Goal: Task Accomplishment & Management: Manage account settings

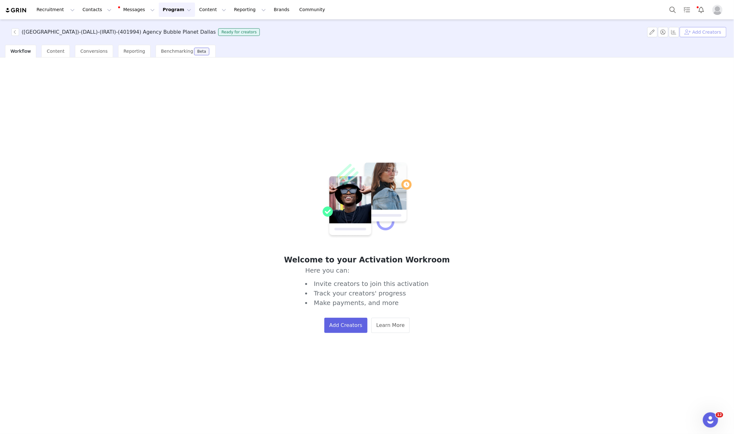
click at [720, 31] on button "Add Creators" at bounding box center [703, 32] width 47 height 10
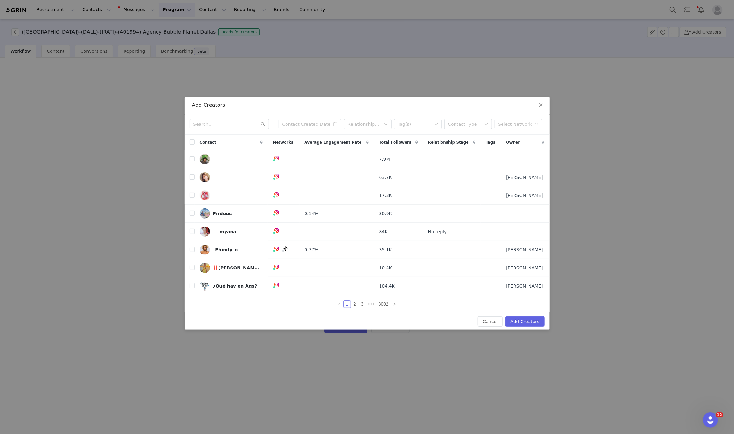
click at [238, 116] on div "Relationship Stage Tag(s) Contact Type Select Network" at bounding box center [367, 124] width 365 height 21
click at [238, 120] on input "text" at bounding box center [229, 124] width 79 height 10
paste input "vanessaindallas"
type input "vanessaindallas"
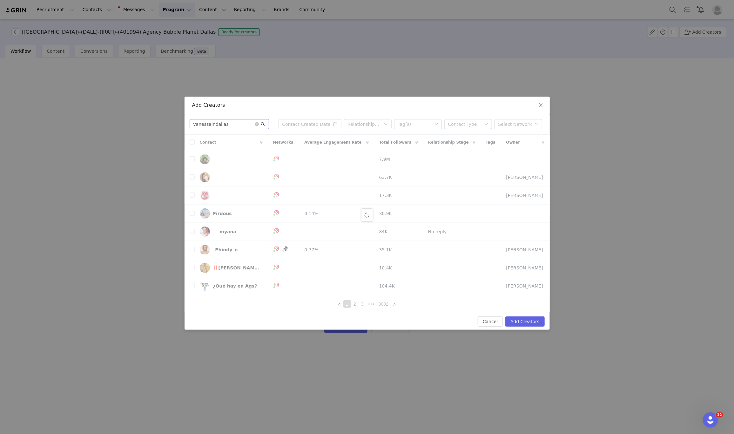
click at [263, 124] on icon "icon: search" at bounding box center [263, 124] width 4 height 4
click at [261, 122] on icon "icon: search" at bounding box center [263, 124] width 4 height 4
click at [263, 125] on icon "icon: search" at bounding box center [263, 124] width 4 height 4
click at [259, 126] on input "vanessaindallas" at bounding box center [229, 124] width 79 height 10
click at [261, 123] on icon "icon: search" at bounding box center [263, 124] width 4 height 4
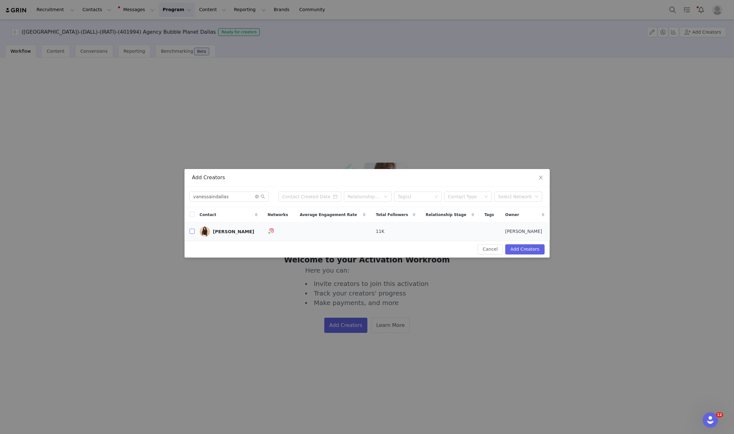
click at [191, 233] on input "checkbox" at bounding box center [192, 231] width 5 height 5
checkbox input "true"
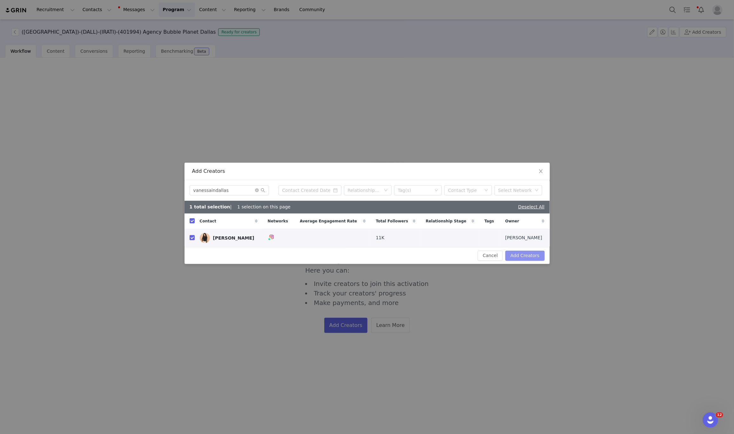
click at [531, 255] on button "Add Creators" at bounding box center [525, 256] width 39 height 10
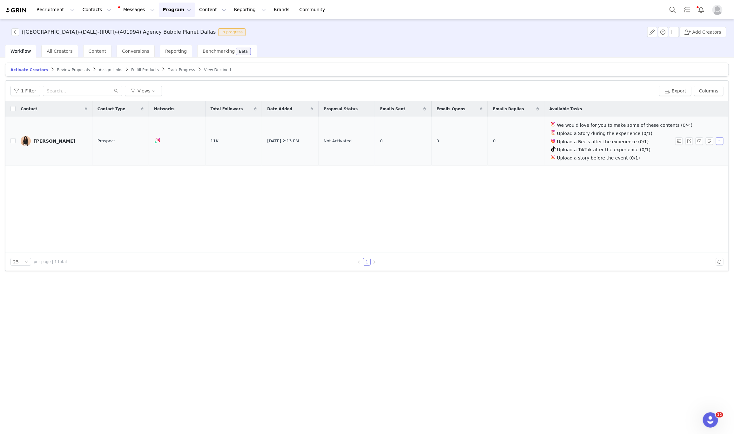
click at [718, 144] on button "button" at bounding box center [720, 141] width 8 height 8
click at [694, 153] on span "Activate Creators" at bounding box center [705, 152] width 38 height 7
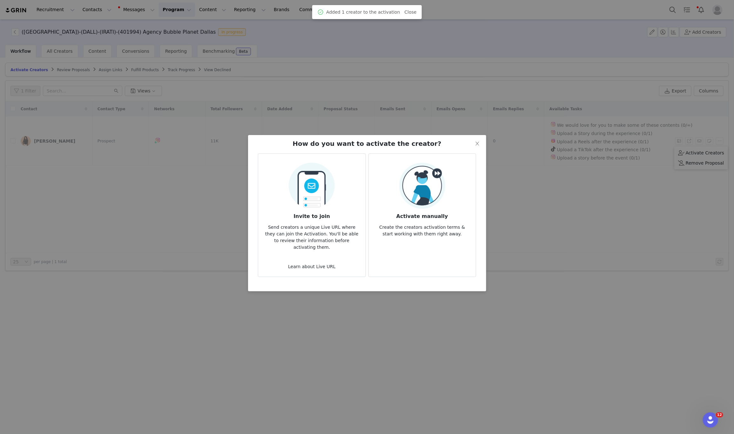
click at [446, 177] on div "Activate manually Create the creators activation terms & start working with the…" at bounding box center [422, 200] width 97 height 75
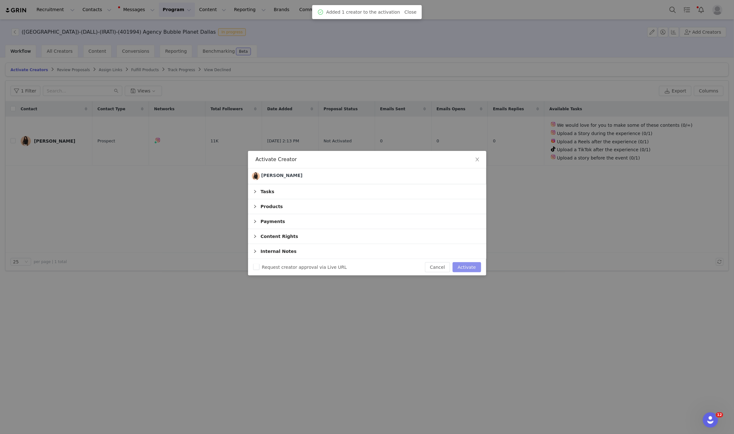
click at [468, 266] on button "Activate" at bounding box center [467, 267] width 28 height 10
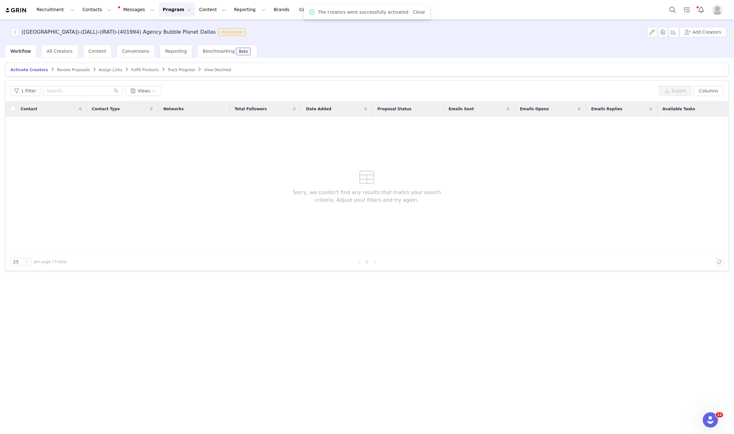
click at [100, 69] on span "Assign Links" at bounding box center [111, 70] width 24 height 4
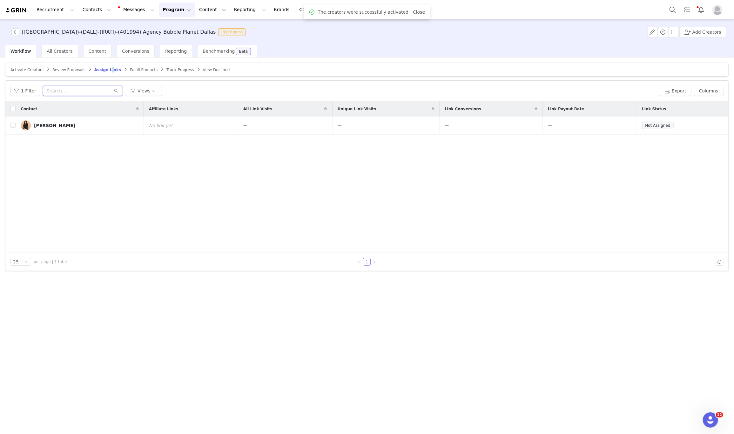
click at [90, 92] on input "text" at bounding box center [82, 91] width 79 height 10
paste input "vanessaindallas"
type input "vanessaindallas"
click at [699, 127] on button "button" at bounding box center [700, 126] width 8 height 8
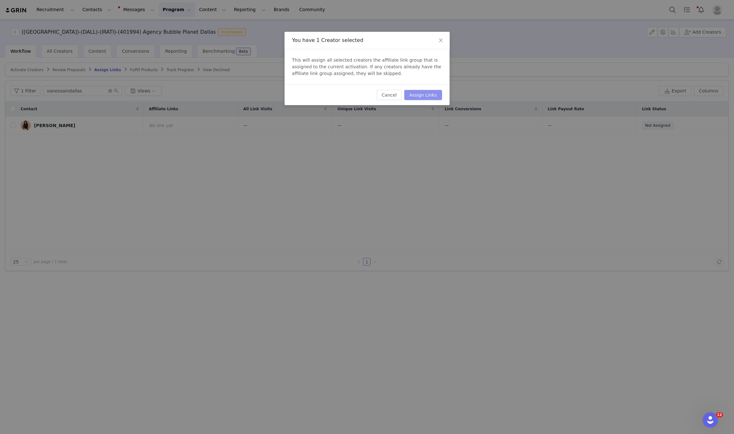
click at [422, 97] on button "Assign Links" at bounding box center [422, 95] width 37 height 10
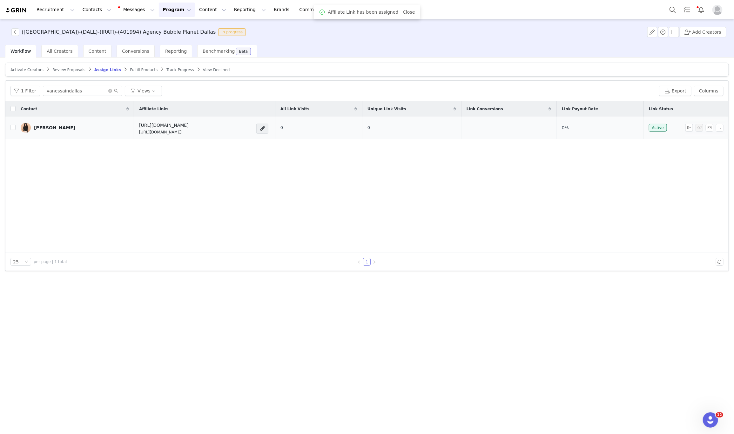
drag, startPoint x: 194, startPoint y: 134, endPoint x: 104, endPoint y: 137, distance: 89.6
click at [104, 137] on tr "Vanessa Luna https://feverup.com/m/428607 https://glnk.io/5xyzp/feverxvanessain…" at bounding box center [366, 128] width 723 height 23
click at [139, 133] on p "https://glnk.io/5xyzp/feverxvanessaindallas" at bounding box center [164, 132] width 50 height 6
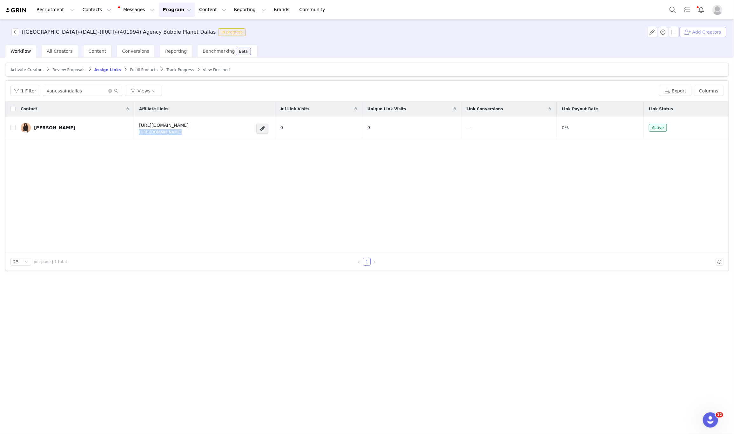
click at [693, 31] on button "Add Creators" at bounding box center [703, 32] width 47 height 10
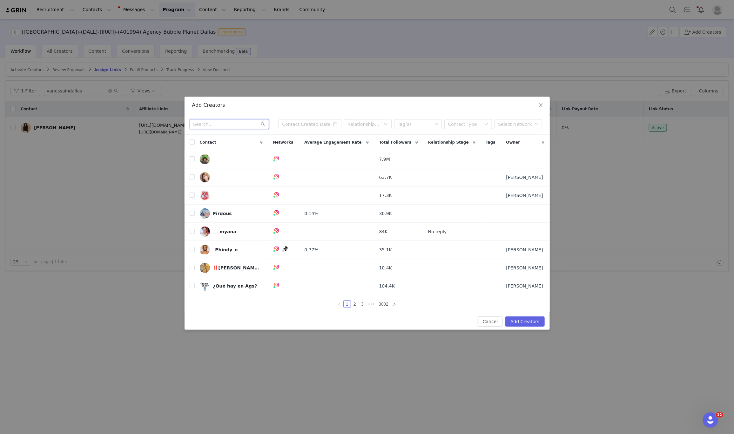
click at [215, 121] on input "text" at bounding box center [229, 124] width 79 height 10
paste input "kavita.rimal"
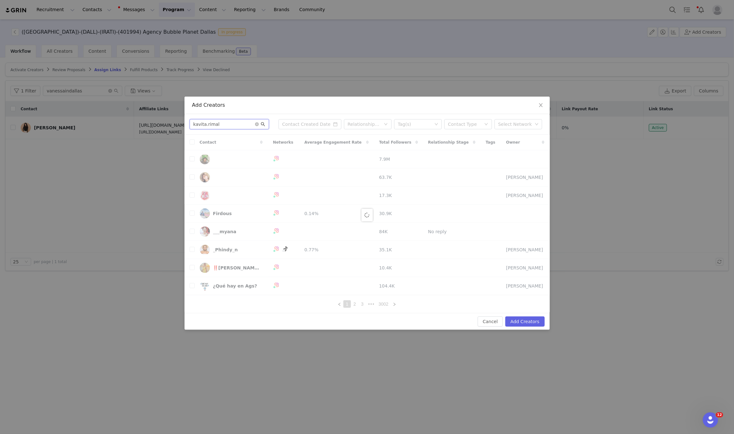
type input "kavita.rimal"
click at [264, 124] on icon "icon: search" at bounding box center [263, 124] width 4 height 4
click at [264, 122] on icon "icon: search" at bounding box center [263, 124] width 4 height 4
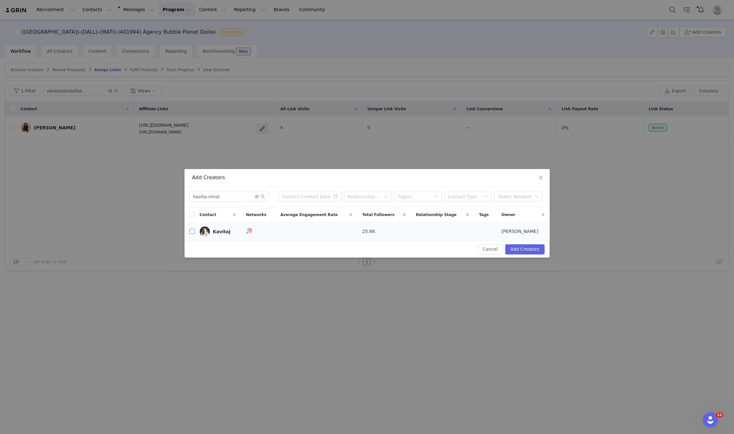
click at [192, 233] on input "checkbox" at bounding box center [192, 231] width 5 height 5
checkbox input "true"
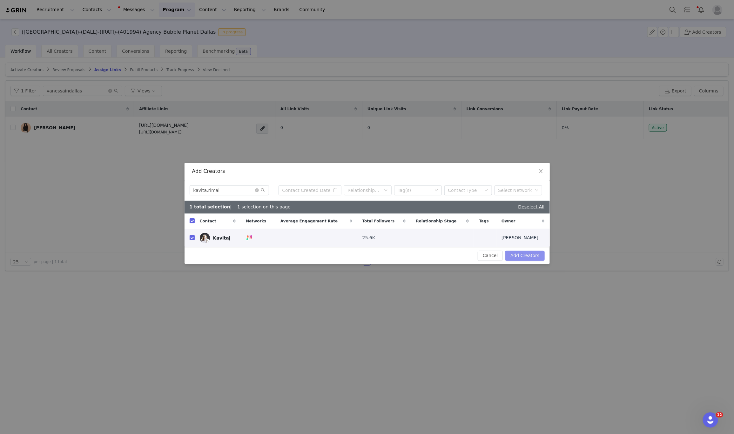
click at [531, 255] on button "Add Creators" at bounding box center [525, 256] width 39 height 10
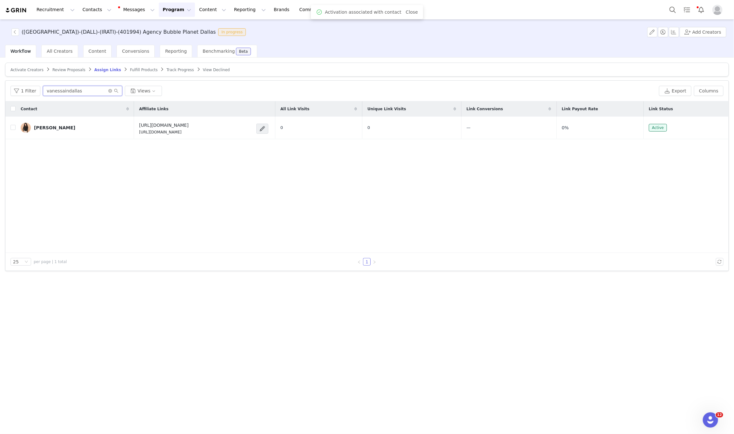
paste input "kavita.rimal"
drag, startPoint x: 89, startPoint y: 96, endPoint x: 11, endPoint y: 85, distance: 79.0
click at [11, 85] on div "1 Filter kavita.rimal Views Export Columns" at bounding box center [366, 91] width 723 height 21
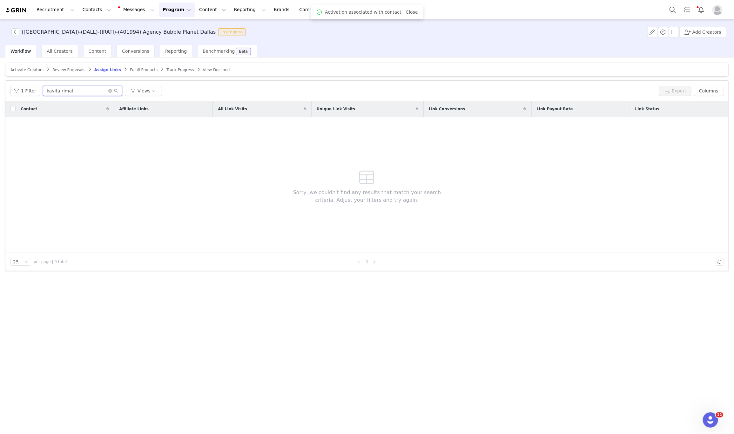
type input "kavita.rimal"
click at [20, 73] on article "Activate Creators Review Proposals Assign Links Fulfill Products Track Progress…" at bounding box center [367, 70] width 724 height 14
click at [21, 71] on span "Activate Creators" at bounding box center [26, 70] width 33 height 4
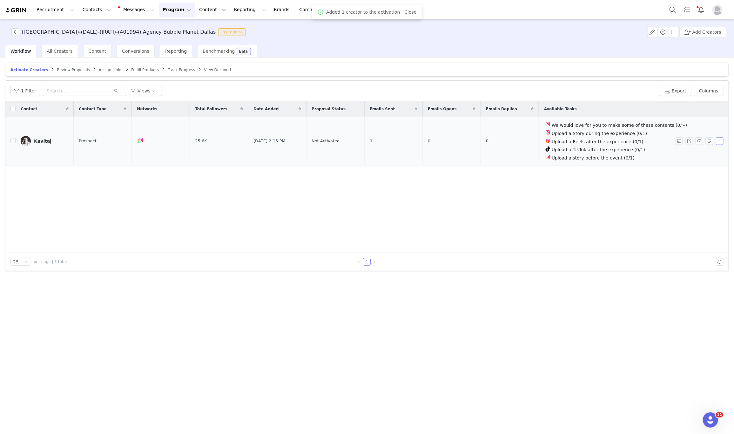
click at [719, 142] on button "button" at bounding box center [720, 141] width 8 height 8
click at [695, 153] on span "Activate Creators" at bounding box center [705, 152] width 38 height 7
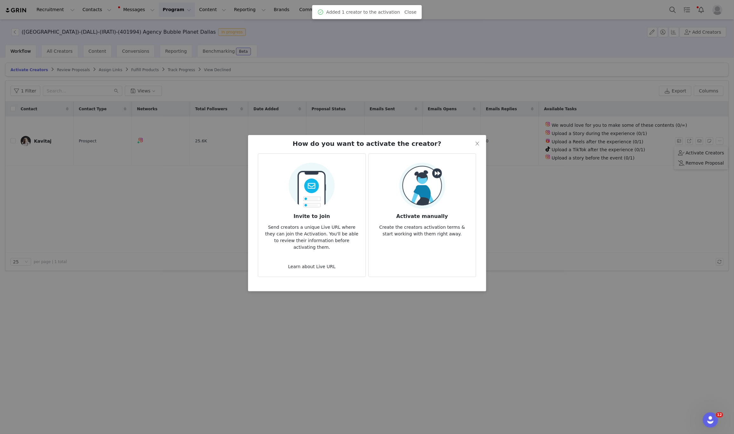
click at [453, 192] on div "Activate manually Create the creators activation terms & start working with the…" at bounding box center [422, 200] width 97 height 75
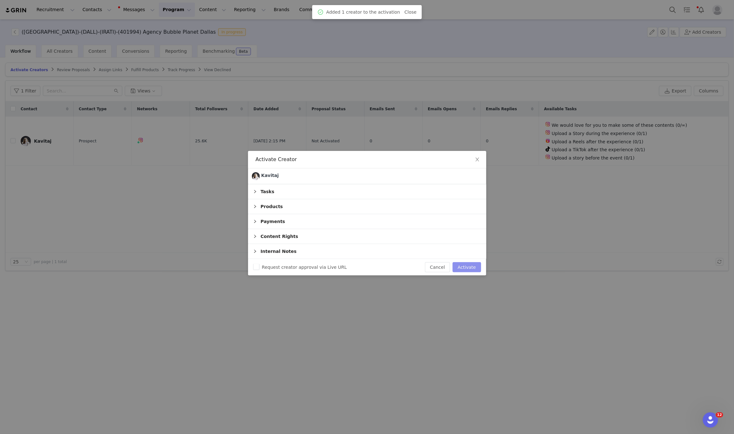
click at [469, 263] on button "Activate" at bounding box center [467, 267] width 28 height 10
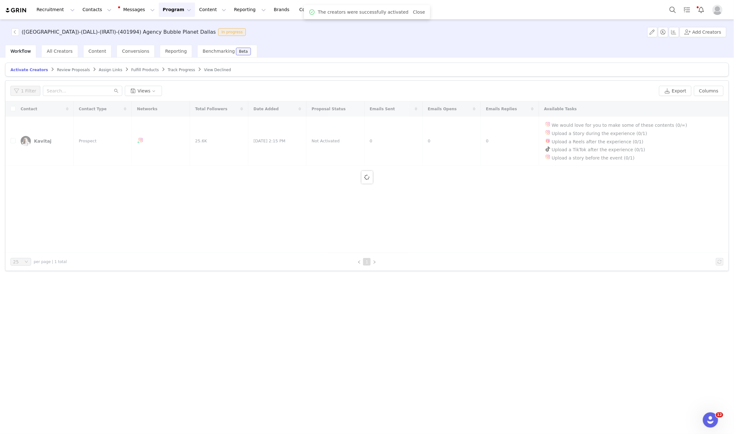
click at [99, 70] on span "Assign Links" at bounding box center [111, 70] width 24 height 4
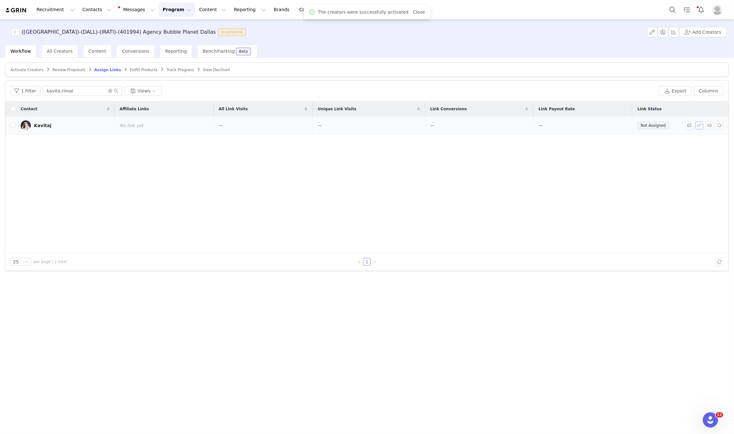
click at [703, 127] on button "button" at bounding box center [700, 126] width 8 height 8
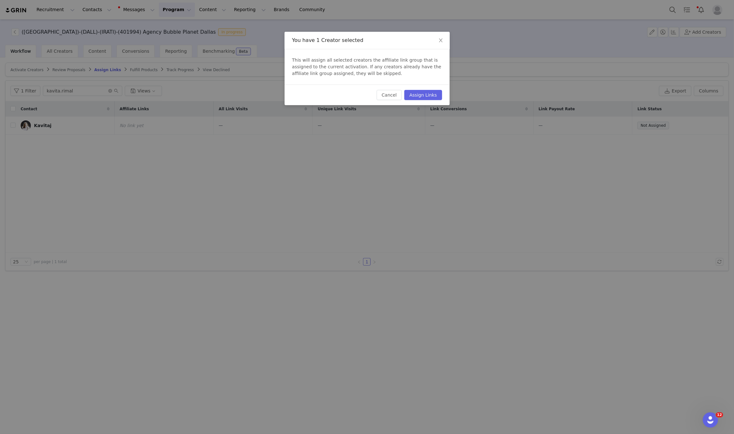
click at [426, 90] on div "Cancel Assign Links" at bounding box center [367, 95] width 165 height 21
drag, startPoint x: 433, startPoint y: 100, endPoint x: 430, endPoint y: 97, distance: 3.8
click at [431, 100] on button "Assign Links" at bounding box center [422, 95] width 37 height 10
click at [430, 97] on div "Cancel Assign Links" at bounding box center [406, 95] width 72 height 10
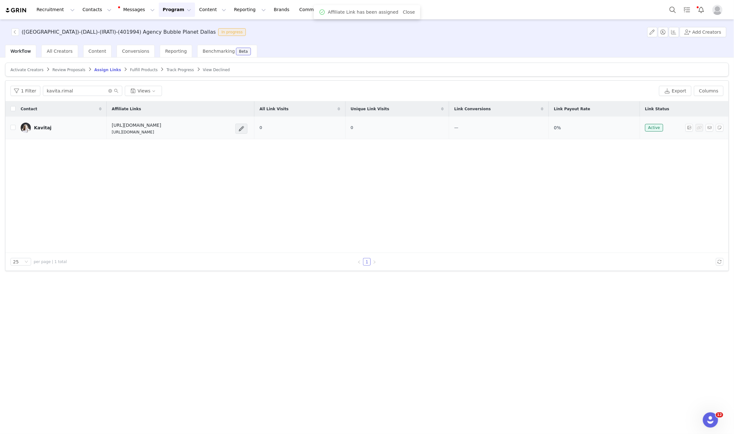
drag, startPoint x: 164, startPoint y: 140, endPoint x: 112, endPoint y: 133, distance: 52.3
click at [106, 133] on div "Contact Affiliate Links All Link Visits Unique Link Visits Link Conversions Lin…" at bounding box center [366, 177] width 723 height 152
click at [112, 133] on p "https://glnk.io/5xyzp/feverxkavitarimal" at bounding box center [137, 132] width 50 height 6
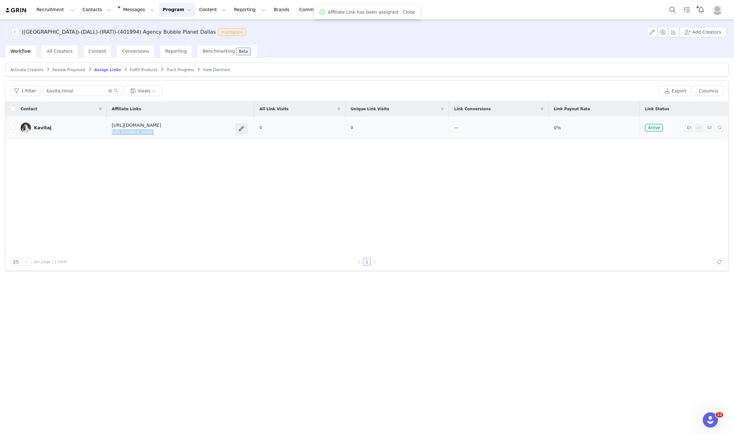
copy div "https://glnk.io/5xyzp/feverxkavitarimal"
click at [708, 26] on div "(US)-(DALL)-(IRATI)-(401994) Agency Bubble Planet Dallas In progress Add Creato…" at bounding box center [367, 31] width 734 height 25
click at [708, 31] on button "Add Creators" at bounding box center [703, 32] width 47 height 10
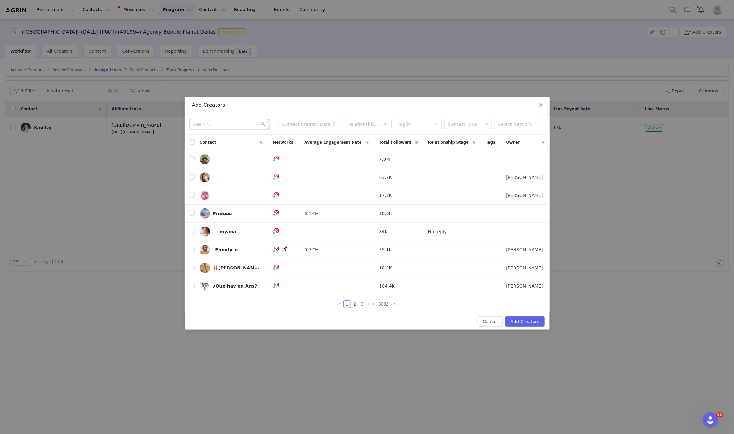
click at [206, 120] on input "text" at bounding box center [229, 124] width 79 height 10
paste input "tiffofalltrades_"
type input "tiffofalltrades_"
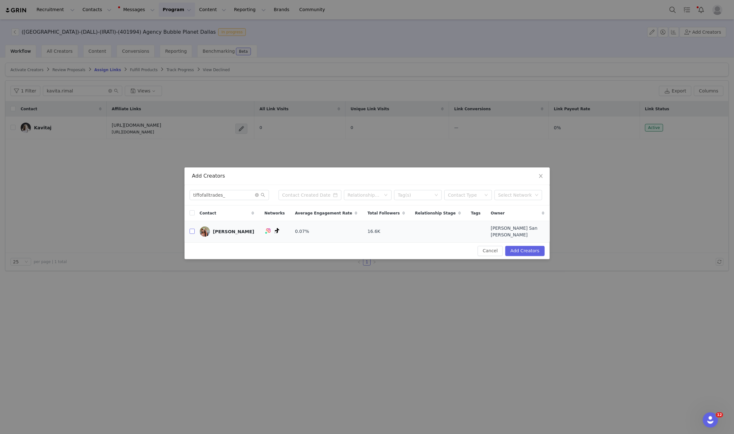
click at [194, 233] on input "checkbox" at bounding box center [192, 231] width 5 height 5
checkbox input "true"
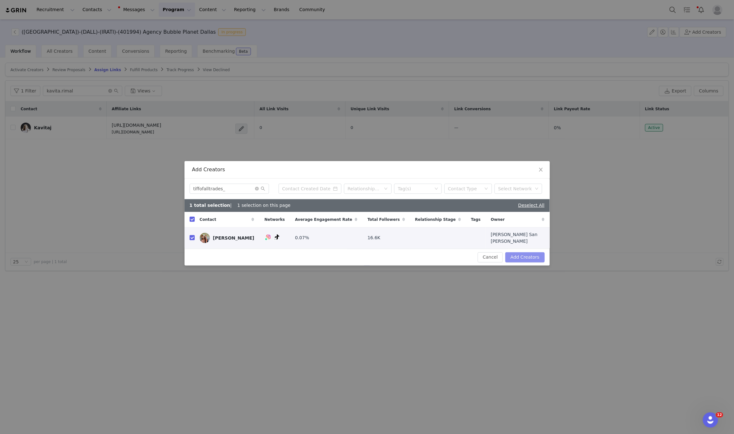
click at [525, 255] on button "Add Creators" at bounding box center [525, 257] width 39 height 10
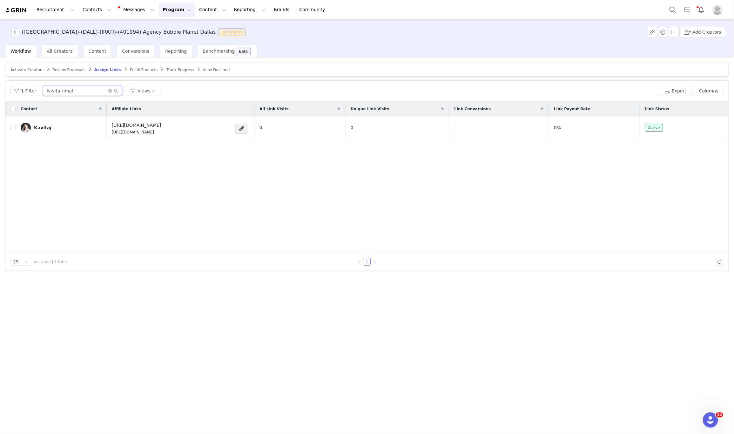
drag, startPoint x: 73, startPoint y: 95, endPoint x: 5, endPoint y: 86, distance: 68.9
click at [5, 86] on div "1 Filter kavita.rimal Views Export Columns" at bounding box center [366, 91] width 723 height 21
paste input "tiffofalltrades_"
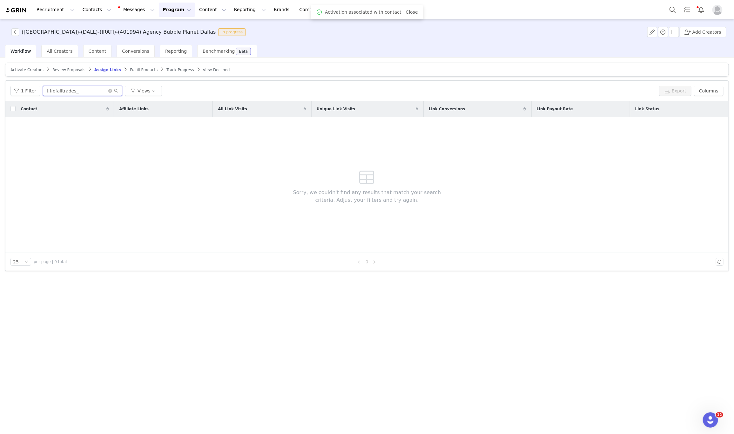
type input "tiffofalltrades_"
click at [22, 69] on span "Activate Creators" at bounding box center [26, 70] width 33 height 4
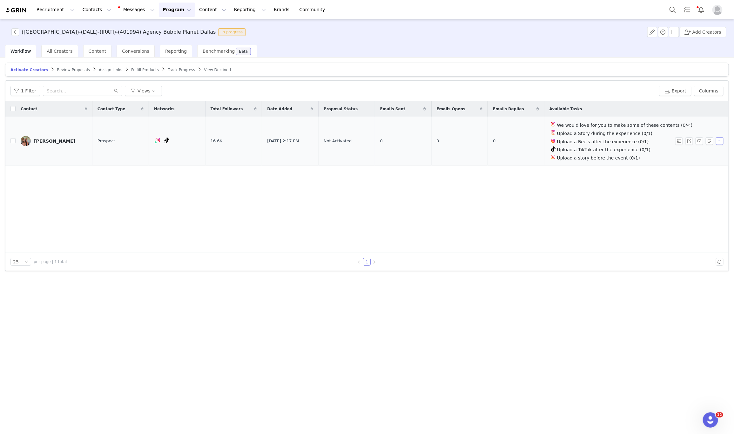
click at [722, 141] on button "button" at bounding box center [720, 141] width 8 height 8
click at [698, 151] on span "Activate Creators" at bounding box center [705, 152] width 38 height 7
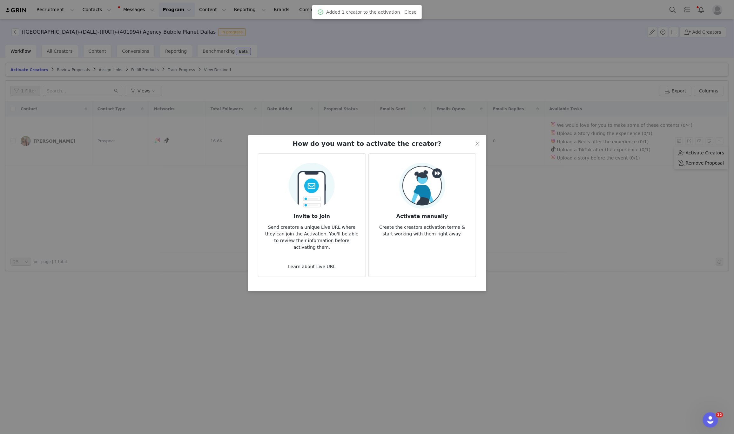
click at [438, 185] on img at bounding box center [422, 186] width 46 height 46
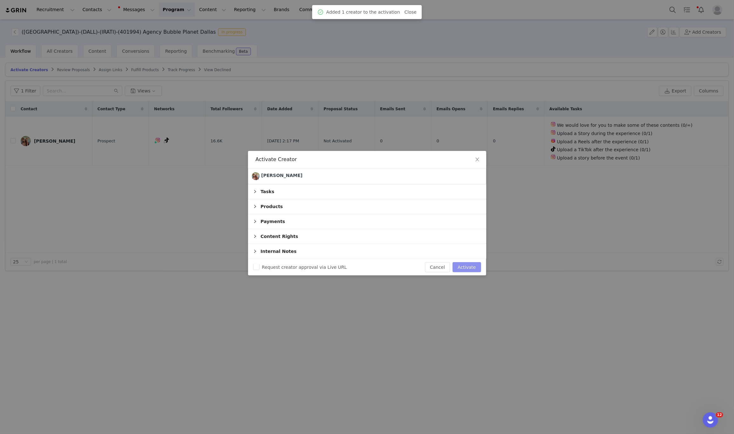
click at [466, 264] on button "Activate" at bounding box center [467, 267] width 28 height 10
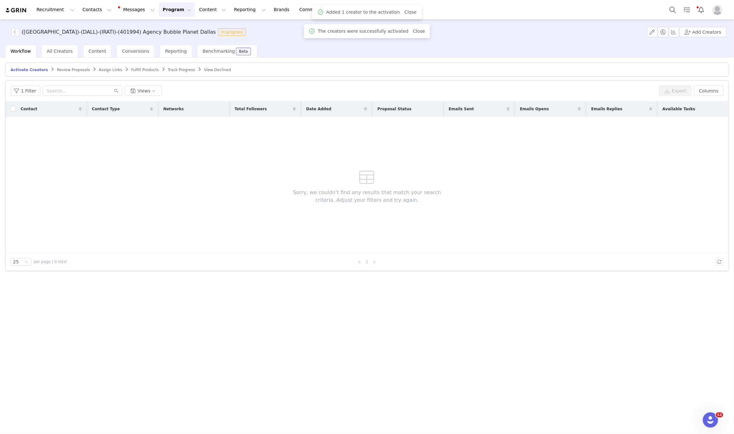
click at [99, 68] on span "Assign Links" at bounding box center [111, 70] width 24 height 4
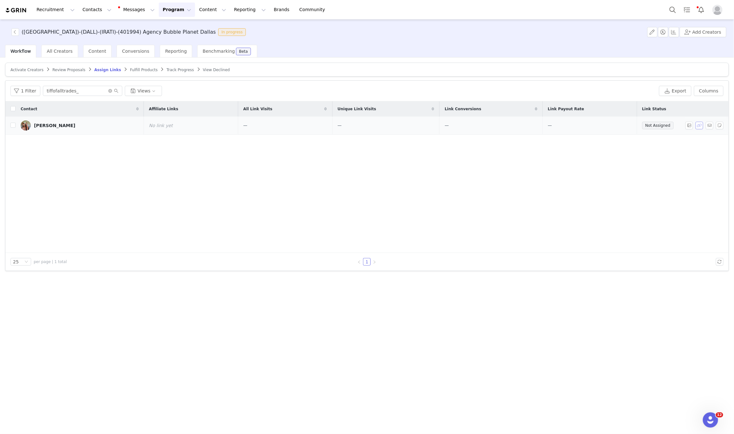
click at [698, 126] on button "button" at bounding box center [700, 126] width 8 height 8
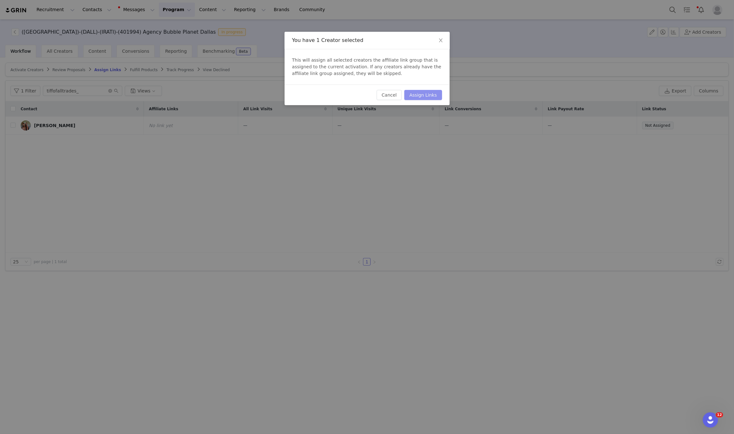
click at [419, 95] on button "Assign Links" at bounding box center [422, 95] width 37 height 10
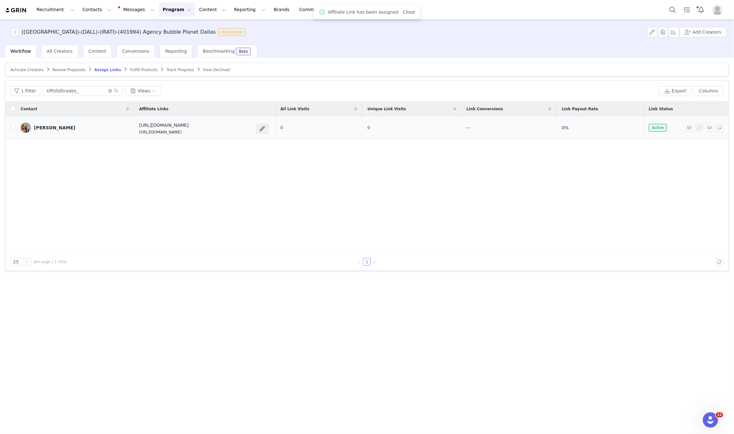
click at [134, 136] on td "https://feverup.com/m/428607 https://glnk.io/5xyzp/feverxtiffofalltrades" at bounding box center [204, 128] width 141 height 23
copy p "https://glnk.io/5xyzp/feverxtiffofalltrades"
click at [712, 29] on button "Add Creators" at bounding box center [703, 32] width 47 height 10
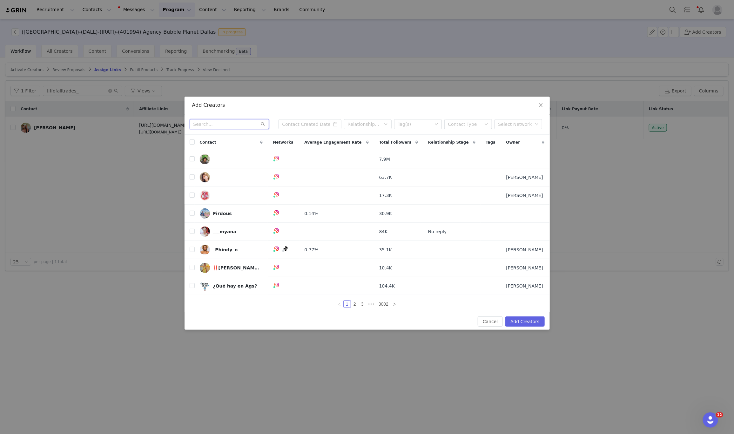
click at [200, 128] on input "text" at bounding box center [229, 124] width 79 height 10
paste input "jailinnevavitia"
type input "jailinnevavitia"
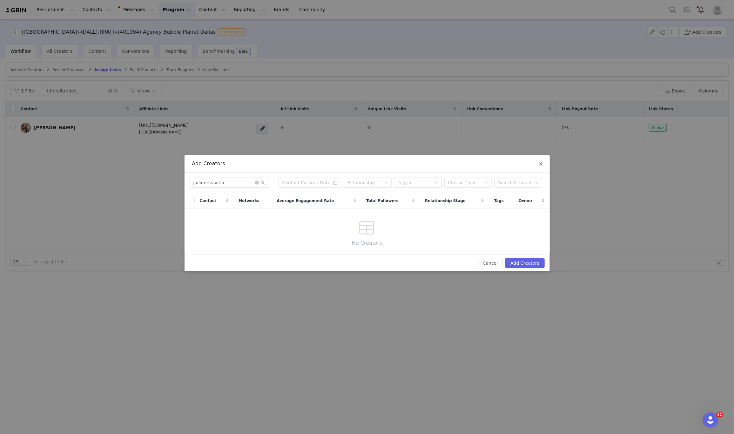
click at [545, 161] on span "Close" at bounding box center [541, 164] width 18 height 18
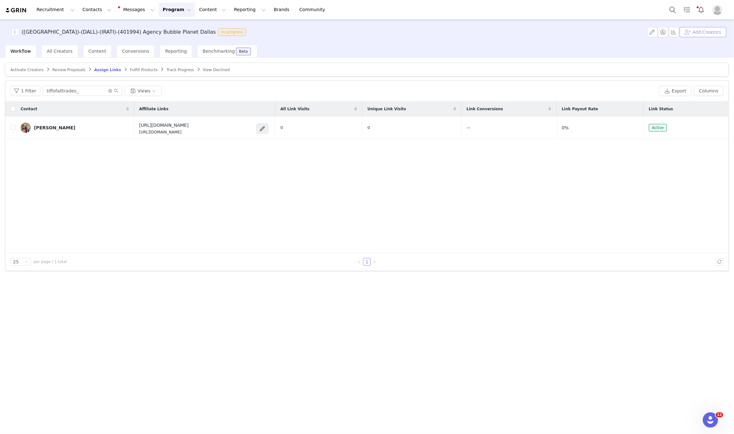
click at [698, 33] on button "Add Creators" at bounding box center [703, 32] width 47 height 10
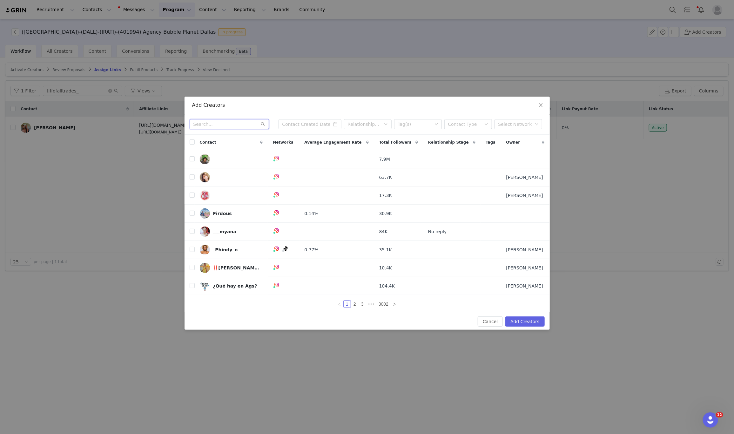
click at [221, 119] on input "text" at bounding box center [229, 124] width 79 height 10
paste input "jailinnevavitia"
type input "jailinnevavitia"
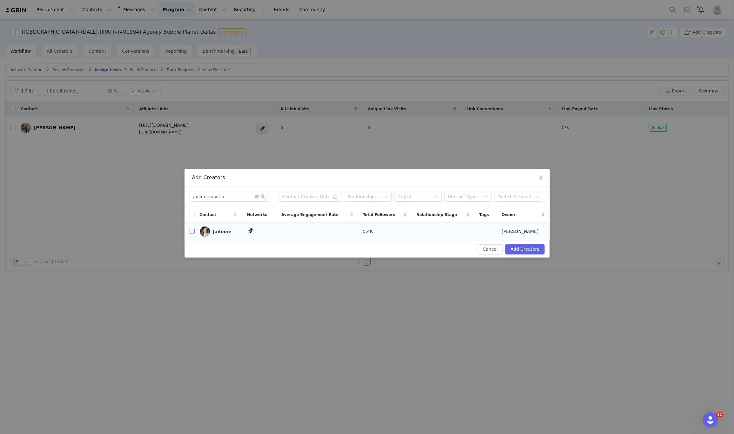
click at [191, 230] on input "checkbox" at bounding box center [192, 231] width 5 height 5
checkbox input "true"
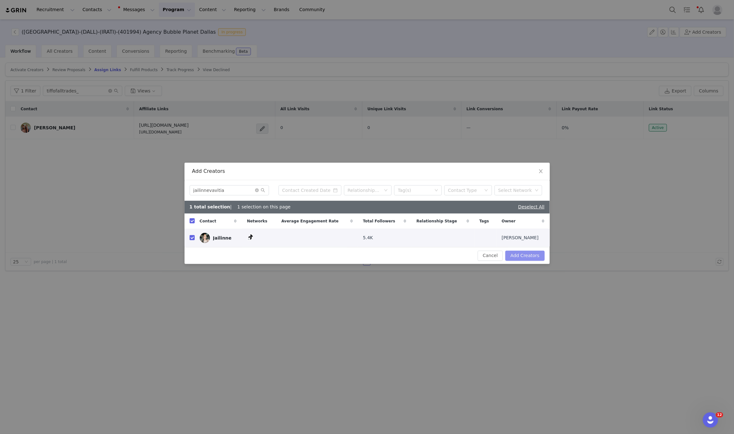
click at [523, 256] on button "Add Creators" at bounding box center [525, 256] width 39 height 10
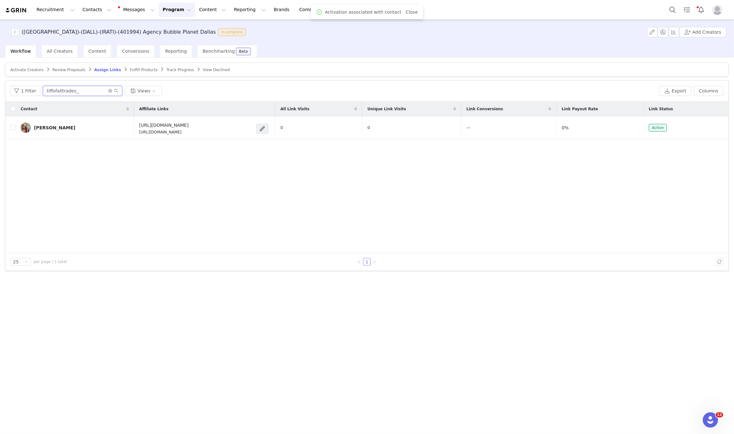
drag, startPoint x: 92, startPoint y: 94, endPoint x: 7, endPoint y: 87, distance: 85.4
click at [7, 87] on div "1 Filter tiffofalltrades_ Views Export Columns" at bounding box center [366, 91] width 723 height 21
paste input "jailinnevavitia"
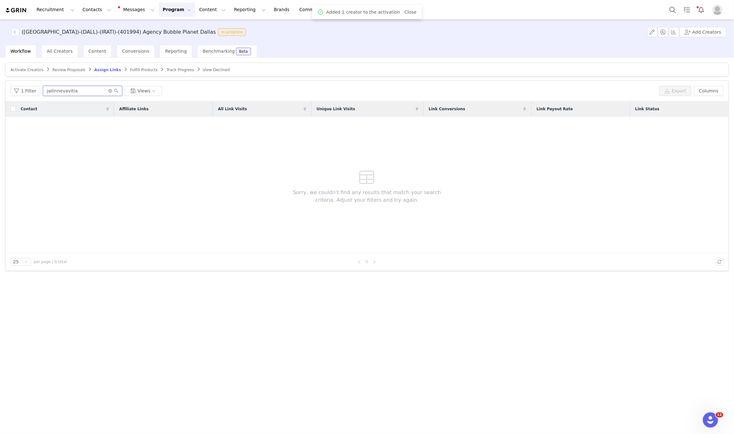
type input "jailinnevavitia"
click at [16, 69] on span "Activate Creators" at bounding box center [26, 70] width 33 height 4
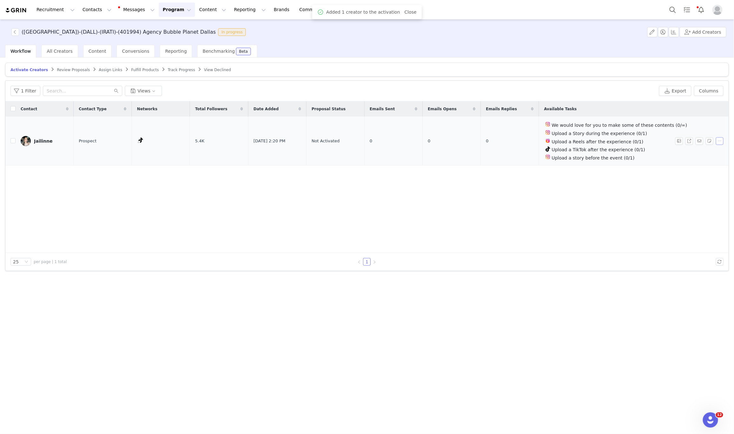
click at [719, 144] on button "button" at bounding box center [720, 141] width 8 height 8
click at [692, 151] on span "Activate Creators" at bounding box center [705, 152] width 38 height 7
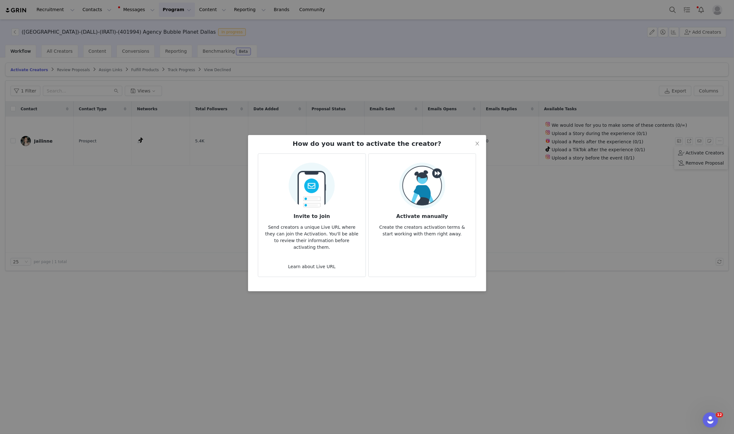
click at [393, 191] on div "Activate manually Create the creators activation terms & start working with the…" at bounding box center [422, 200] width 97 height 75
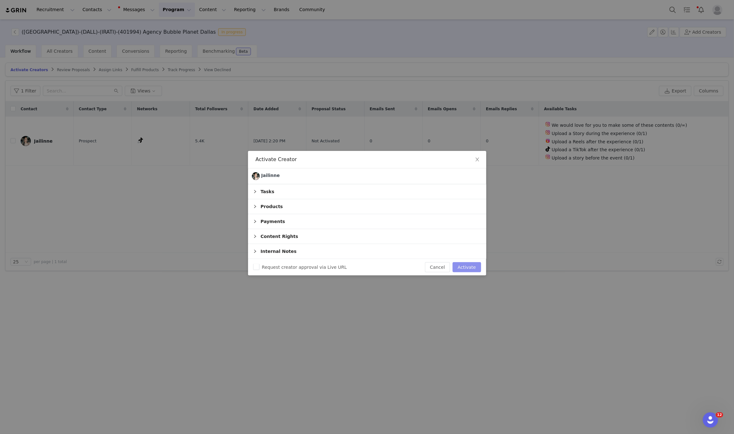
click at [467, 267] on button "Activate" at bounding box center [467, 267] width 28 height 10
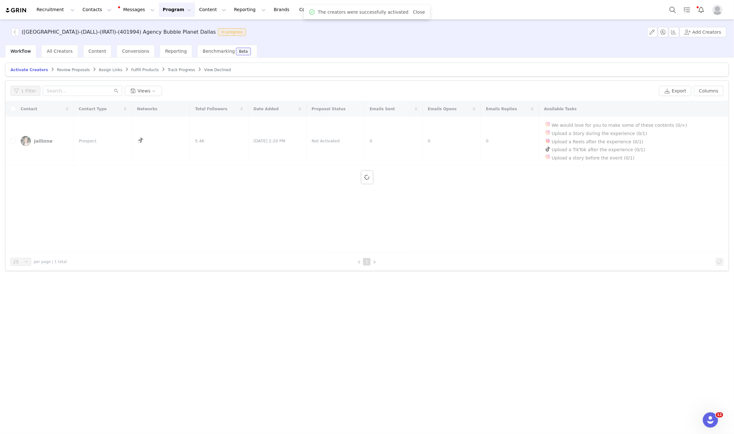
click at [99, 70] on span "Assign Links" at bounding box center [111, 70] width 24 height 4
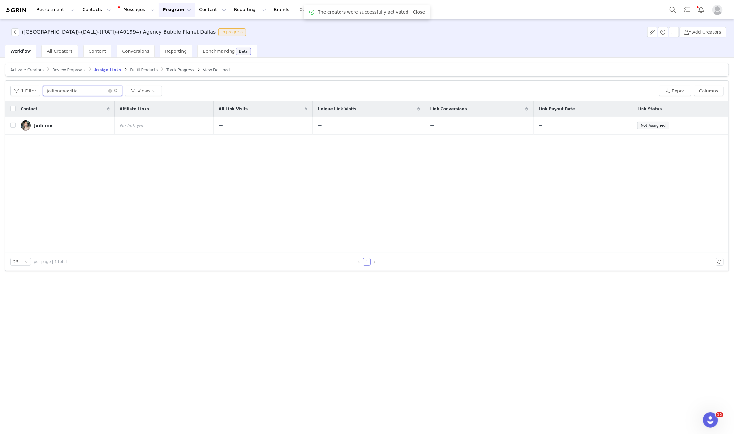
drag, startPoint x: 76, startPoint y: 94, endPoint x: 0, endPoint y: 91, distance: 76.3
click at [0, 91] on div "Activate Creators Review Proposals Assign Links Fulfill Products Track Progress…" at bounding box center [367, 246] width 734 height 376
click at [694, 125] on span at bounding box center [691, 126] width 10 height 8
click at [698, 125] on button "button" at bounding box center [700, 126] width 8 height 8
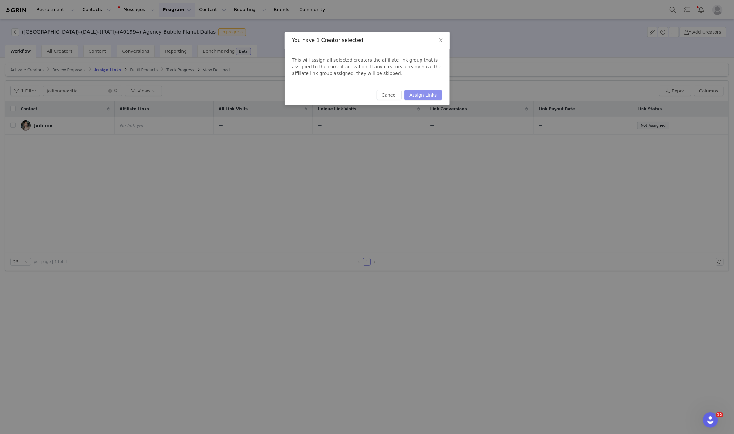
click at [428, 94] on button "Assign Links" at bounding box center [422, 95] width 37 height 10
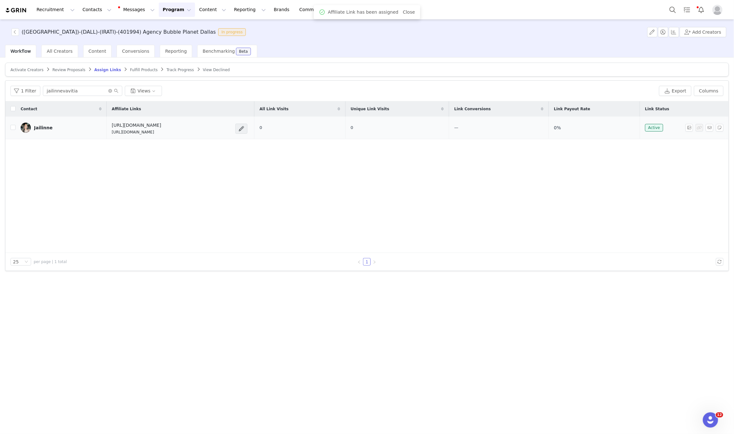
drag, startPoint x: 184, startPoint y: 135, endPoint x: 98, endPoint y: 139, distance: 86.8
click at [98, 139] on tr "Jailinne https://feverup.com/m/428607 https://glnk.io/5xyzp/feverx9pq 0 0 — 0% …" at bounding box center [366, 128] width 723 height 23
click at [191, 133] on div "https://feverup.com/m/428607 https://glnk.io/5xyzp/feverx9pq" at bounding box center [172, 128] width 120 height 13
click at [191, 135] on div "https://feverup.com/m/428607 https://glnk.io/5xyzp/feverx9pq" at bounding box center [172, 128] width 120 height 13
click at [245, 129] on span at bounding box center [241, 129] width 6 height 8
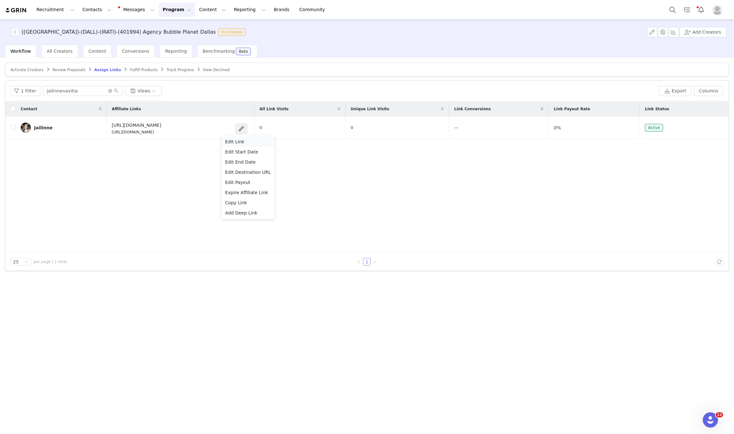
click at [246, 143] on div "Edit Link" at bounding box center [248, 141] width 46 height 7
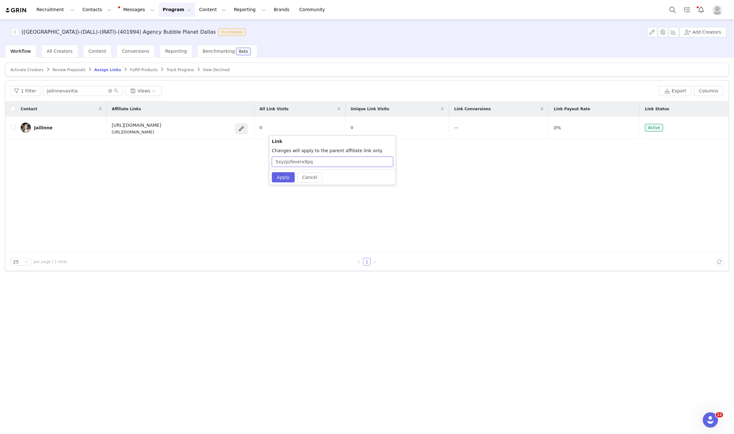
click at [337, 157] on input "5xyzp/feverx9pq" at bounding box center [332, 162] width 121 height 10
paste input "jailinnevavitia"
type input "5xyzp/feverx9pqxjailinnevavitia"
click at [274, 174] on button "Apply" at bounding box center [283, 177] width 23 height 10
drag, startPoint x: 184, startPoint y: 134, endPoint x: 102, endPoint y: 138, distance: 82.1
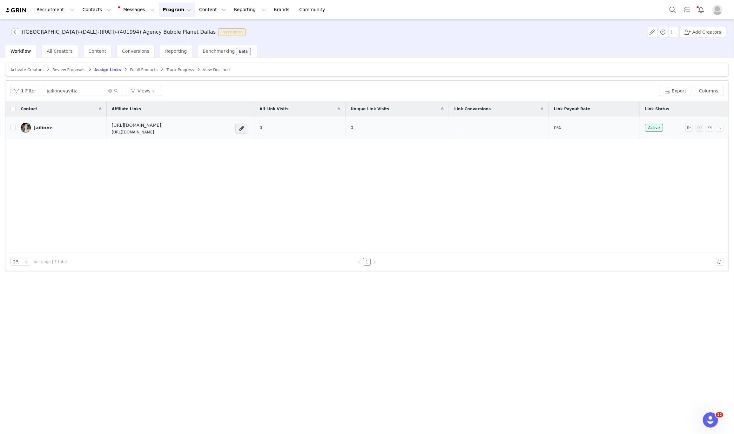
click at [102, 138] on tr "Jailinne https://feverup.com/m/428607 https://glnk.io/5xyzp/feverx9pqxjailinnev…" at bounding box center [366, 128] width 723 height 23
copy tr "https://feverup.com/m/428607 https://glnk.io/5xyzp/feverx9pqxjailinnevavitia"
click at [109, 136] on td "https://feverup.com/m/428607 https://glnk.io/5xyzp/feverx9pqxjailinnevavitia" at bounding box center [181, 128] width 148 height 23
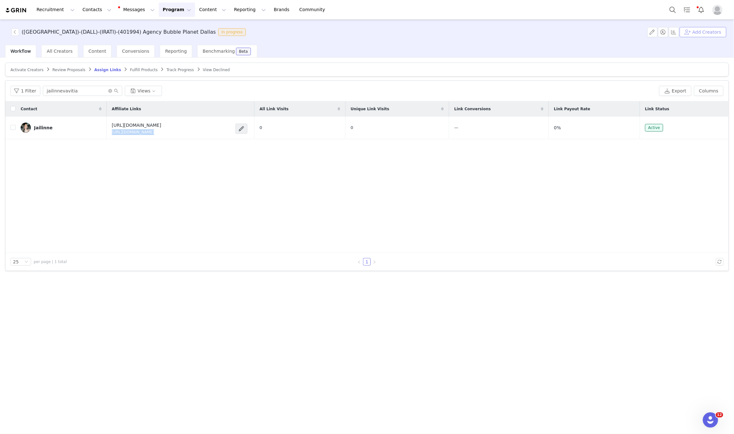
click at [719, 31] on button "Add Creators" at bounding box center [703, 32] width 47 height 10
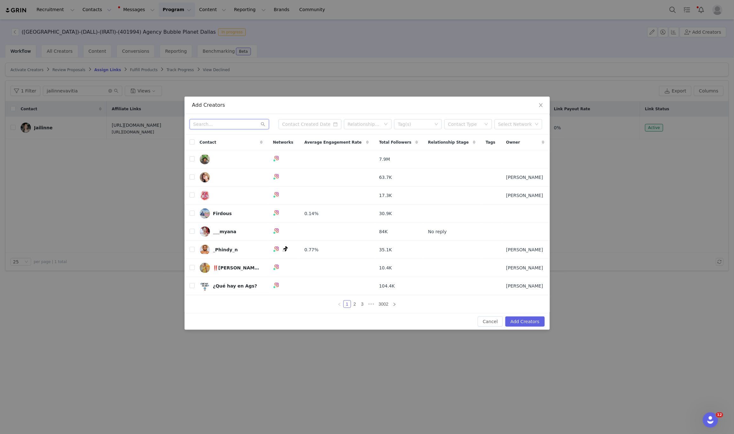
click at [214, 125] on input "text" at bounding box center [229, 124] width 79 height 10
paste input "jasminemona1"
type input "jasminemona1"
drag, startPoint x: 233, startPoint y: 124, endPoint x: 162, endPoint y: 114, distance: 71.0
click at [162, 114] on div "Add Creators jasminemona1 Relationship Stage Tag(s) Contact Type Select Network…" at bounding box center [367, 217] width 734 height 434
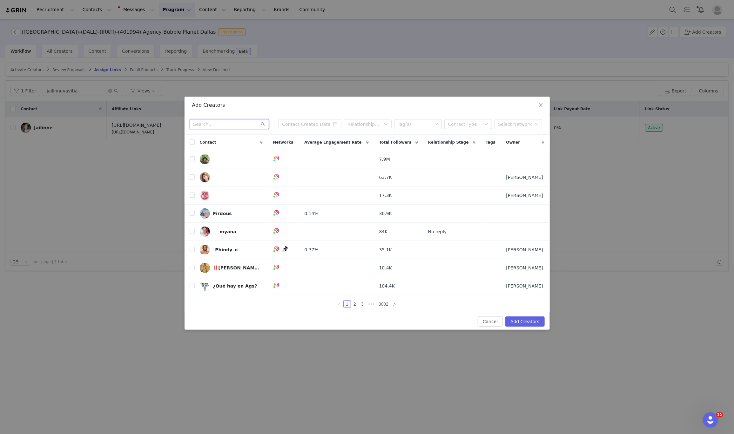
paste input "jasminemona1"
type input "jasminemona1"
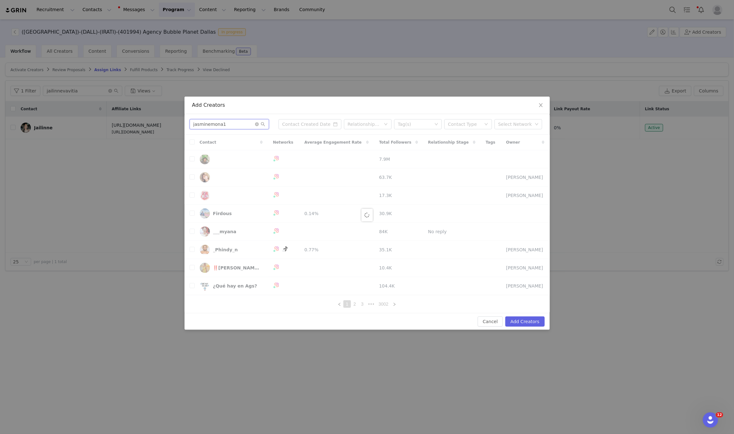
click at [263, 126] on input "jasminemona1" at bounding box center [229, 124] width 79 height 10
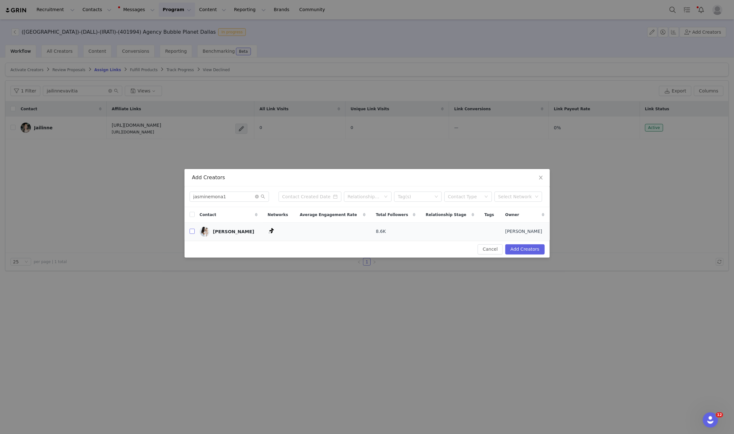
click at [192, 233] on input "checkbox" at bounding box center [192, 231] width 5 height 5
checkbox input "true"
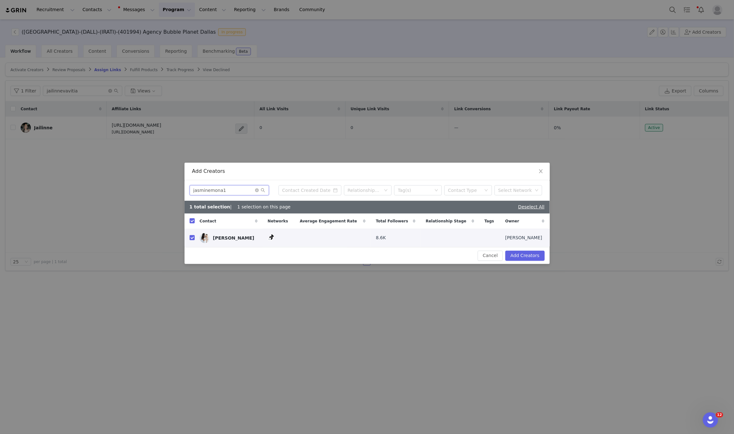
drag, startPoint x: 230, startPoint y: 188, endPoint x: 131, endPoint y: 188, distance: 99.1
click at [131, 188] on div "Add Creators jasminemona1 Relationship Stage Tag(s) Contact Type Select Network…" at bounding box center [367, 217] width 734 height 434
click at [513, 261] on button "Add Creators" at bounding box center [525, 256] width 39 height 10
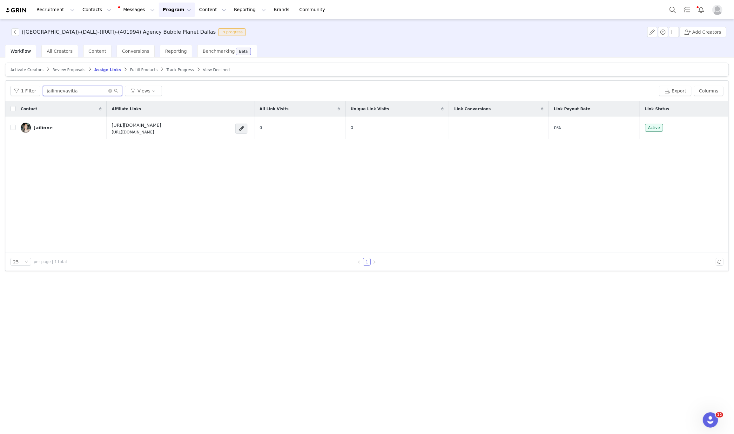
drag, startPoint x: 82, startPoint y: 91, endPoint x: 28, endPoint y: 85, distance: 54.6
click at [28, 85] on div "1 Filter jailinnevavitia Views Export Columns" at bounding box center [366, 91] width 723 height 21
paste input "sminemona1"
type input "jasminemona1"
click at [27, 68] on span "Activate Creators" at bounding box center [26, 70] width 33 height 4
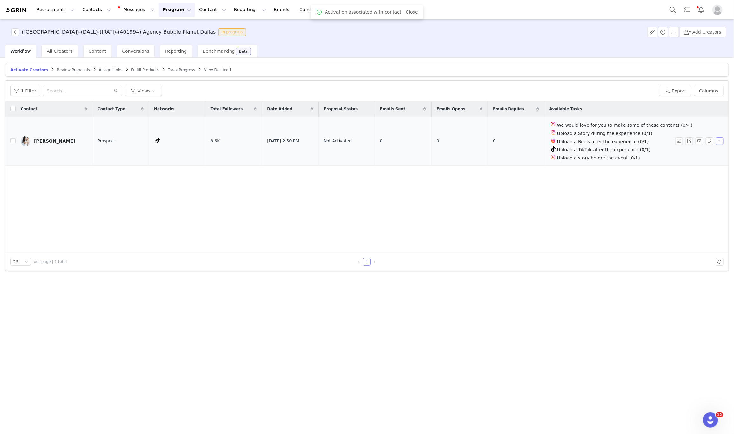
click at [717, 140] on button "button" at bounding box center [720, 141] width 8 height 8
click at [681, 153] on span at bounding box center [681, 152] width 6 height 7
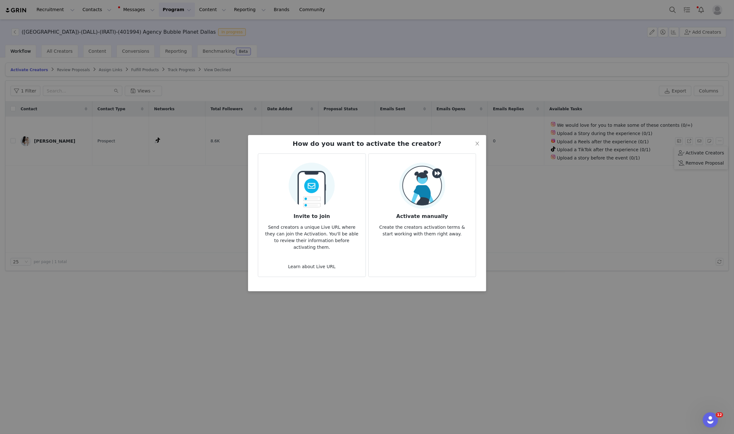
click at [432, 177] on img at bounding box center [422, 186] width 46 height 46
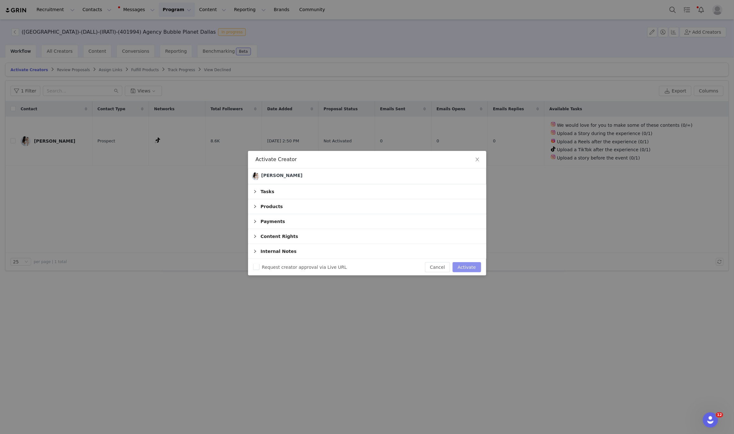
click at [468, 267] on button "Activate" at bounding box center [467, 267] width 28 height 10
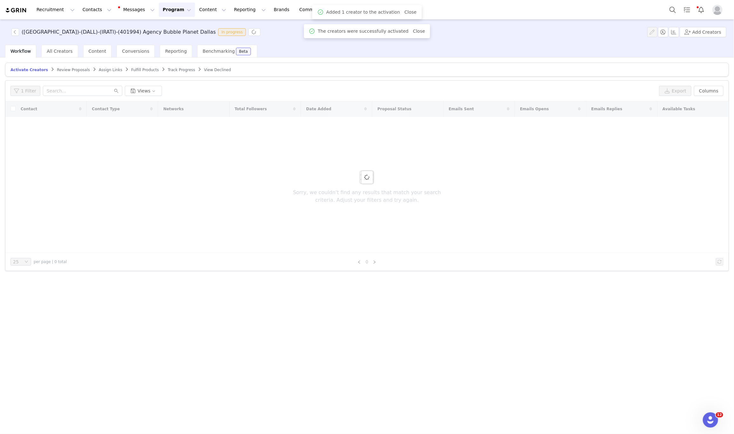
click at [99, 70] on span "Assign Links" at bounding box center [111, 70] width 24 height 4
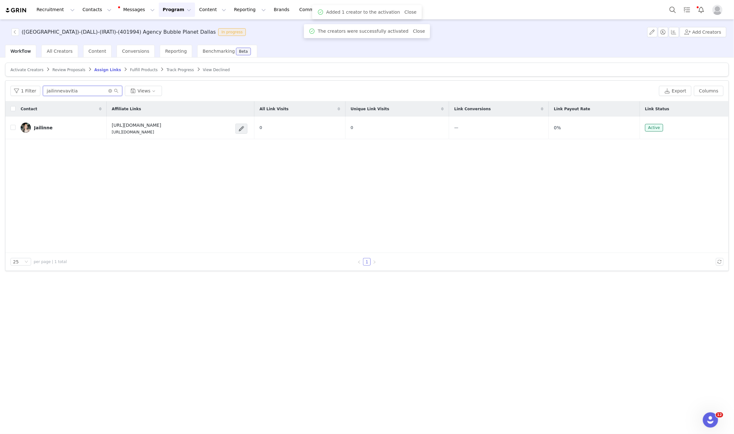
drag, startPoint x: 89, startPoint y: 92, endPoint x: 70, endPoint y: 92, distance: 19.1
click at [70, 92] on input "jailinnevavitia" at bounding box center [82, 91] width 79 height 10
paste input "sminemona1"
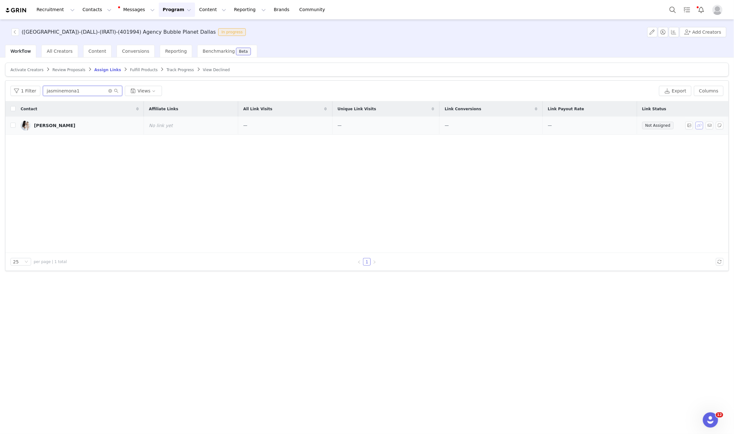
type input "jasminemona1"
click at [700, 125] on button "button" at bounding box center [700, 126] width 8 height 8
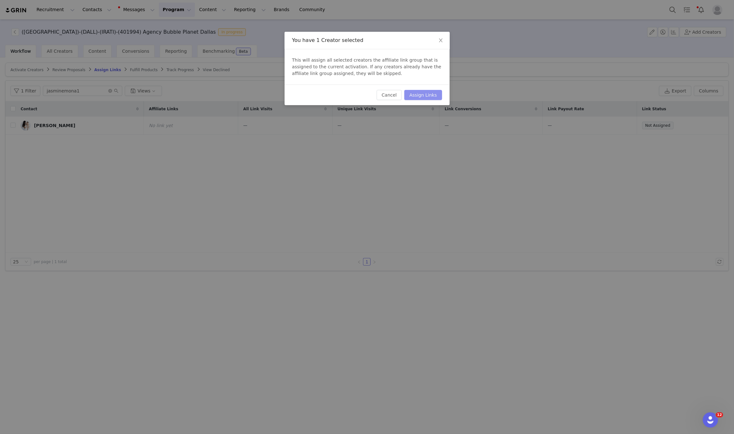
click at [431, 98] on button "Assign Links" at bounding box center [422, 95] width 37 height 10
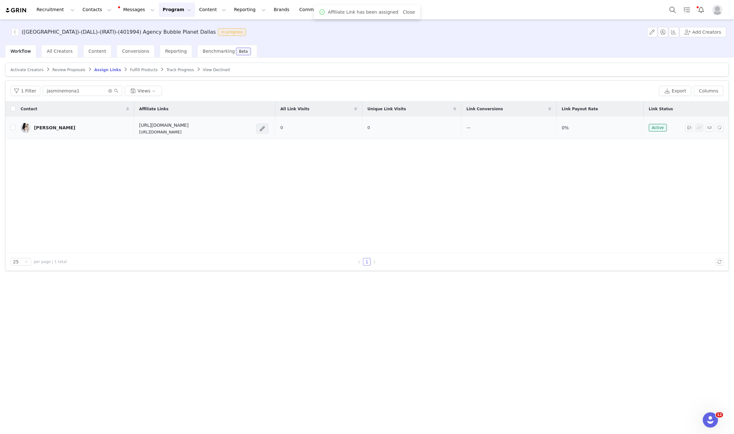
click at [268, 132] on span at bounding box center [262, 129] width 12 height 10
click at [255, 141] on div "Edit Link" at bounding box center [254, 141] width 46 height 7
click at [327, 157] on input "5xyzp/feverx657" at bounding box center [338, 162] width 121 height 10
paste input "jasminemona1"
type input "5xyzp/feverx657xjasminemona1"
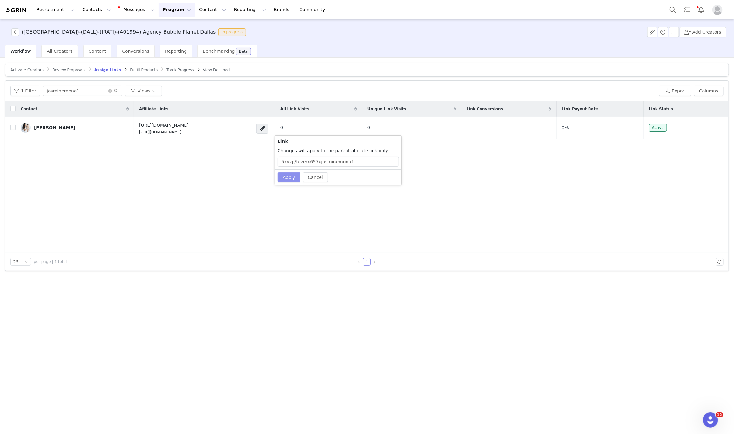
click at [290, 176] on button "Apply" at bounding box center [289, 177] width 23 height 10
copy p "https://glnk.io/5xyzp/feverx657xjasminemona1"
drag, startPoint x: 214, startPoint y: 137, endPoint x: 115, endPoint y: 137, distance: 98.2
click at [134, 137] on td "https://feverup.com/m/428607 https://glnk.io/5xyzp/feverx657xjasminemona1" at bounding box center [204, 128] width 141 height 23
click at [694, 31] on button "Add Creators" at bounding box center [703, 32] width 47 height 10
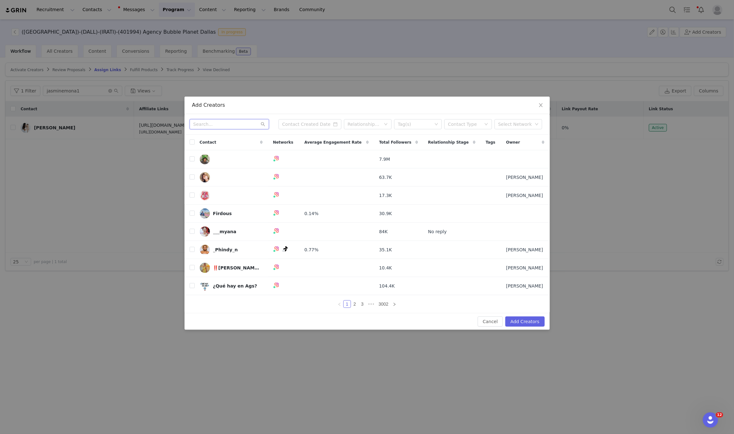
click at [207, 127] on input "text" at bounding box center [229, 124] width 79 height 10
paste input "synaejavyan"
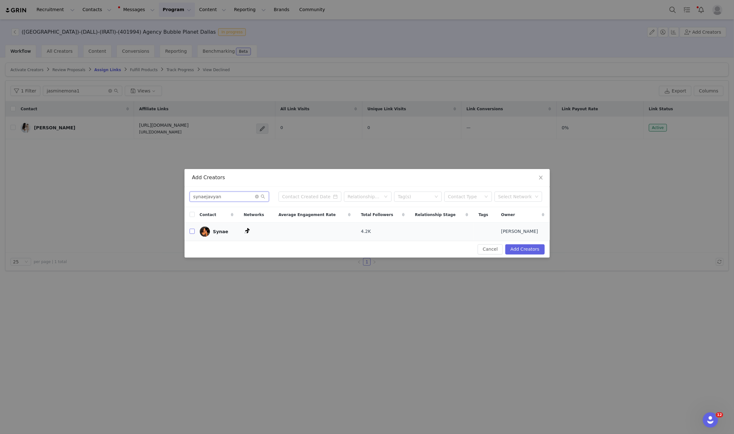
type input "synaejavyan"
drag, startPoint x: 192, startPoint y: 231, endPoint x: 234, endPoint y: 227, distance: 41.8
click at [192, 231] on input "checkbox" at bounding box center [192, 231] width 5 height 5
checkbox input "true"
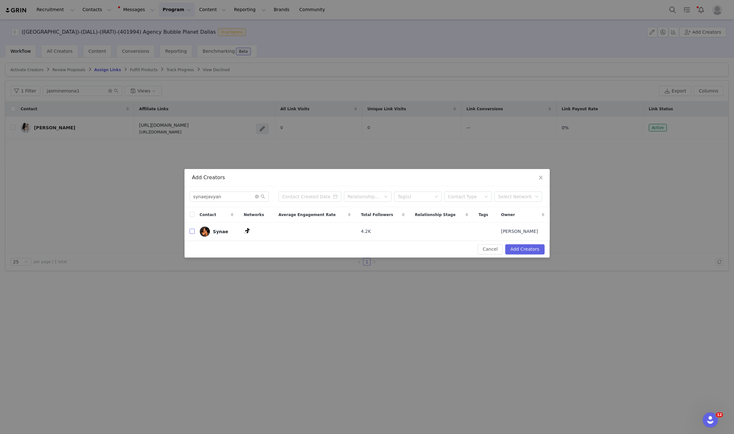
checkbox input "true"
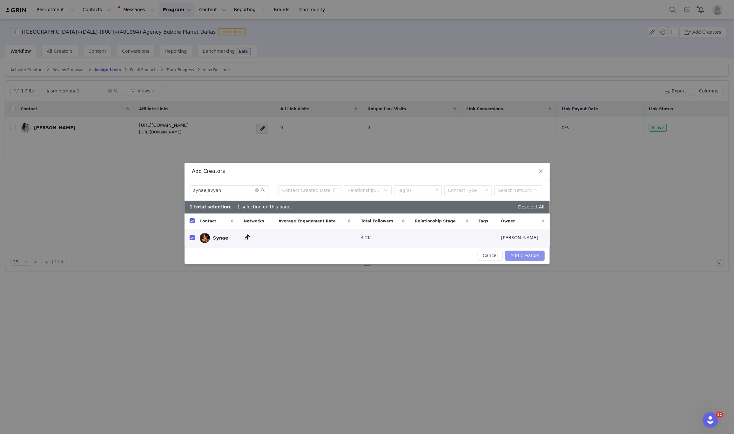
click at [525, 257] on button "Add Creators" at bounding box center [525, 256] width 39 height 10
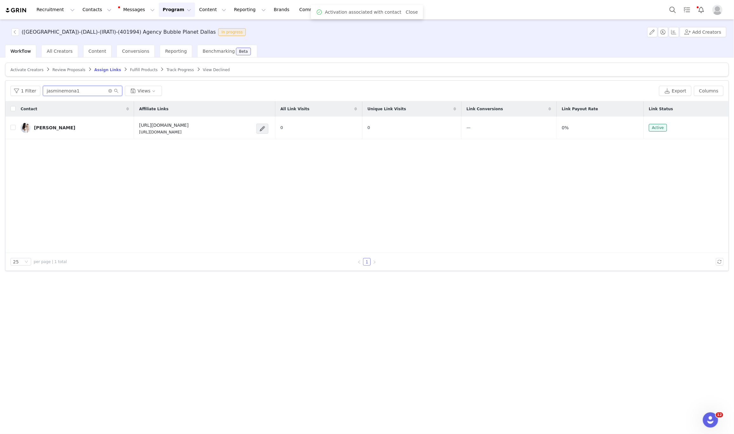
drag, startPoint x: 71, startPoint y: 92, endPoint x: 0, endPoint y: 86, distance: 71.8
click at [0, 86] on div "Activate Creators Review Proposals Assign Links Fulfill Products Track Progress…" at bounding box center [367, 246] width 734 height 376
paste input "synaejavyan"
type input "synaejavyan"
click at [29, 70] on span "Activate Creators" at bounding box center [26, 70] width 33 height 4
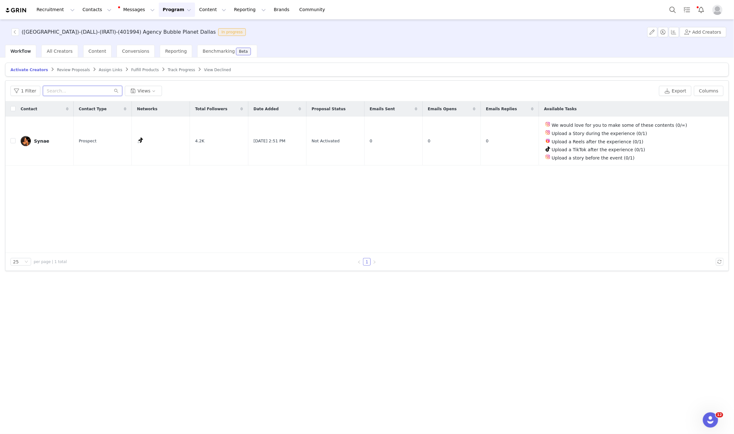
click at [90, 90] on input "text" at bounding box center [82, 91] width 79 height 10
click at [722, 140] on button "button" at bounding box center [720, 141] width 8 height 8
click at [696, 155] on span "Activate Creators" at bounding box center [705, 152] width 38 height 7
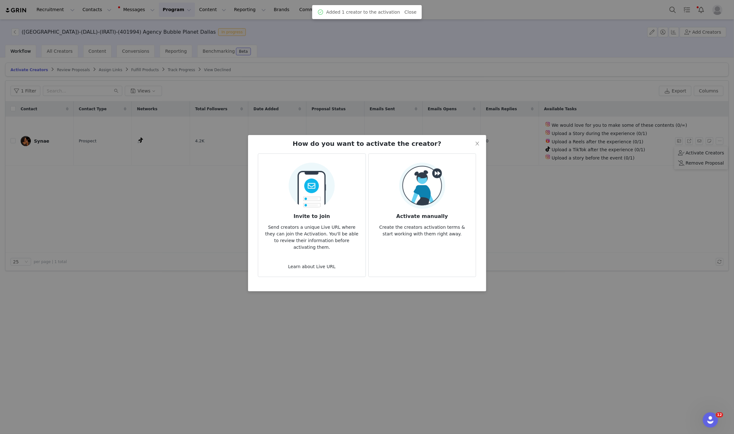
click at [424, 200] on img at bounding box center [422, 186] width 46 height 46
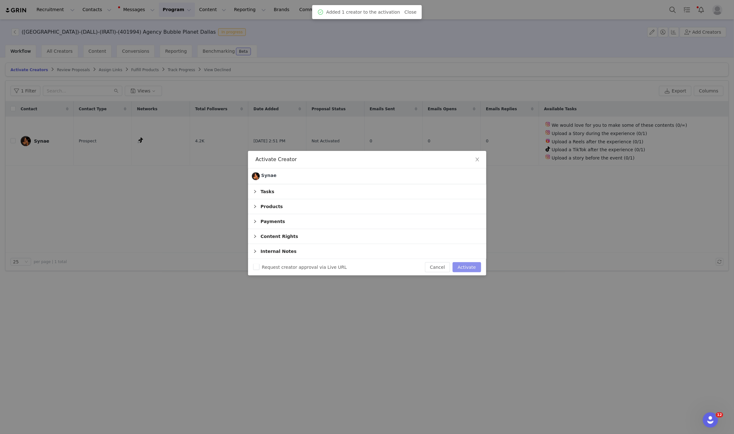
click at [463, 265] on button "Activate" at bounding box center [467, 267] width 28 height 10
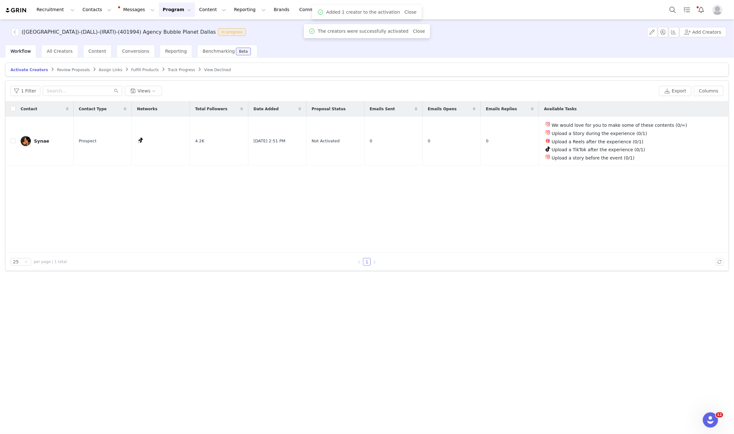
click at [99, 68] on span "Assign Links" at bounding box center [111, 70] width 24 height 4
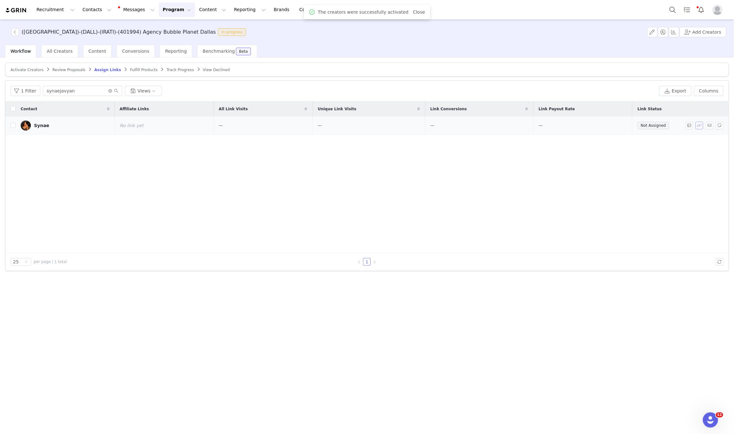
click at [700, 126] on button "button" at bounding box center [700, 126] width 8 height 8
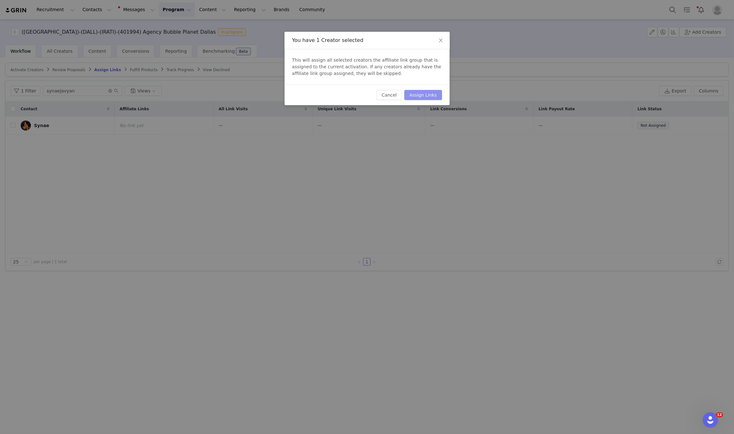
click at [434, 98] on button "Assign Links" at bounding box center [422, 95] width 37 height 10
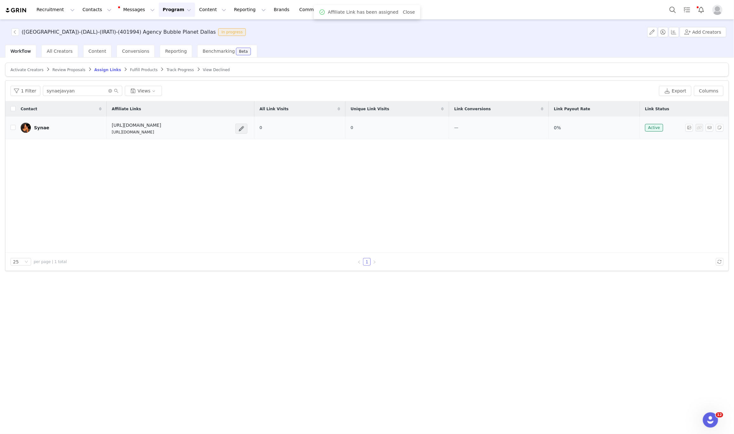
click at [148, 135] on p "https://glnk.io/5xyzp/feverx2f8" at bounding box center [137, 132] width 50 height 6
click at [245, 129] on span at bounding box center [241, 129] width 6 height 8
click at [243, 138] on div "Edit Link" at bounding box center [248, 141] width 46 height 7
click at [313, 160] on input "5xyzp/feverx2f8" at bounding box center [332, 162] width 121 height 10
paste input "synaejavyan"
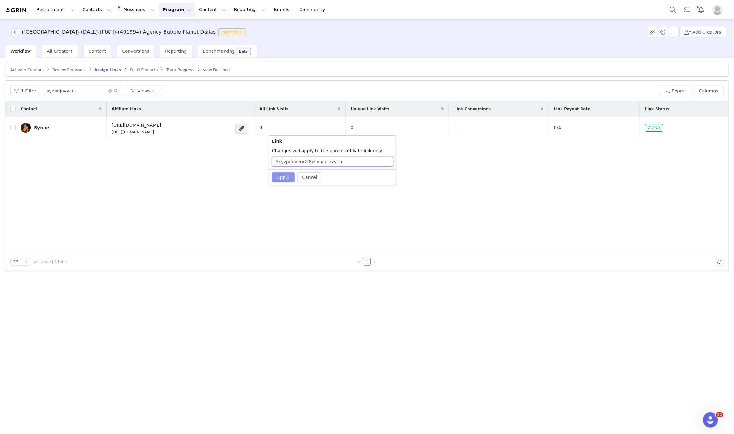
type input "5xyzp/feverx2f8xsynaejavyan"
click at [281, 175] on button "Apply" at bounding box center [283, 177] width 23 height 10
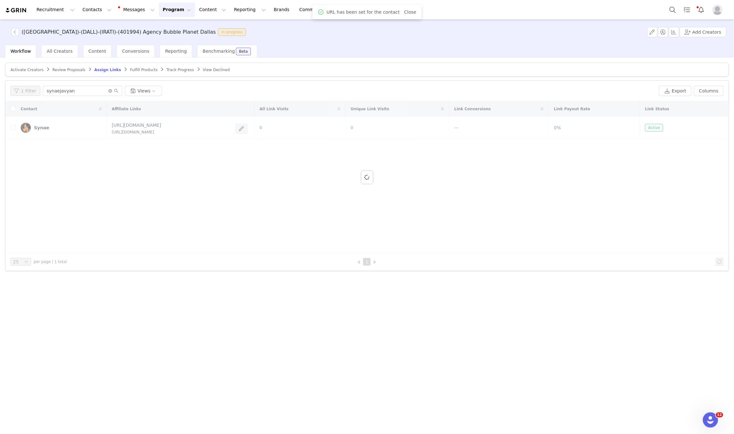
click at [161, 134] on p "https://glnk.io/5xyzp/feverx2f8" at bounding box center [137, 132] width 50 height 6
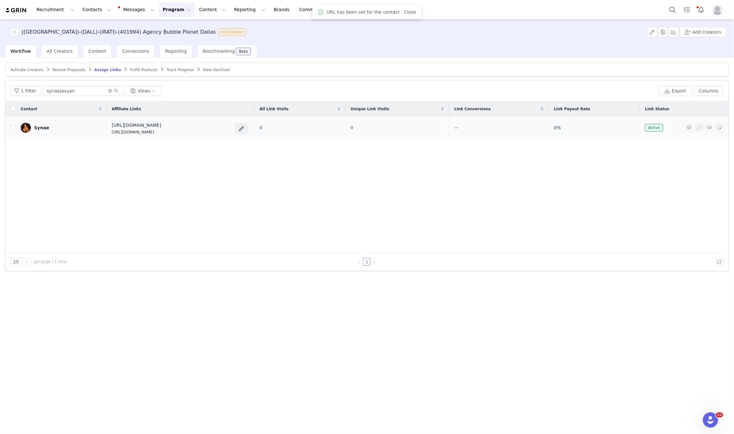
drag, startPoint x: 202, startPoint y: 135, endPoint x: 106, endPoint y: 136, distance: 96.3
click at [107, 136] on td "https://feverup.com/m/428607 https://glnk.io/5xyzp/feverx2f8xsynaejavyan" at bounding box center [181, 128] width 148 height 23
copy p "https://glnk.io/5xyzp/feverx2f8xsynaejavyan"
click at [701, 34] on button "Add Creators" at bounding box center [703, 32] width 47 height 10
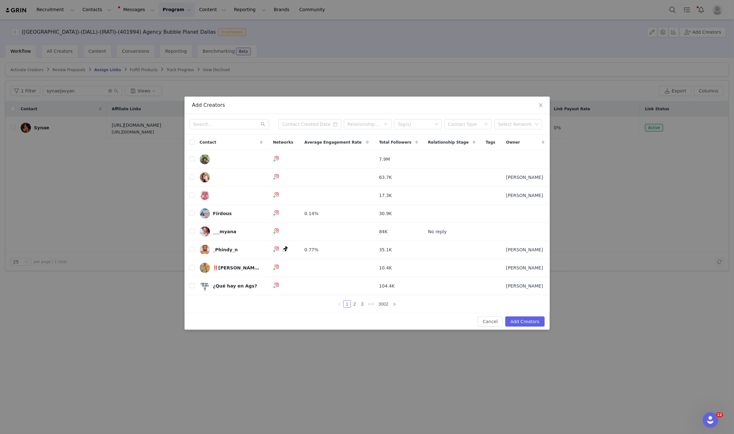
click at [218, 116] on div "Relationship Stage Tag(s) Contact Type Select Network" at bounding box center [367, 124] width 365 height 21
click at [218, 119] on input "text" at bounding box center [229, 124] width 79 height 10
paste input "stacyygail"
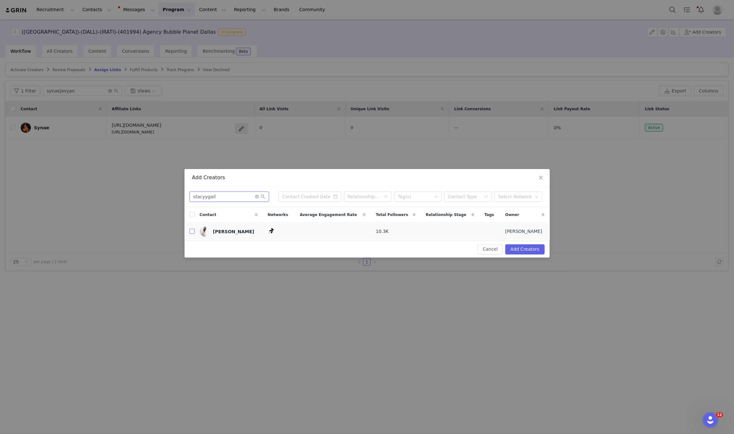
type input "stacyygail"
click at [190, 234] on input "checkbox" at bounding box center [192, 231] width 5 height 5
checkbox input "true"
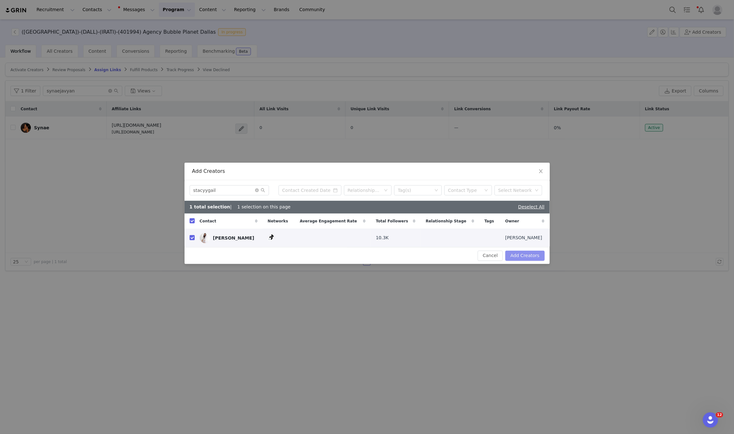
click at [532, 256] on button "Add Creators" at bounding box center [525, 256] width 39 height 10
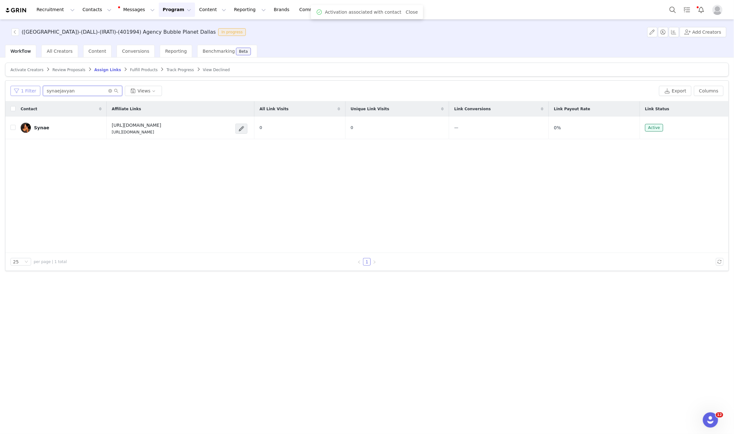
drag, startPoint x: 90, startPoint y: 90, endPoint x: 30, endPoint y: 88, distance: 60.1
click at [30, 88] on div "1 Filter synaejavyan Views" at bounding box center [333, 91] width 646 height 10
paste input "tacyygail"
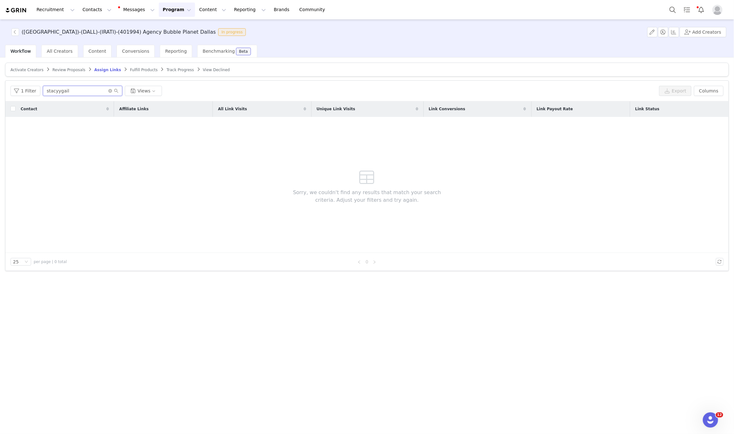
type input "stacyygail"
click at [31, 70] on span "Activate Creators" at bounding box center [26, 70] width 33 height 4
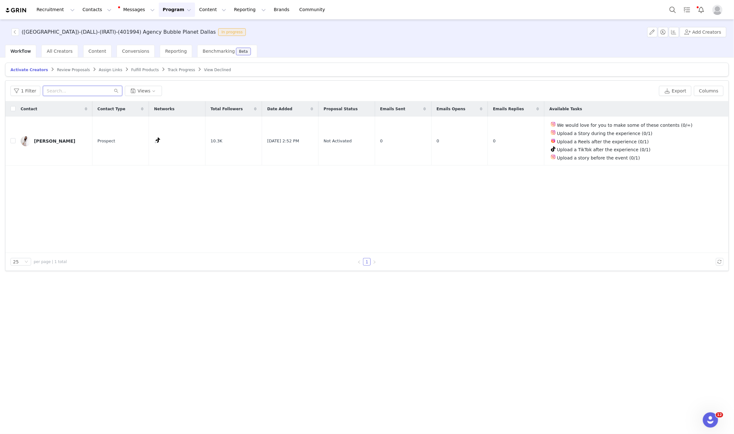
click at [84, 89] on input "text" at bounding box center [82, 91] width 79 height 10
click at [718, 142] on button "button" at bounding box center [720, 141] width 8 height 8
click at [692, 154] on span "Activate Creators" at bounding box center [705, 152] width 38 height 7
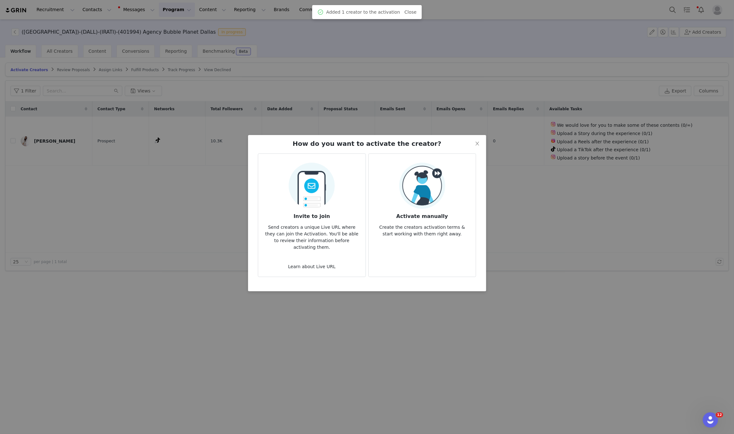
click at [448, 175] on div "Activate manually Create the creators activation terms & start working with the…" at bounding box center [422, 200] width 97 height 75
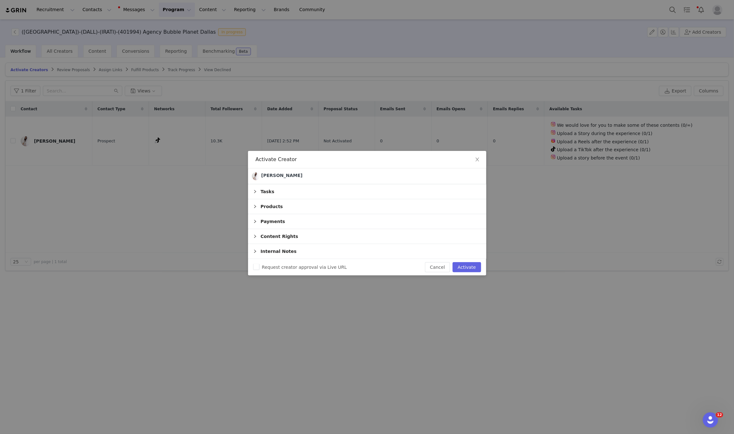
click at [470, 261] on div "Request creator approval via Live URL Cancel Activate" at bounding box center [367, 267] width 238 height 17
click at [468, 264] on button "Activate" at bounding box center [467, 267] width 28 height 10
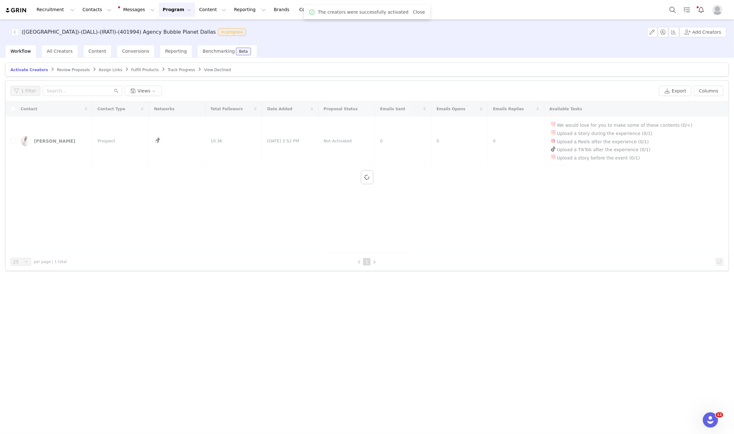
click at [86, 70] on span "Activate Creators Review Proposals Assign Links Fulfill Products Track Progress…" at bounding box center [120, 69] width 223 height 5
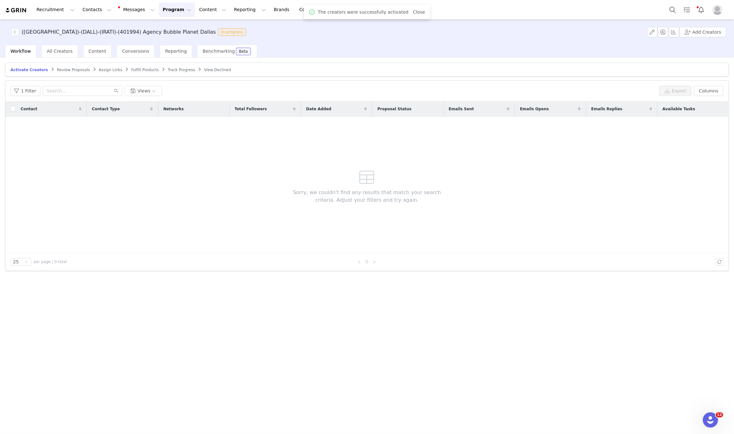
click at [99, 68] on span "Assign Links" at bounding box center [111, 70] width 24 height 4
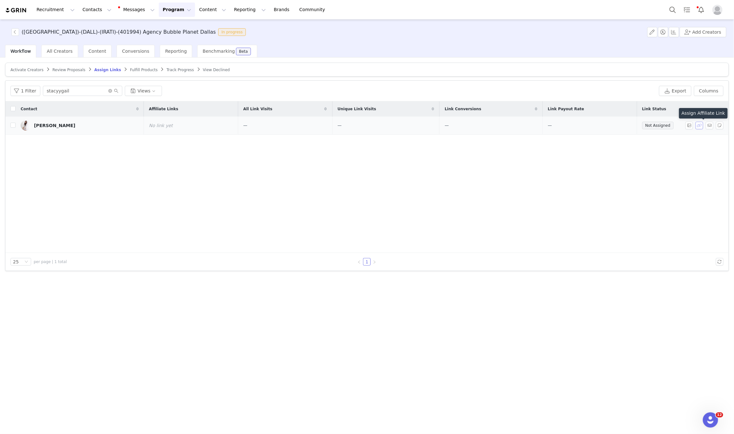
click at [698, 128] on button "button" at bounding box center [700, 126] width 8 height 8
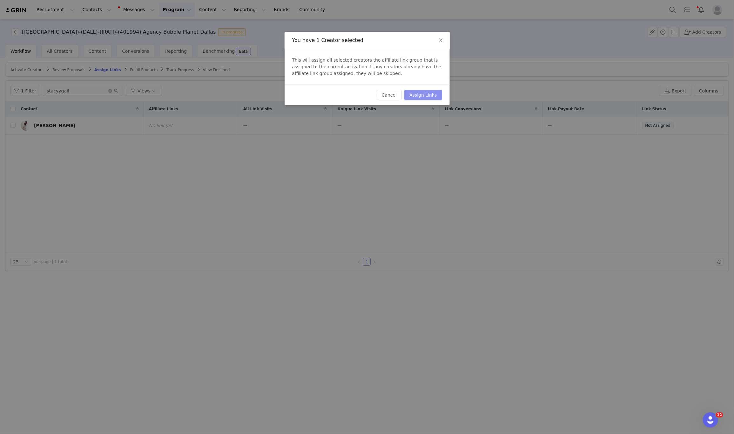
click at [427, 95] on button "Assign Links" at bounding box center [422, 95] width 37 height 10
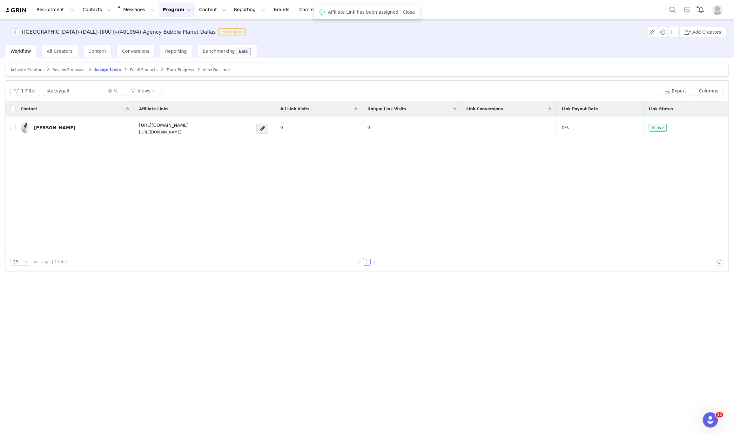
click at [143, 134] on p "https://glnk.io/5xyzp/feverx603" at bounding box center [164, 132] width 50 height 6
click at [262, 127] on span at bounding box center [262, 129] width 6 height 8
click at [241, 143] on span "Edit Link" at bounding box center [234, 141] width 19 height 7
click at [318, 163] on input "5xyzp/feverx603" at bounding box center [332, 162] width 121 height 10
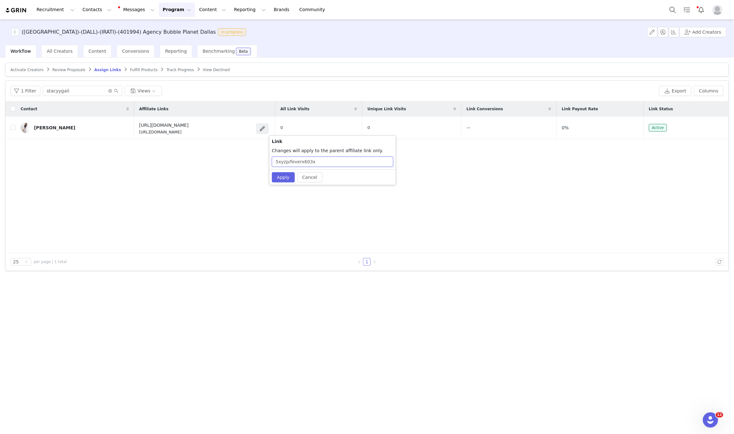
paste input "stacyygail"
type input "5xyzp/feverx603xstacyygail"
click at [273, 178] on button "Apply" at bounding box center [283, 177] width 23 height 10
drag, startPoint x: 188, startPoint y: 137, endPoint x: 105, endPoint y: 138, distance: 82.9
click at [134, 138] on td "https://feverup.com/m/428607 https://glnk.io/5xyzp/feverx603xstacyygail" at bounding box center [204, 128] width 141 height 23
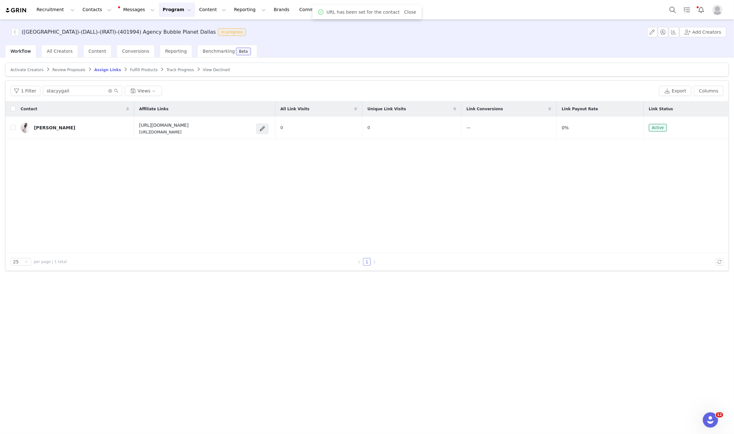
copy p "https://glnk.io/5xyzp/feverx603xstacyygail"
click at [718, 32] on button "Add Creators" at bounding box center [703, 32] width 47 height 10
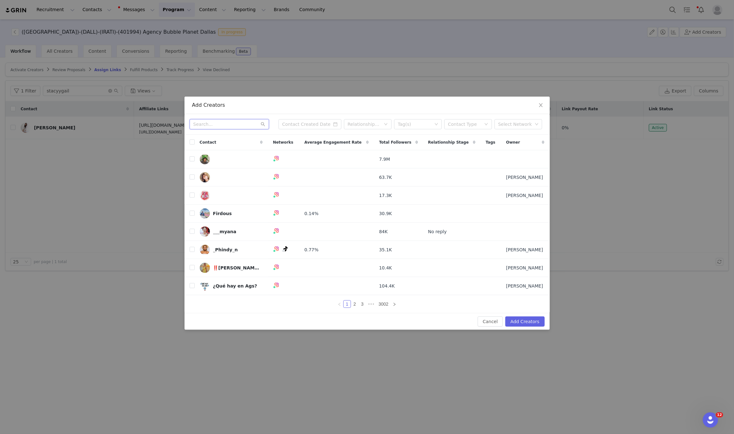
click at [234, 121] on input "text" at bounding box center [229, 124] width 79 height 10
paste input "mydfwfamilyfun"
type input "mydfwfamilyfun"
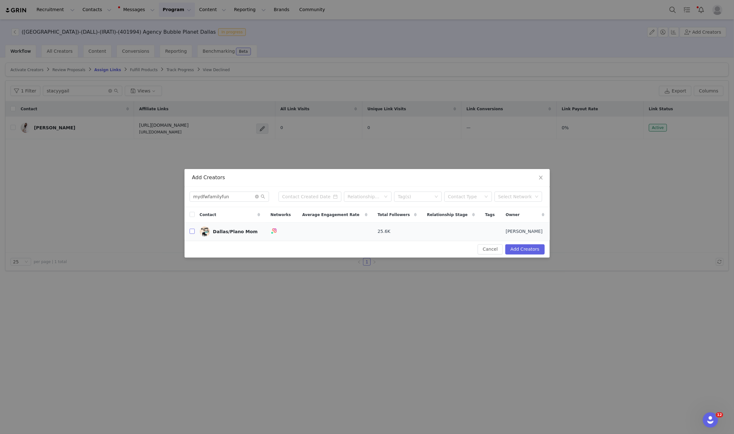
click at [190, 231] on input "checkbox" at bounding box center [192, 231] width 5 height 5
checkbox input "true"
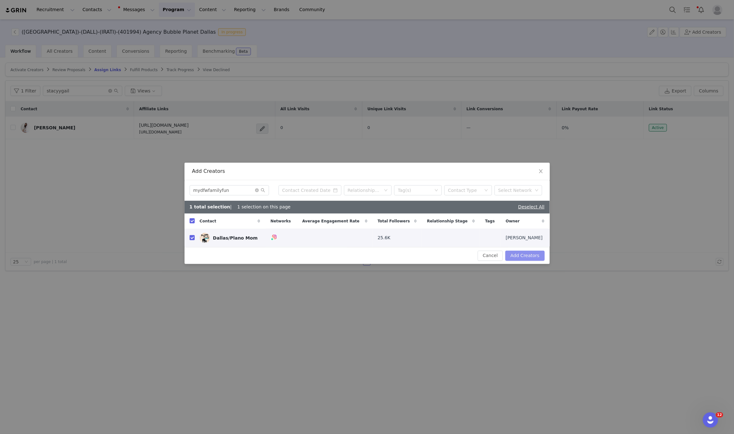
click at [516, 255] on button "Add Creators" at bounding box center [525, 256] width 39 height 10
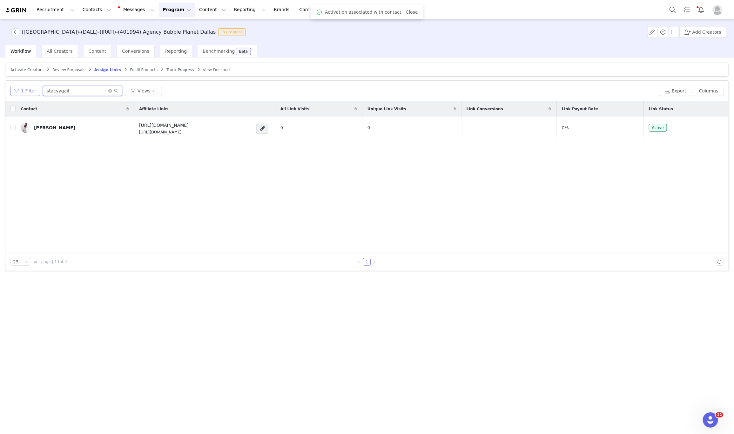
drag, startPoint x: 44, startPoint y: 93, endPoint x: 37, endPoint y: 93, distance: 6.4
click at [37, 93] on div "1 Filter stacyygail Views" at bounding box center [333, 91] width 646 height 10
paste input "mydfwfamilyfun"
type input "mydfwfamilyfun"
click at [30, 68] on span "Activate Creators" at bounding box center [26, 70] width 33 height 4
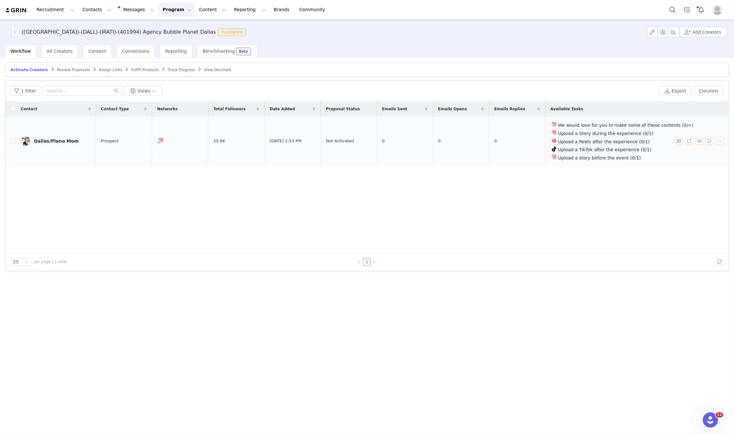
click at [714, 139] on span at bounding box center [711, 141] width 10 height 8
click at [718, 141] on button "button" at bounding box center [720, 141] width 8 height 8
click at [702, 150] on span "Activate Creators" at bounding box center [705, 152] width 38 height 7
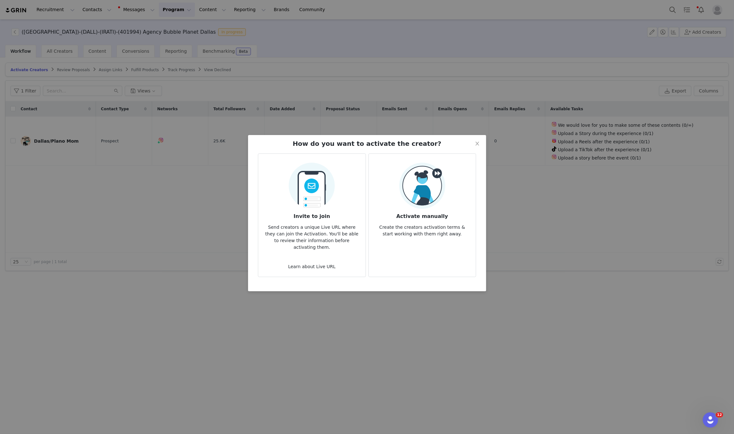
click at [458, 213] on h3 "Activate manually" at bounding box center [422, 214] width 97 height 11
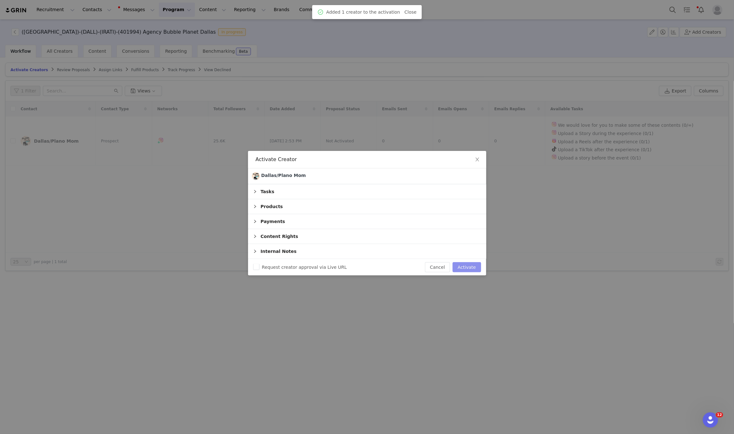
click at [475, 267] on button "Activate" at bounding box center [467, 267] width 28 height 10
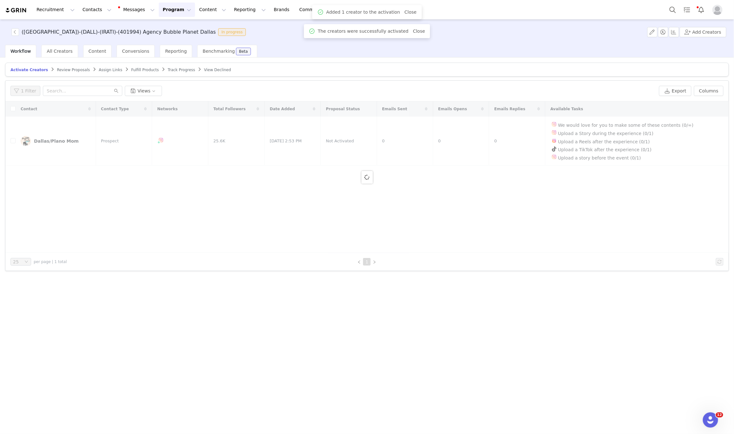
click at [99, 72] on span "Assign Links" at bounding box center [111, 70] width 24 height 4
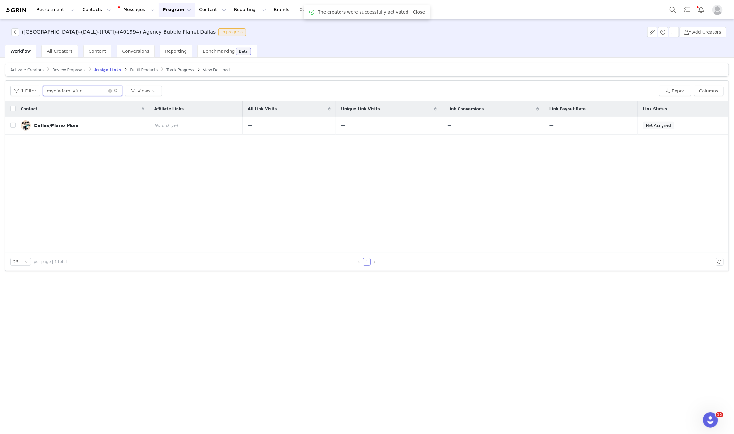
drag, startPoint x: 61, startPoint y: 89, endPoint x: 0, endPoint y: 87, distance: 61.0
click at [0, 87] on div "Activate Creators Review Proposals Assign Links Fulfill Products Track Progress…" at bounding box center [367, 246] width 734 height 376
click at [699, 124] on button "button" at bounding box center [700, 126] width 8 height 8
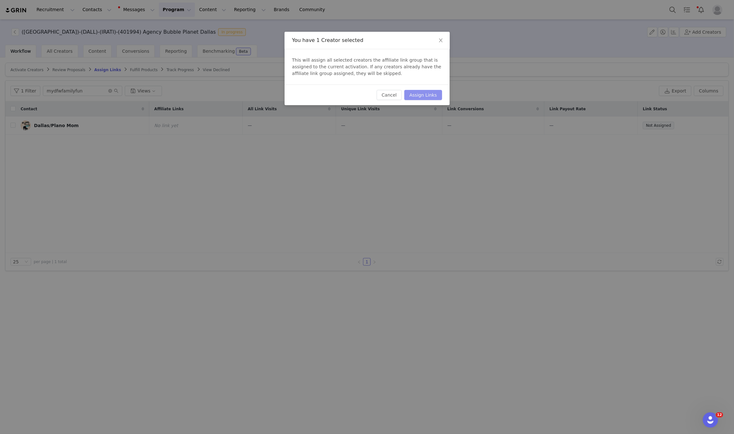
click at [426, 94] on button "Assign Links" at bounding box center [422, 95] width 37 height 10
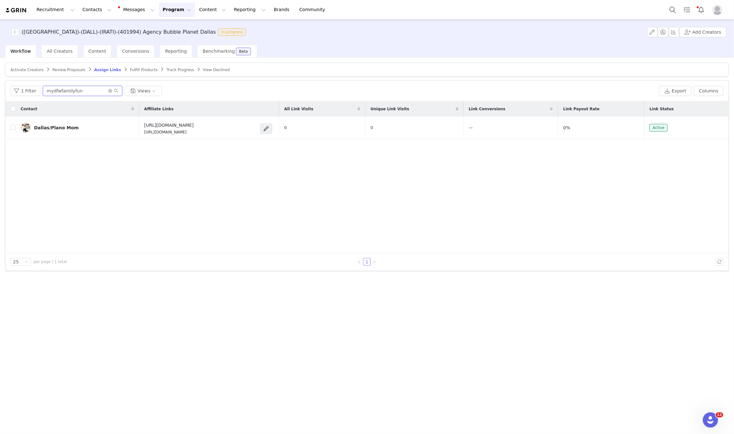
drag, startPoint x: 55, startPoint y: 90, endPoint x: 0, endPoint y: 86, distance: 54.8
click at [0, 86] on div "Activate Creators Review Proposals Assign Links Fulfill Products Track Progress…" at bounding box center [367, 246] width 734 height 376
drag, startPoint x: 201, startPoint y: 143, endPoint x: 202, endPoint y: 138, distance: 5.5
click at [194, 140] on div "Contact Affiliate Links All Link Visits Unique Link Visits Link Conversions Lin…" at bounding box center [366, 177] width 723 height 152
drag, startPoint x: 219, startPoint y: 135, endPoint x: 126, endPoint y: 138, distance: 92.8
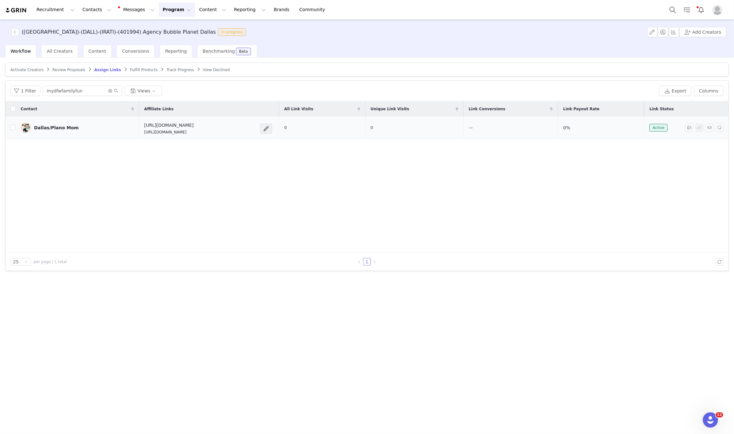
click at [139, 138] on td "https://feverup.com/m/428607 https://glnk.io/5xyzp/feverxmydfwfamilyfun" at bounding box center [209, 128] width 140 height 23
copy p "https://glnk.io/5xyzp/feverxmydfwfamilyfun"
click at [699, 36] on button "Add Creators" at bounding box center [703, 32] width 47 height 10
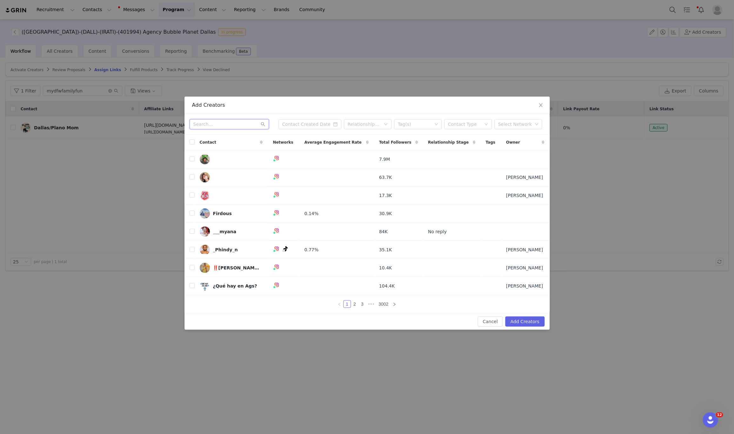
click at [226, 121] on input "text" at bounding box center [229, 124] width 79 height 10
paste input "whitnessnutrition"
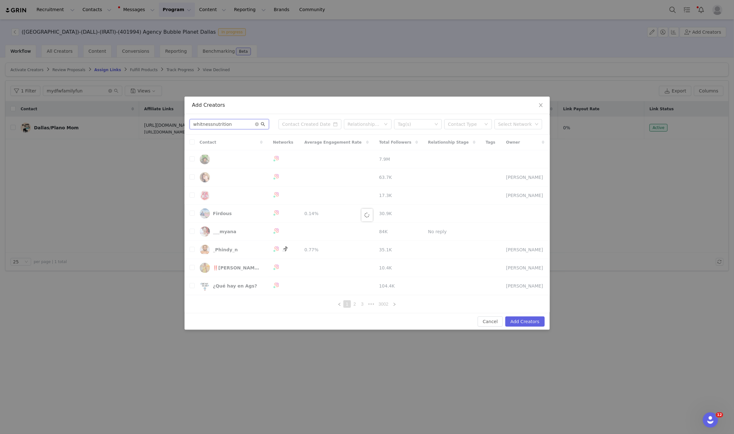
type input "whitnessnutrition"
click at [264, 123] on icon "icon: search" at bounding box center [263, 124] width 4 height 4
click at [265, 125] on icon "icon: search" at bounding box center [263, 124] width 4 height 4
click at [264, 124] on icon "icon: search" at bounding box center [263, 124] width 4 height 4
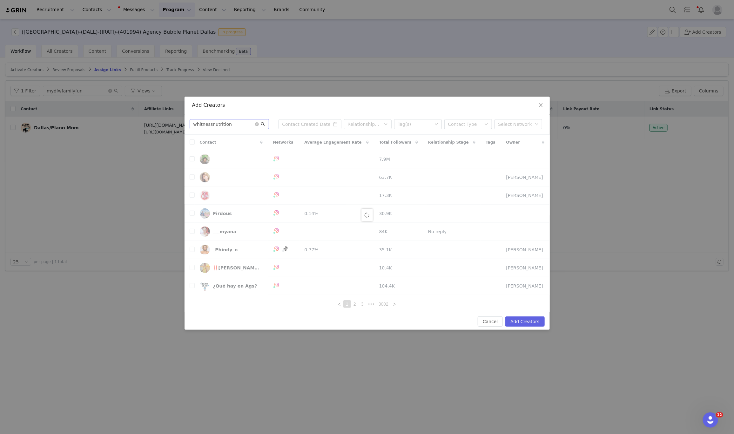
click at [264, 124] on icon "icon: search" at bounding box center [263, 124] width 4 height 4
click at [261, 122] on icon "icon: search" at bounding box center [263, 124] width 4 height 4
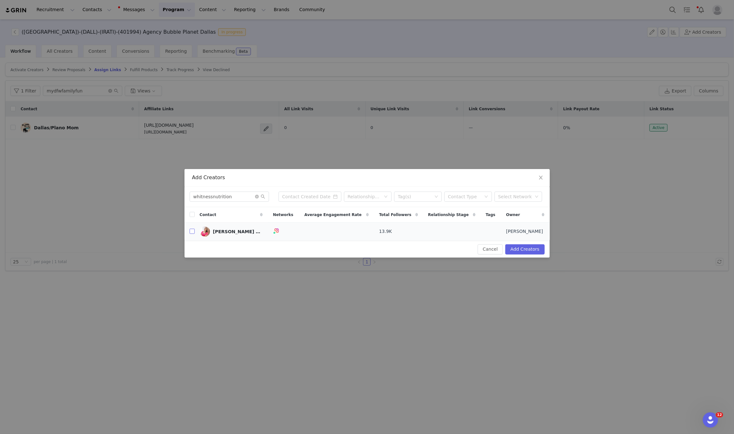
click at [191, 230] on input "checkbox" at bounding box center [192, 231] width 5 height 5
checkbox input "true"
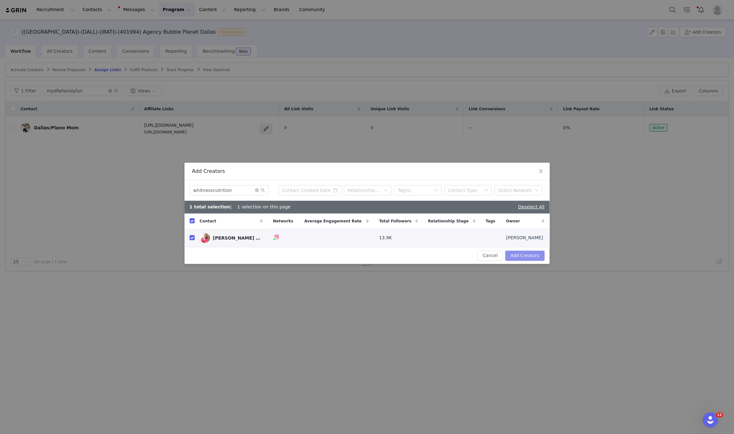
click at [522, 257] on button "Add Creators" at bounding box center [525, 256] width 39 height 10
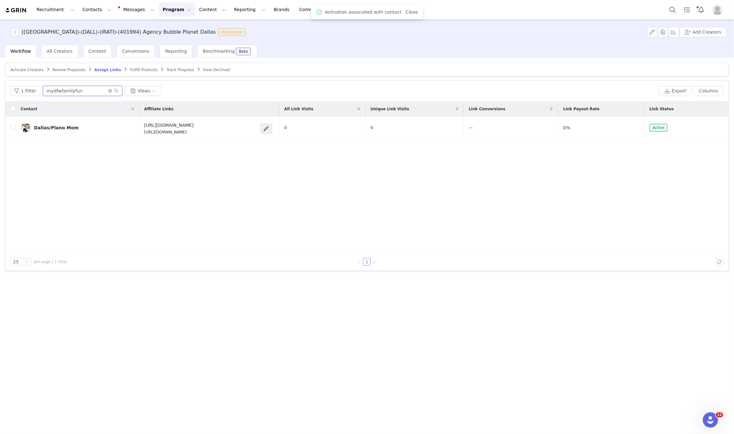
drag, startPoint x: 88, startPoint y: 92, endPoint x: 0, endPoint y: 91, distance: 88.0
click at [0, 91] on div "Activate Creators Review Proposals Assign Links Fulfill Products Track Progress…" at bounding box center [367, 246] width 734 height 376
paste input "whitnessnutritio"
type input "whitnessnutrition"
click at [24, 69] on span "Activate Creators" at bounding box center [26, 70] width 33 height 4
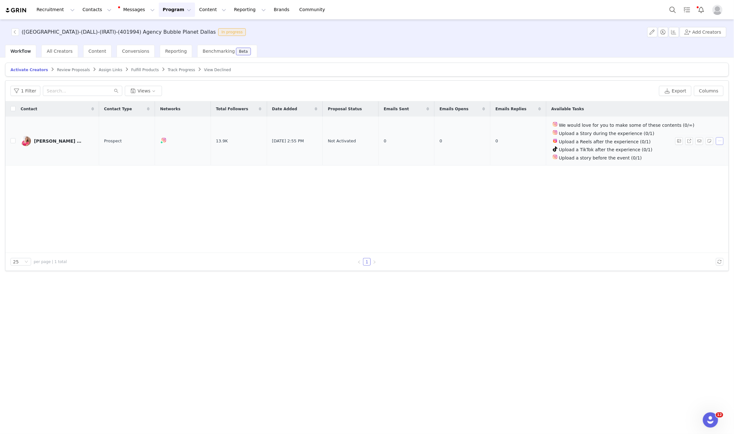
click at [718, 144] on button "button" at bounding box center [720, 141] width 8 height 8
click at [703, 154] on span "Activate Creators" at bounding box center [705, 152] width 38 height 7
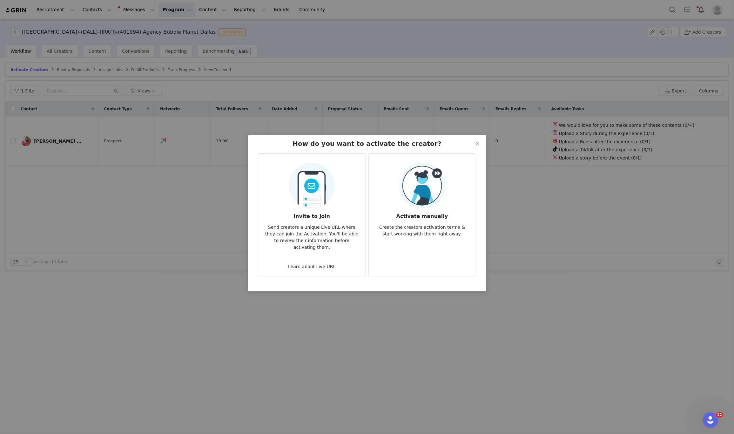
click at [417, 220] on p "Create the creators activation terms & start working with them right away." at bounding box center [422, 228] width 97 height 17
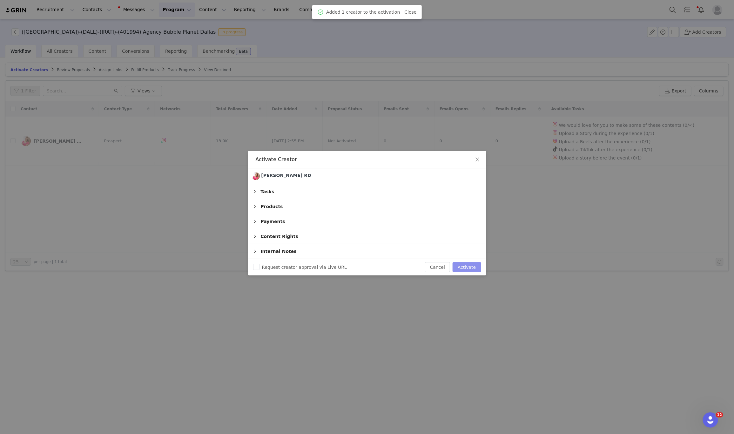
click at [467, 268] on button "Activate" at bounding box center [467, 267] width 28 height 10
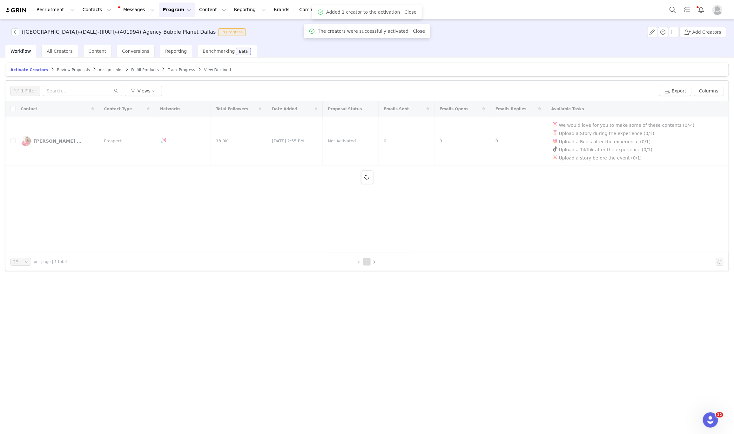
click at [99, 69] on span "Assign Links" at bounding box center [111, 70] width 24 height 4
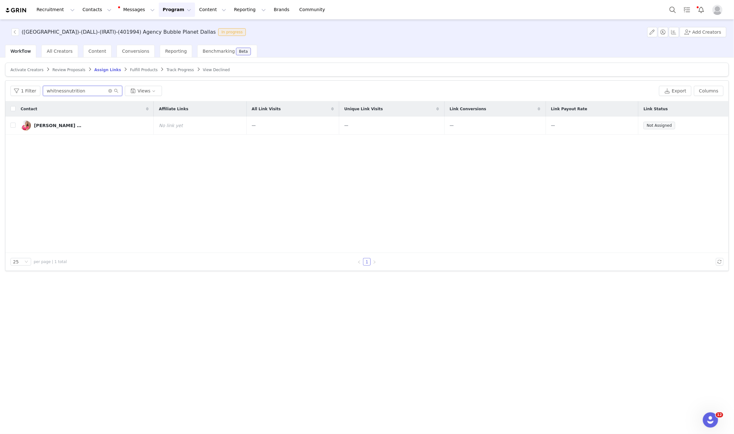
drag, startPoint x: 62, startPoint y: 87, endPoint x: 0, endPoint y: 84, distance: 62.0
click at [0, 84] on div "Activate Creators Review Proposals Assign Links Fulfill Products Track Progress…" at bounding box center [367, 246] width 734 height 376
click at [700, 129] on button "button" at bounding box center [700, 126] width 8 height 8
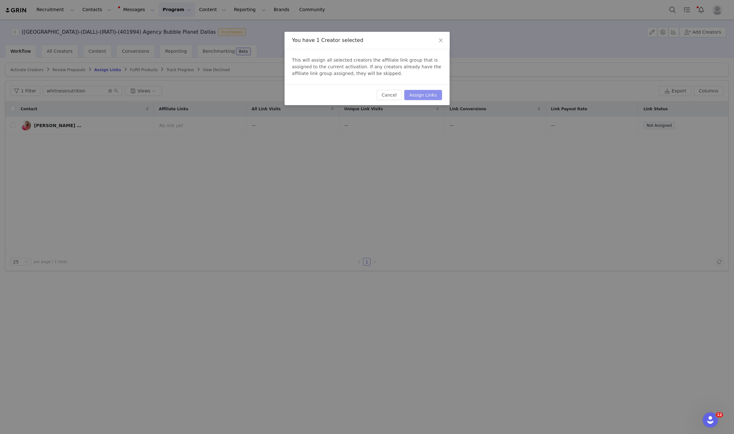
click at [411, 94] on button "Assign Links" at bounding box center [422, 95] width 37 height 10
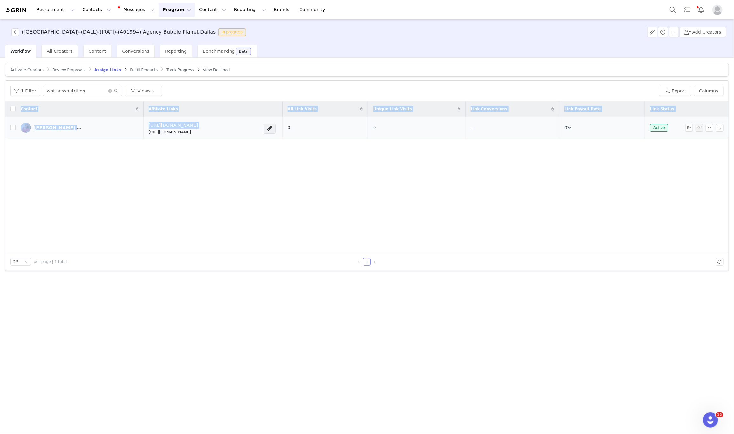
drag, startPoint x: 236, startPoint y: 143, endPoint x: 157, endPoint y: 133, distance: 79.8
click at [139, 135] on div "Contact Affiliate Links All Link Visits Unique Link Visits Link Conversions Lin…" at bounding box center [366, 177] width 723 height 152
click at [157, 133] on p "https://glnk.io/5xyzp/feverxwhitnessnutrition" at bounding box center [174, 132] width 50 height 6
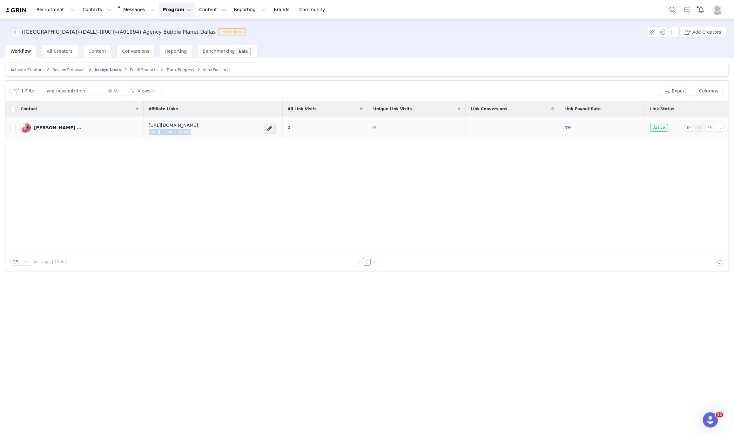
copy div "https://glnk.io/5xyzp/feverxwhitnessnutrition"
click at [695, 32] on button "Add Creators" at bounding box center [703, 32] width 47 height 10
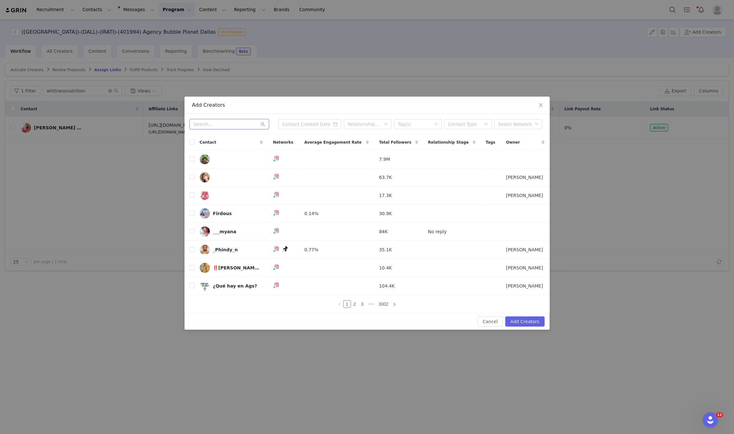
click at [221, 119] on input "text" at bounding box center [229, 124] width 79 height 10
paste input "thebeautybeau"
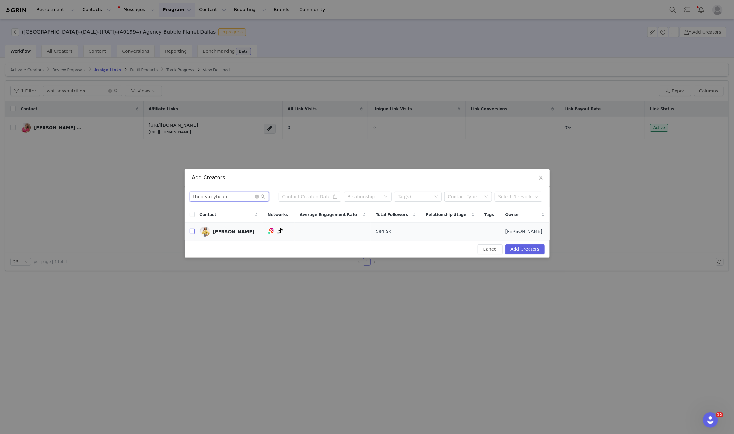
type input "thebeautybeau"
click at [192, 233] on input "checkbox" at bounding box center [192, 231] width 5 height 5
checkbox input "true"
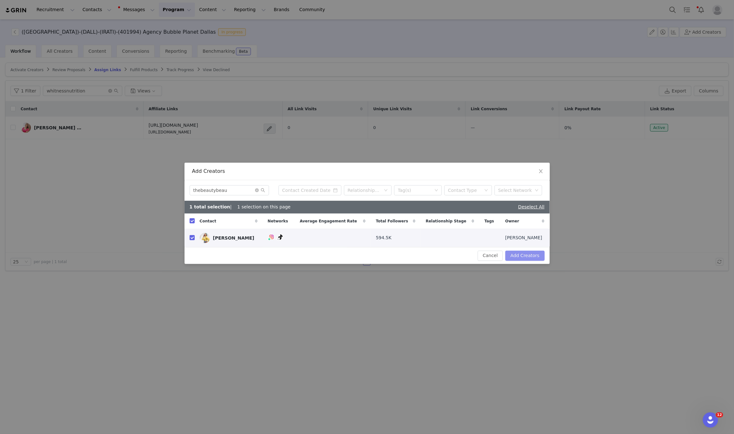
click at [542, 256] on button "Add Creators" at bounding box center [525, 256] width 39 height 10
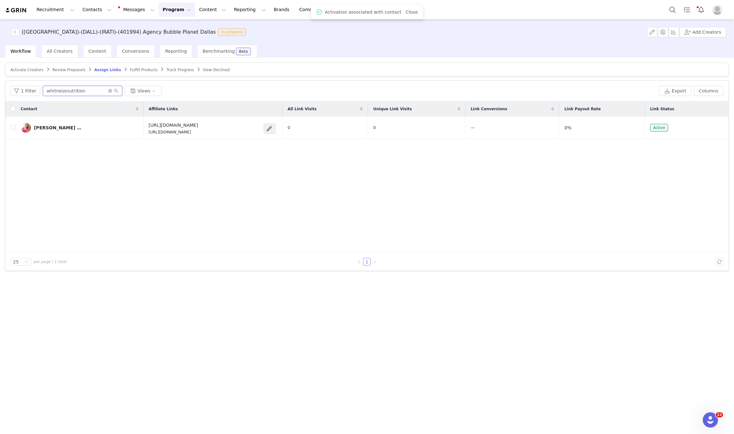
drag, startPoint x: 92, startPoint y: 91, endPoint x: 48, endPoint y: 90, distance: 43.5
click at [48, 90] on input "whitnessnutrition" at bounding box center [82, 91] width 79 height 10
paste input "thebeautybeau"
paste input "text"
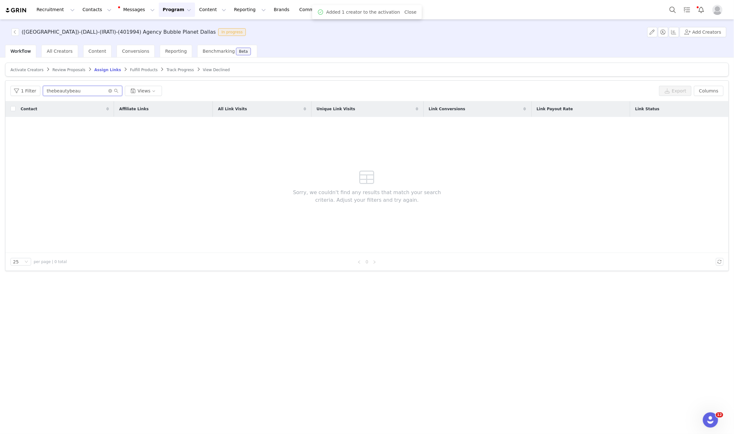
type input "thebeautybeau"
click at [27, 71] on span "Activate Creators" at bounding box center [26, 70] width 33 height 4
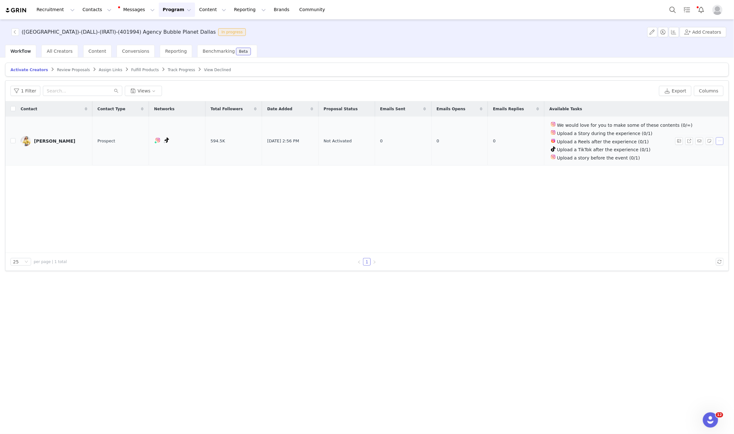
click at [717, 142] on button "button" at bounding box center [720, 141] width 8 height 8
click at [697, 152] on span "Activate Creators" at bounding box center [705, 152] width 38 height 7
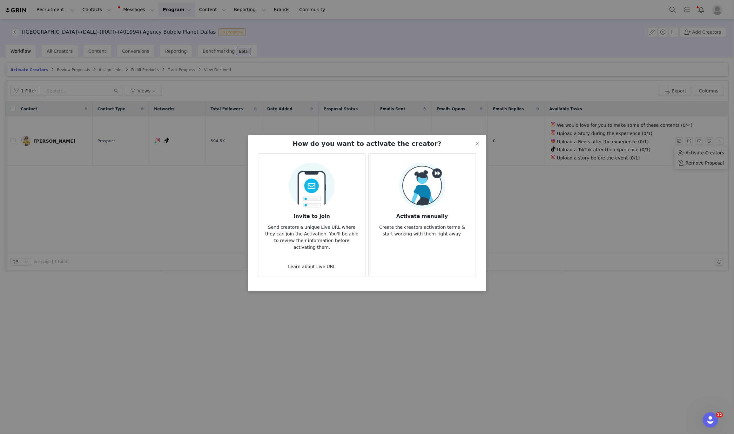
click at [471, 200] on article "Activate manually Create the creators activation terms & start working with the…" at bounding box center [423, 215] width 108 height 124
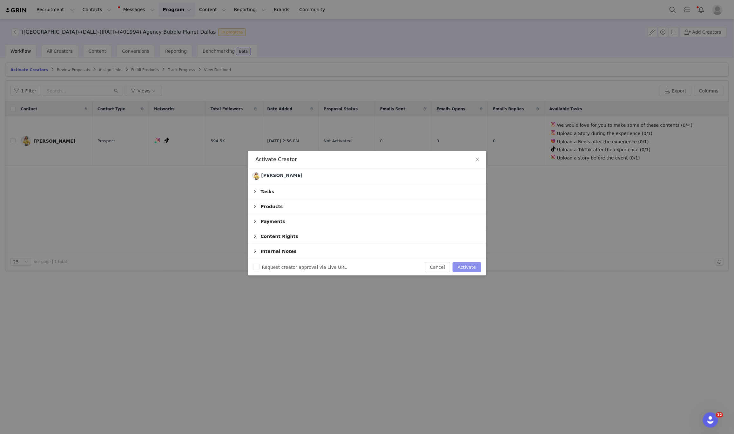
click at [467, 267] on button "Activate" at bounding box center [467, 267] width 28 height 10
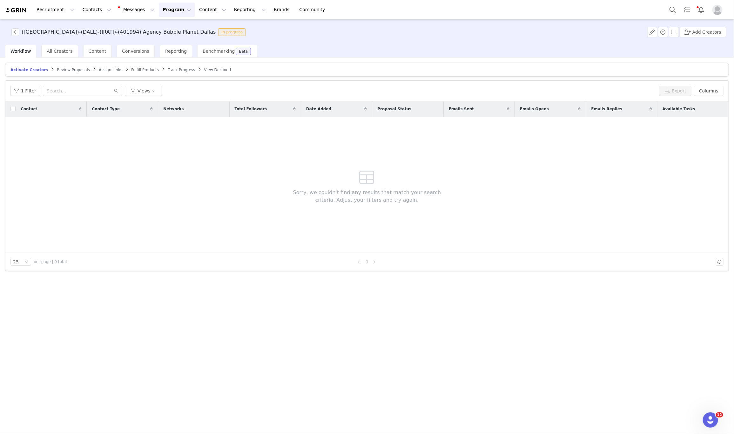
click at [106, 69] on span "Assign Links" at bounding box center [111, 70] width 24 height 4
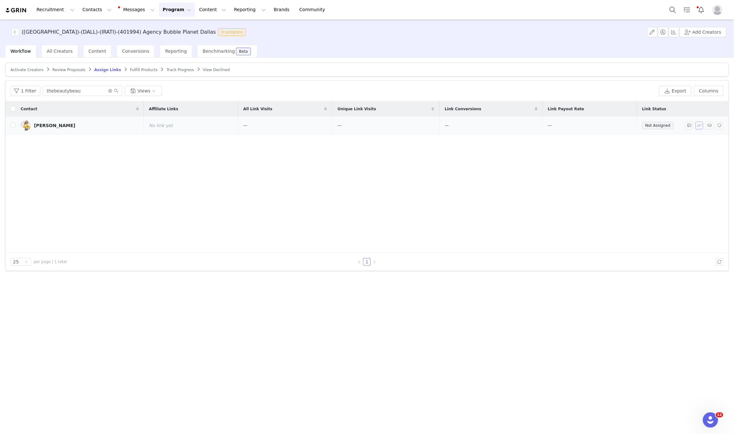
click at [696, 127] on button "button" at bounding box center [700, 126] width 8 height 8
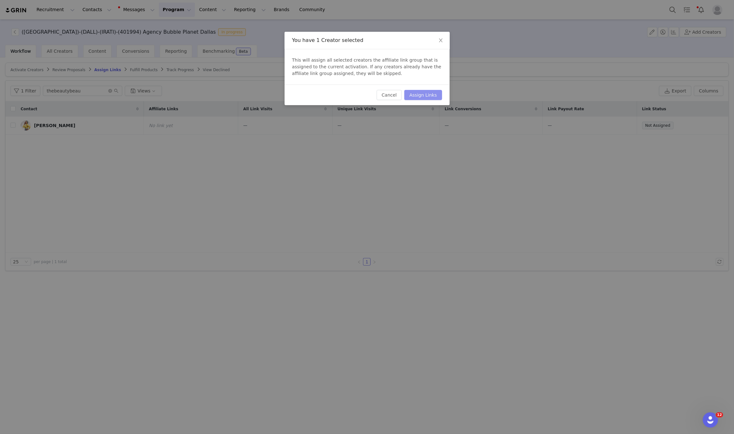
click at [428, 92] on button "Assign Links" at bounding box center [422, 95] width 37 height 10
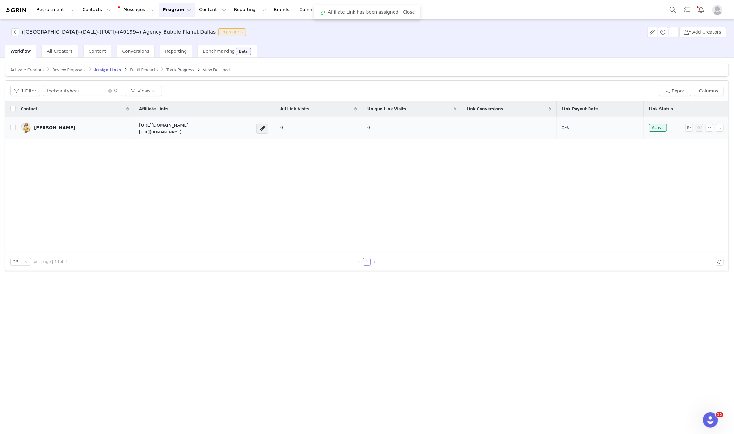
copy p "https://glnk.io/5xyzp/feverxthebeautybeau"
drag, startPoint x: 200, startPoint y: 135, endPoint x: 110, endPoint y: 136, distance: 89.9
click at [134, 136] on td "https://feverup.com/m/428607 https://glnk.io/5xyzp/feverxthebeautybeau" at bounding box center [204, 128] width 141 height 23
click at [715, 33] on button "Add Creators" at bounding box center [703, 32] width 47 height 10
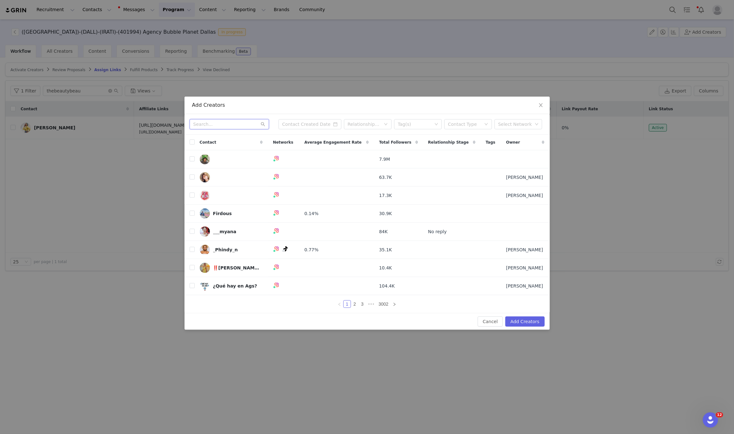
click at [207, 120] on input "text" at bounding box center [229, 124] width 79 height 10
paste input "thepeppywings"
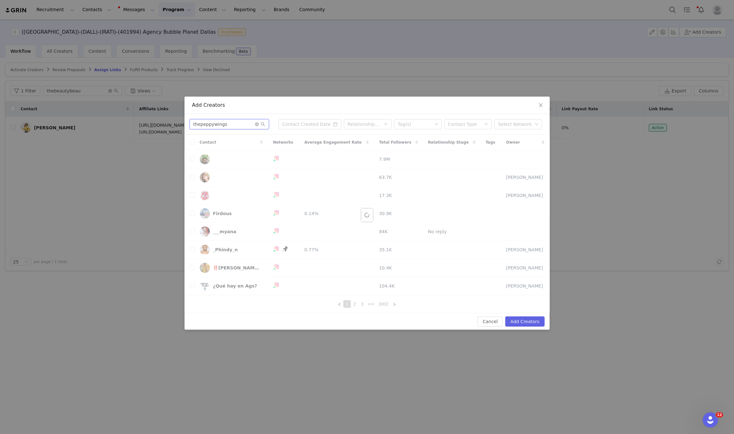
type input "thepeppywings"
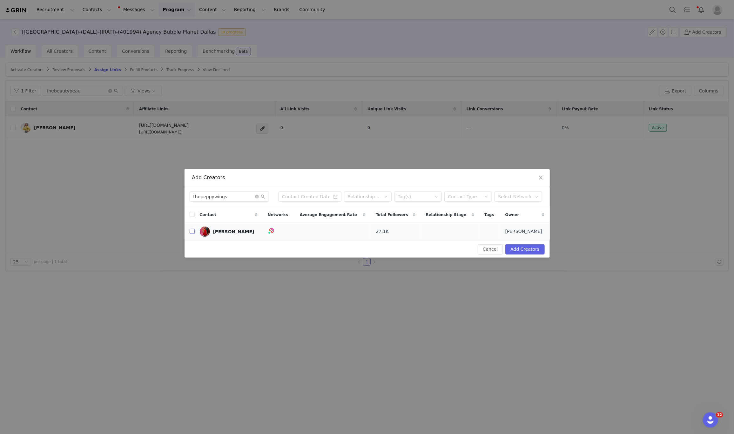
click at [191, 234] on input "checkbox" at bounding box center [192, 231] width 5 height 5
checkbox input "true"
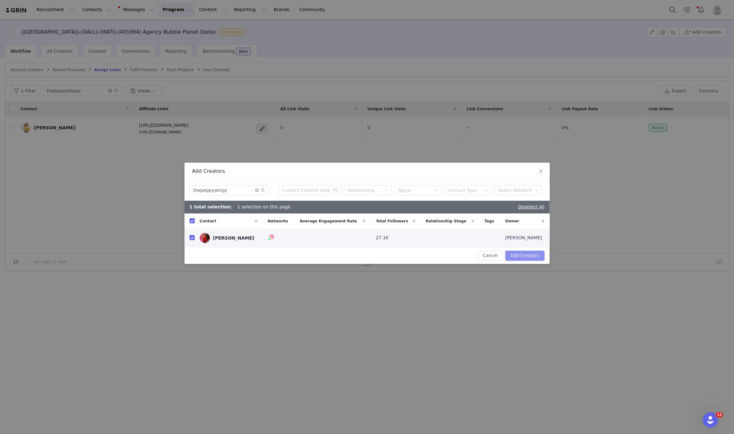
click at [541, 254] on button "Add Creators" at bounding box center [525, 256] width 39 height 10
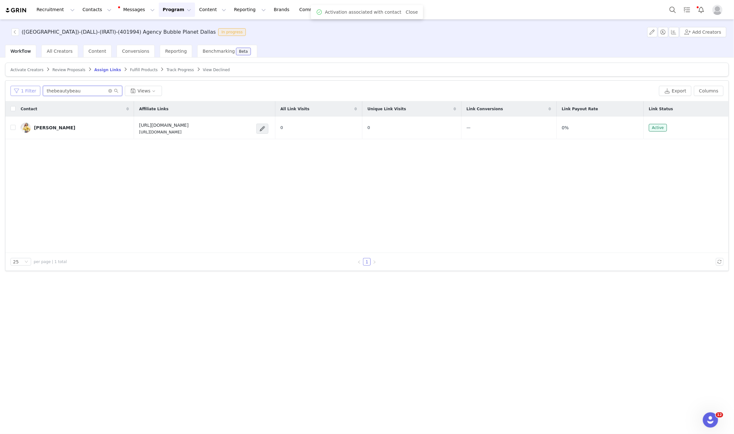
drag, startPoint x: 84, startPoint y: 92, endPoint x: 10, endPoint y: 92, distance: 73.7
click at [10, 92] on div "1 Filter thebeautybeau Views" at bounding box center [333, 91] width 646 height 10
paste input "peppywings"
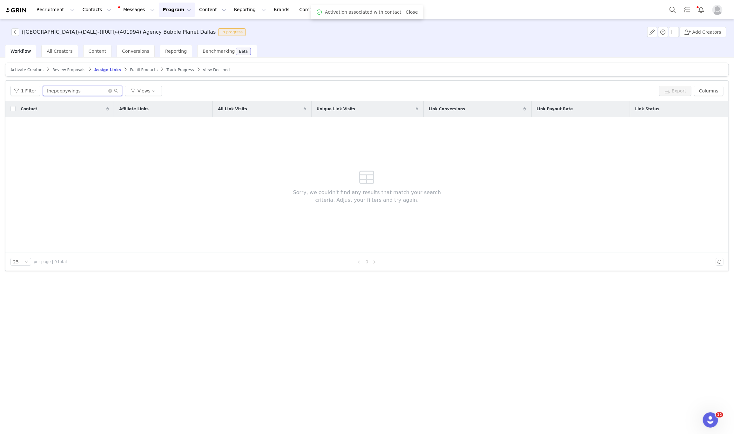
type input "thepeppywings"
click at [22, 69] on span "Activate Creators" at bounding box center [26, 70] width 33 height 4
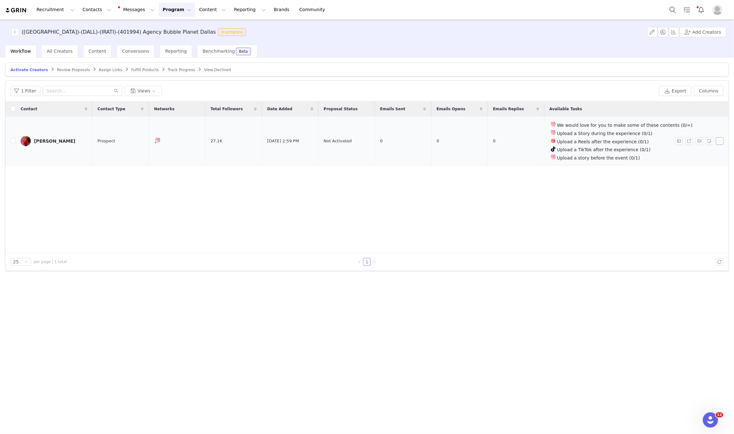
click at [719, 142] on button "button" at bounding box center [720, 141] width 8 height 8
click at [697, 153] on span "Activate Creators" at bounding box center [705, 152] width 38 height 7
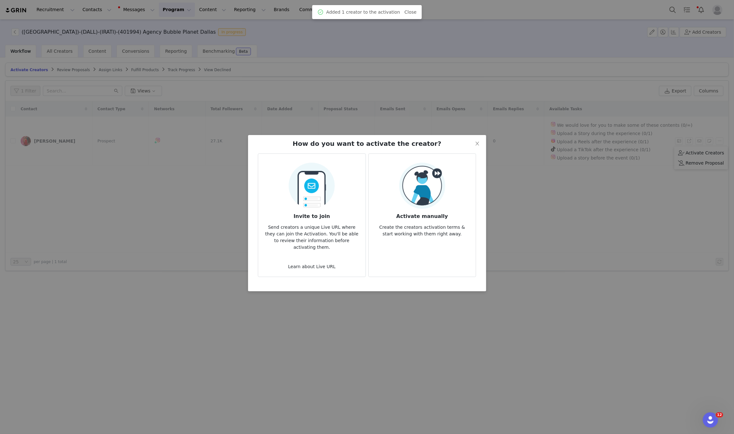
click at [452, 188] on div "Activate manually Create the creators activation terms & start working with the…" at bounding box center [422, 200] width 97 height 75
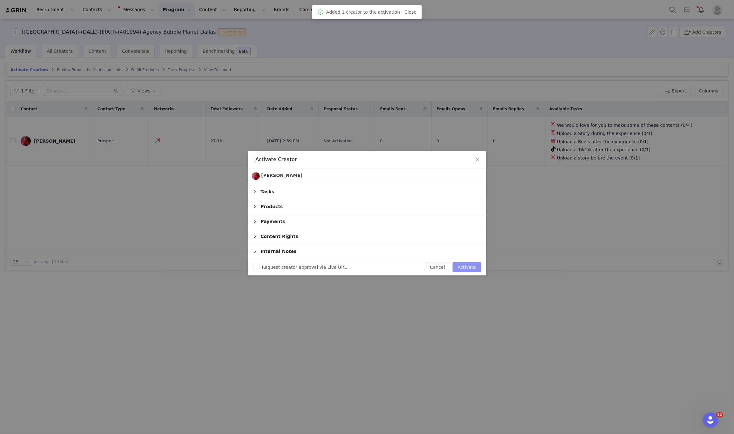
click at [467, 266] on button "Activate" at bounding box center [467, 267] width 28 height 10
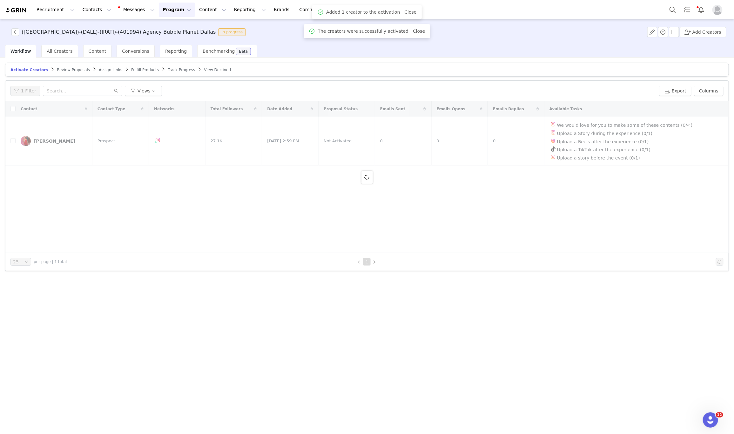
click at [99, 69] on span "Assign Links" at bounding box center [111, 70] width 24 height 4
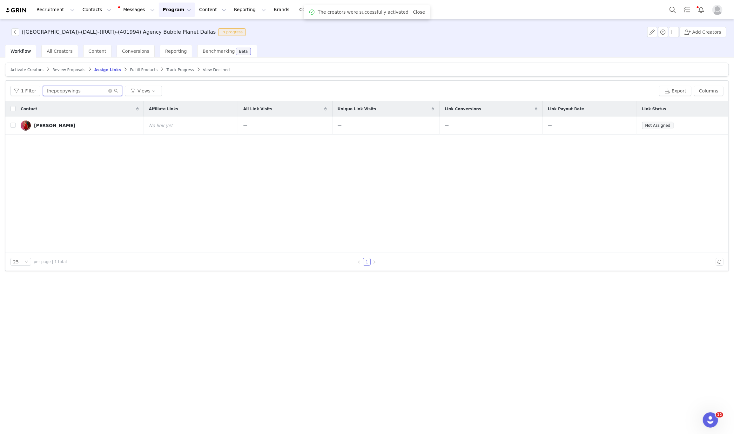
drag, startPoint x: 86, startPoint y: 93, endPoint x: 1, endPoint y: 91, distance: 84.9
click at [1, 91] on div "Activate Creators Review Proposals Assign Links Fulfill Products Track Progress…" at bounding box center [367, 246] width 734 height 376
click at [697, 129] on button "button" at bounding box center [700, 126] width 8 height 8
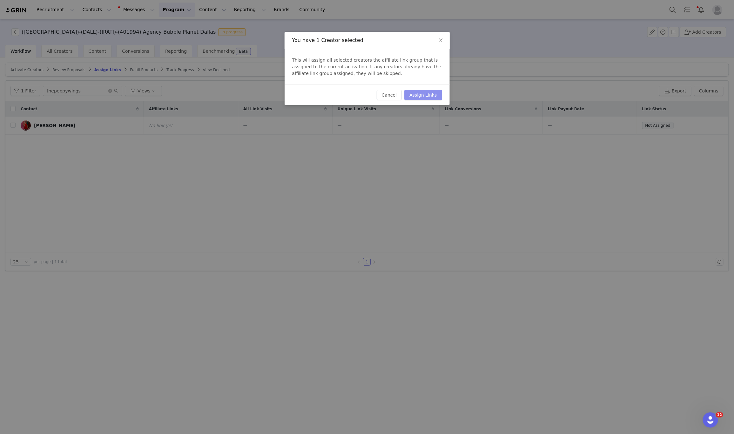
click at [427, 92] on button "Assign Links" at bounding box center [422, 95] width 37 height 10
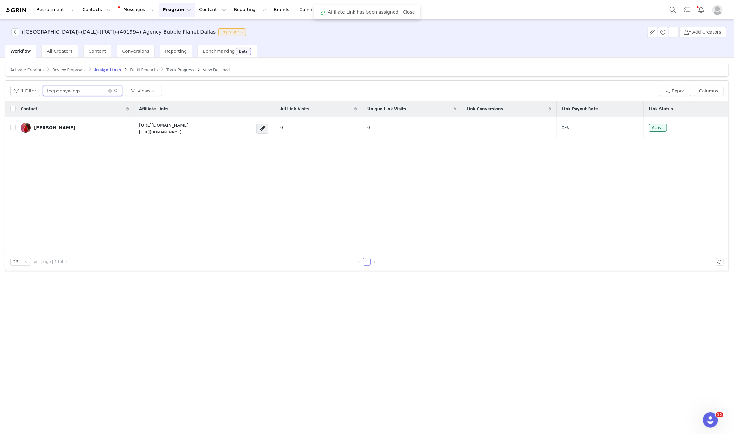
drag, startPoint x: 91, startPoint y: 91, endPoint x: 0, endPoint y: 87, distance: 91.0
click at [0, 87] on div "Activate Creators Review Proposals Assign Links Fulfill Products Track Progress…" at bounding box center [367, 246] width 734 height 376
drag, startPoint x: 192, startPoint y: 134, endPoint x: 104, endPoint y: 133, distance: 87.4
click at [134, 133] on td "https://feverup.com/m/428607 https://glnk.io/5xyzp/feverxthepeppywings" at bounding box center [204, 128] width 141 height 23
copy p "https://glnk.io/5xyzp/feverxthepeppywings"
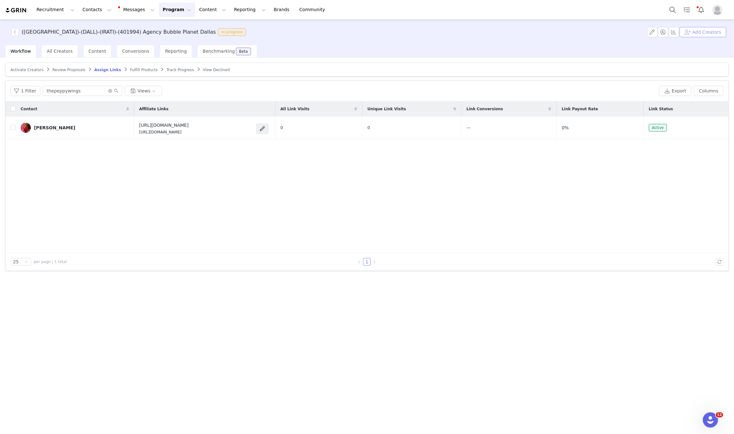
click at [710, 34] on button "Add Creators" at bounding box center [703, 32] width 47 height 10
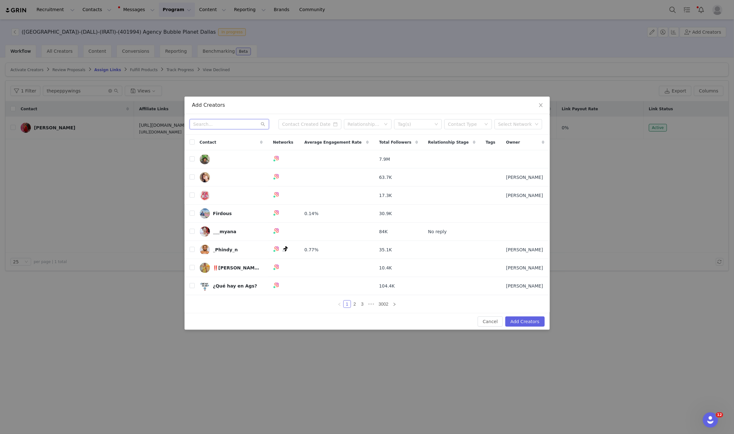
click at [218, 119] on input "text" at bounding box center [229, 124] width 79 height 10
paste input "demarcusbsean"
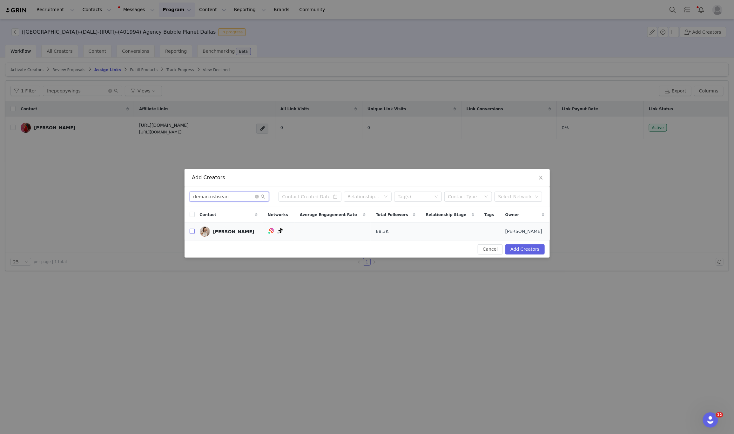
type input "demarcusbsean"
click at [190, 233] on input "checkbox" at bounding box center [192, 231] width 5 height 5
checkbox input "true"
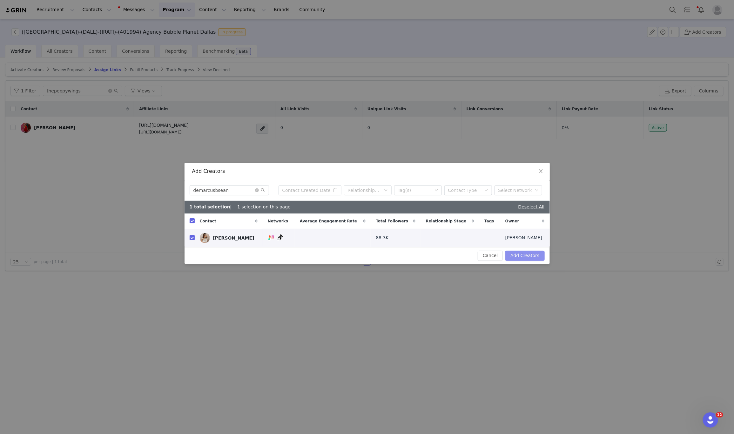
click at [532, 257] on button "Add Creators" at bounding box center [525, 256] width 39 height 10
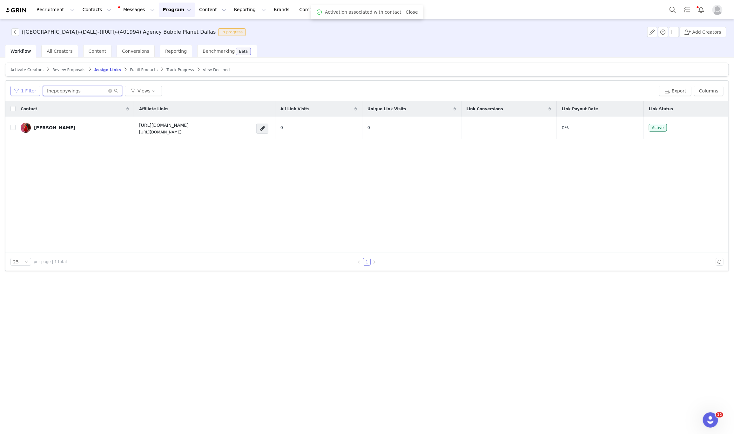
paste input "demarcusbsean"
drag, startPoint x: 78, startPoint y: 94, endPoint x: 21, endPoint y: 91, distance: 57.3
click at [21, 91] on div "1 Filter thepeppywings Views" at bounding box center [333, 91] width 646 height 10
type input "demarcusbsean"
click at [24, 69] on span "Activate Creators" at bounding box center [26, 70] width 33 height 4
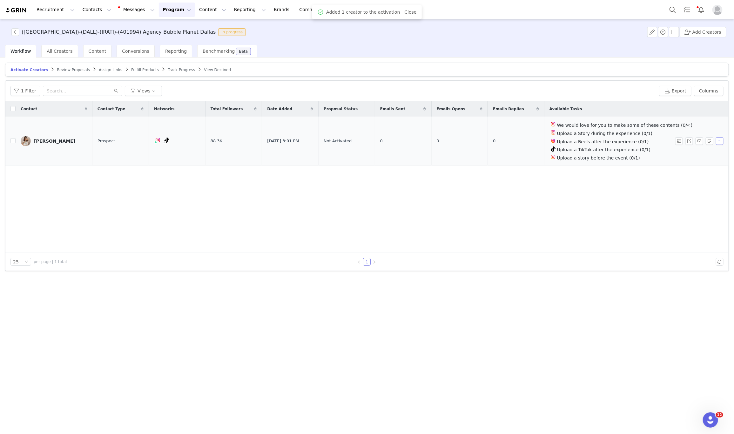
click at [720, 140] on button "button" at bounding box center [720, 141] width 8 height 8
click at [701, 151] on span "Activate Creators" at bounding box center [705, 152] width 38 height 7
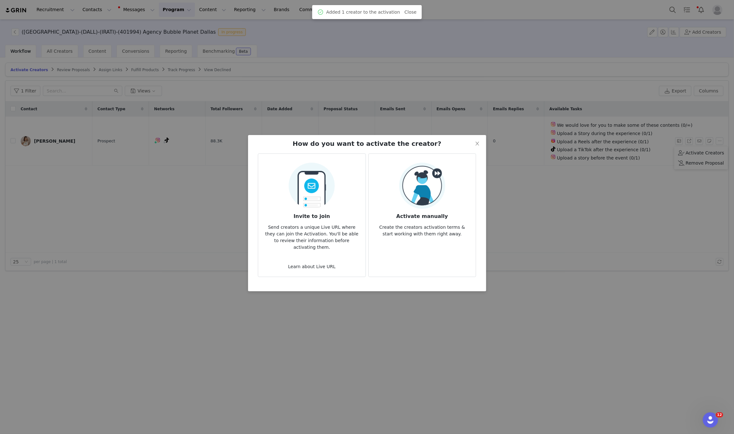
click at [441, 213] on h3 "Activate manually" at bounding box center [422, 214] width 97 height 11
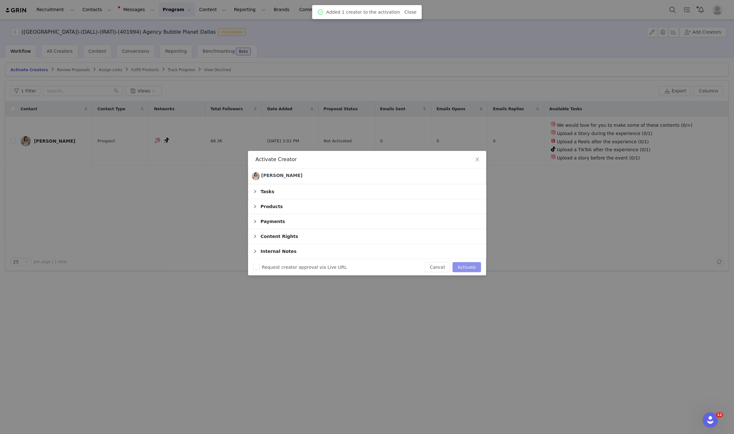
click at [467, 268] on button "Activate" at bounding box center [467, 267] width 28 height 10
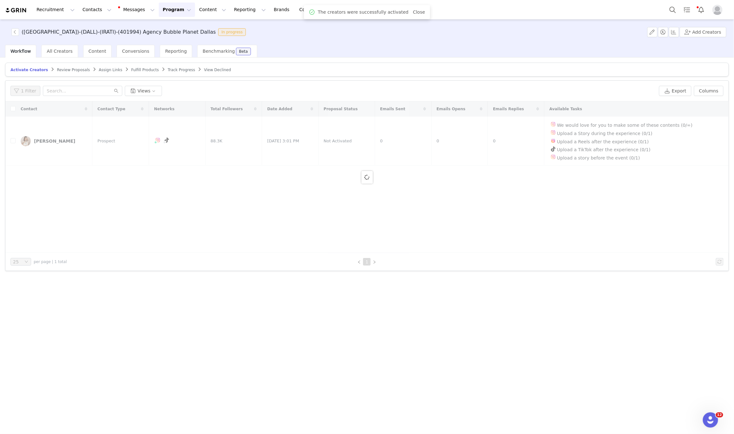
click at [99, 71] on span "Assign Links" at bounding box center [111, 70] width 24 height 4
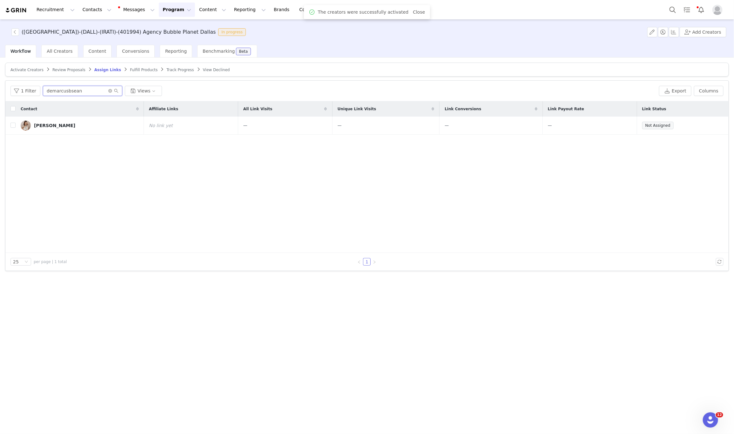
drag, startPoint x: 88, startPoint y: 91, endPoint x: 0, endPoint y: 94, distance: 87.8
click at [0, 94] on div "Activate Creators Review Proposals Assign Links Fulfill Products Track Progress…" at bounding box center [367, 246] width 734 height 376
click at [701, 127] on button "button" at bounding box center [700, 126] width 8 height 8
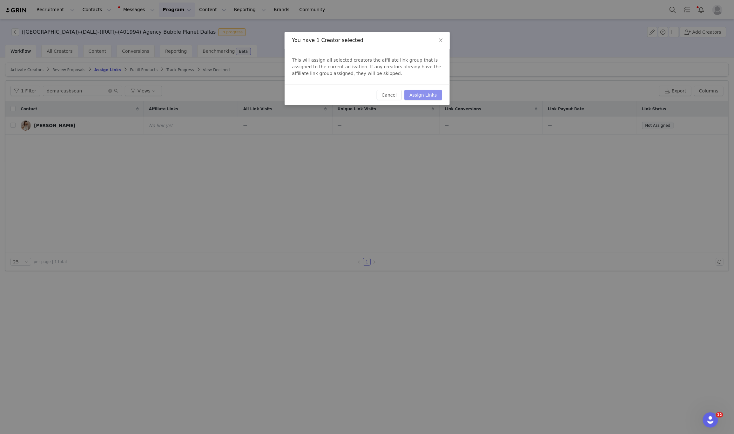
click at [418, 98] on button "Assign Links" at bounding box center [422, 95] width 37 height 10
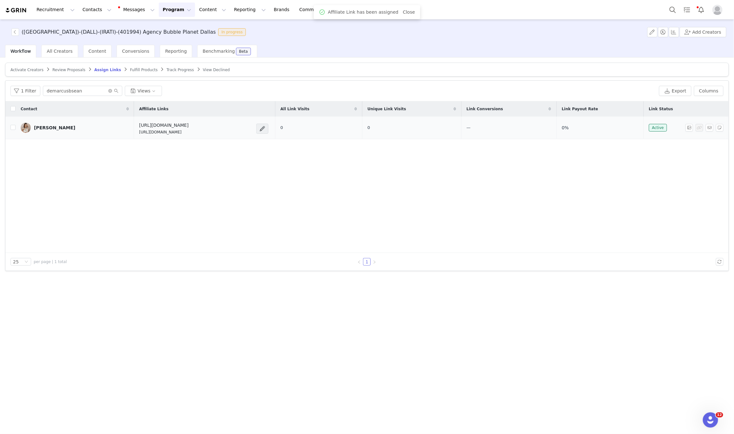
drag, startPoint x: 188, startPoint y: 133, endPoint x: 104, endPoint y: 136, distance: 83.9
click at [134, 136] on td "https://feverup.com/m/428607 https://glnk.io/5xyzp/feverxdemarcusbsean" at bounding box center [204, 128] width 141 height 23
drag, startPoint x: 705, startPoint y: 37, endPoint x: 706, endPoint y: 34, distance: 3.3
click at [705, 37] on div "(US)-(DALL)-(IRATI)-(401994) Agency Bubble Planet Dallas In progress Add Creato…" at bounding box center [367, 31] width 734 height 25
click at [707, 32] on button "Add Creators" at bounding box center [703, 32] width 47 height 10
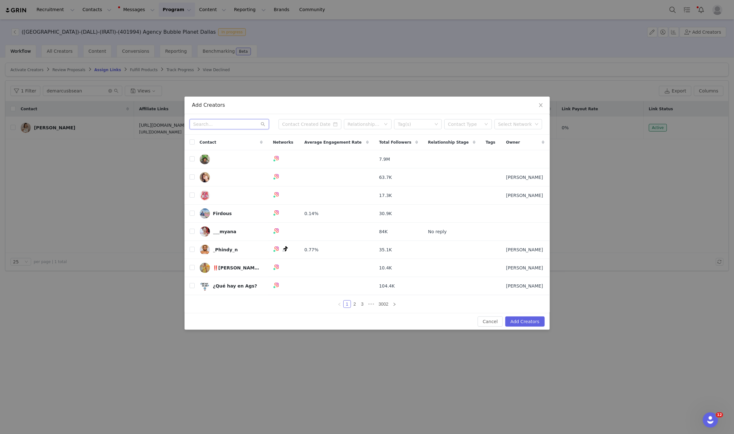
click at [241, 122] on input "text" at bounding box center [229, 124] width 79 height 10
paste input "hangingwiththeheakes"
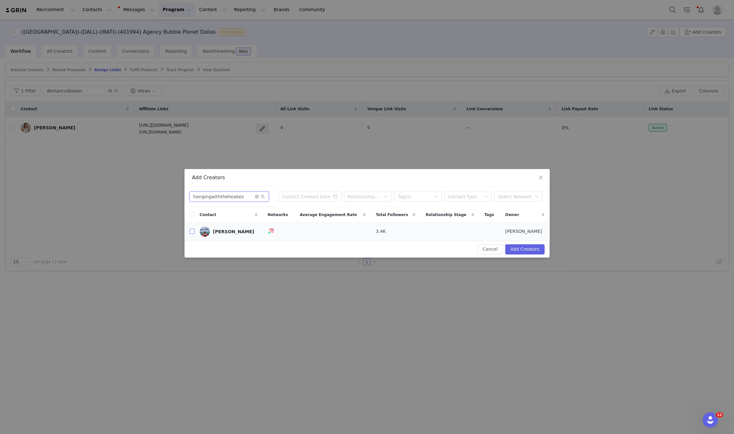
type input "hangingwiththeheakes"
click at [193, 231] on input "checkbox" at bounding box center [192, 231] width 5 height 5
checkbox input "true"
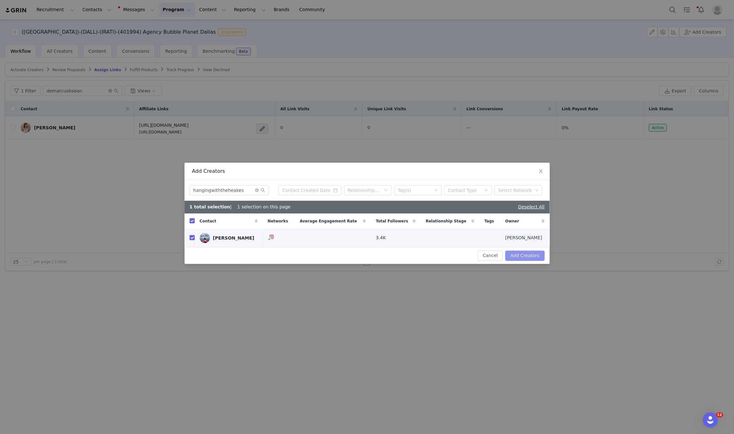
click at [520, 258] on button "Add Creators" at bounding box center [525, 256] width 39 height 10
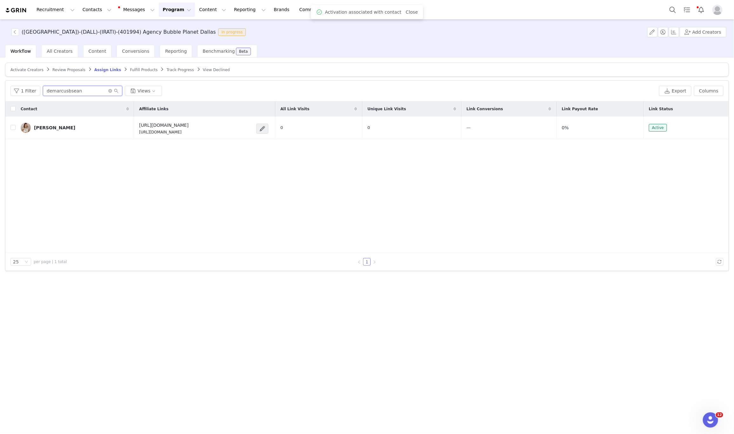
drag, startPoint x: 72, startPoint y: 89, endPoint x: 3, endPoint y: 86, distance: 69.3
click at [3, 86] on div "Activate Creators Review Proposals Assign Links Fulfill Products Track Progress…" at bounding box center [367, 246] width 734 height 376
paste input "hangingwiththeheakes"
type input "hangingwiththeheakes"
click at [28, 71] on span "Activate Creators" at bounding box center [26, 70] width 33 height 4
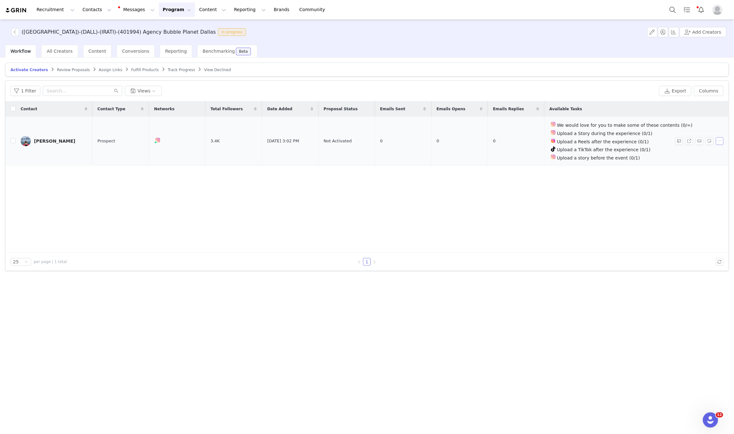
click at [718, 142] on button "button" at bounding box center [720, 141] width 8 height 8
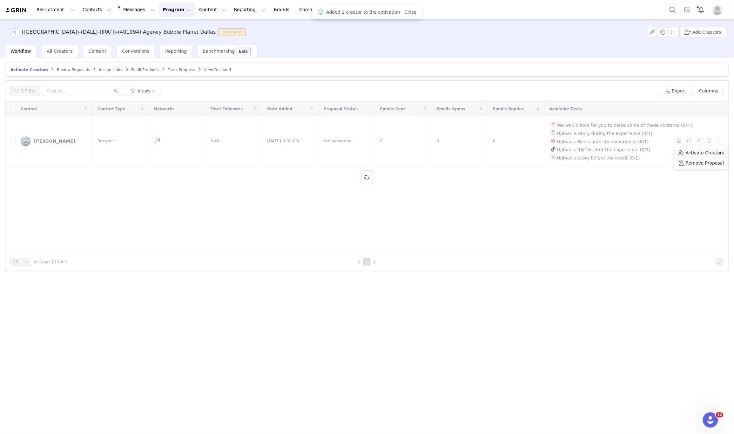
click at [695, 153] on span "Activate Creators" at bounding box center [705, 152] width 38 height 7
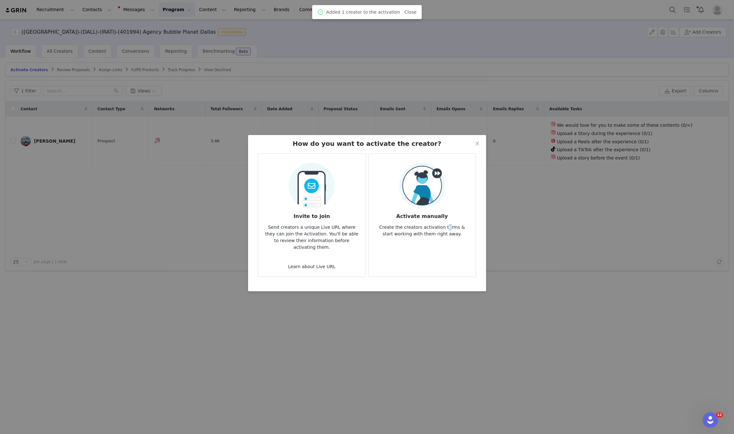
click at [441, 220] on p "Create the creators activation terms & start working with them right away." at bounding box center [422, 228] width 97 height 17
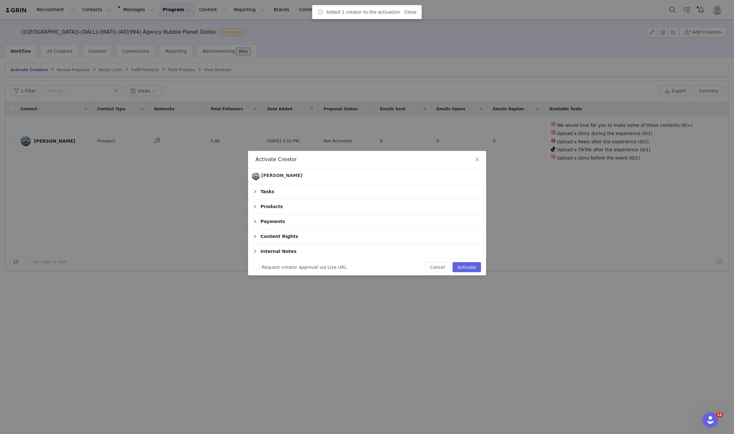
click at [471, 274] on div "Request creator approval via Live URL Cancel Activate" at bounding box center [367, 267] width 238 height 17
click at [470, 268] on button "Activate" at bounding box center [467, 267] width 28 height 10
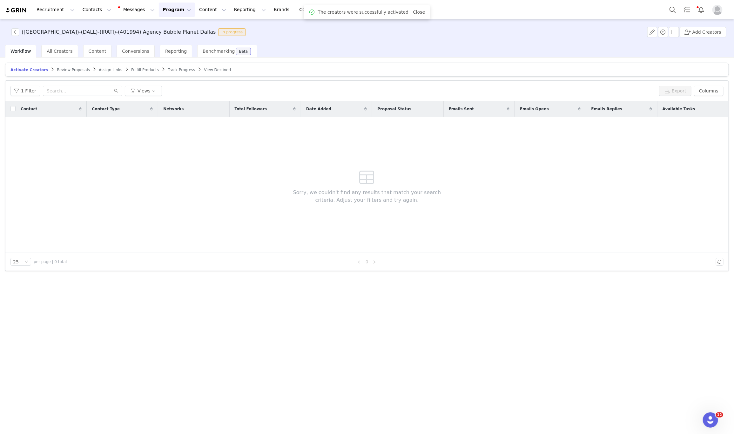
click at [99, 71] on span "Assign Links" at bounding box center [111, 70] width 24 height 4
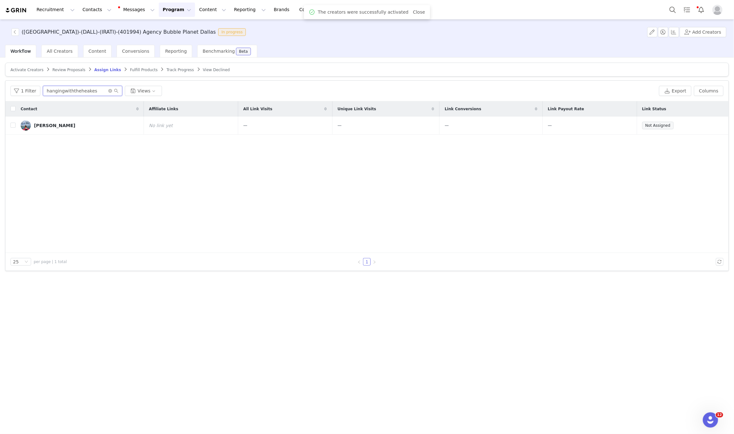
drag, startPoint x: 96, startPoint y: 88, endPoint x: 0, endPoint y: 93, distance: 96.4
click at [0, 93] on div "Activate Creators Review Proposals Assign Links Fulfill Products Track Progress…" at bounding box center [367, 246] width 734 height 376
click at [701, 128] on button "button" at bounding box center [700, 126] width 8 height 8
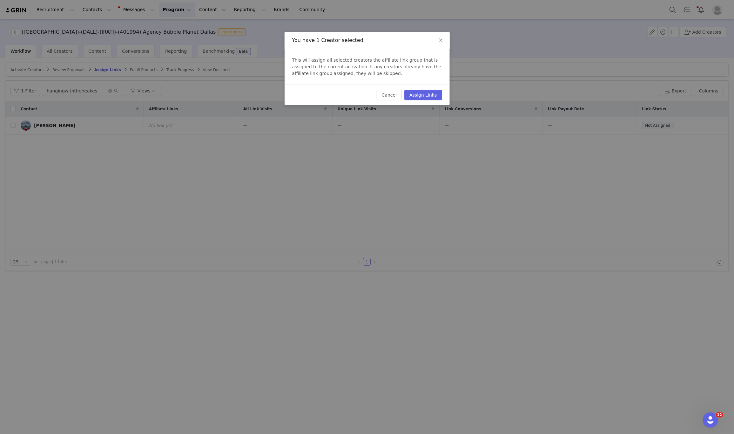
click at [414, 89] on div "Cancel Assign Links" at bounding box center [367, 95] width 165 height 21
click at [414, 93] on button "Assign Links" at bounding box center [422, 95] width 37 height 10
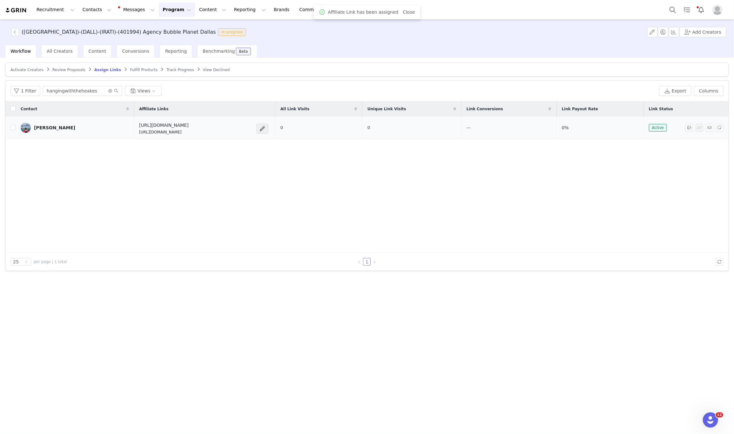
drag, startPoint x: 184, startPoint y: 135, endPoint x: 104, endPoint y: 139, distance: 80.2
click at [134, 139] on td "https://feverup.com/m/428607 https://glnk.io/5xyzp/feverxhangingwiththeheakes" at bounding box center [204, 128] width 141 height 23
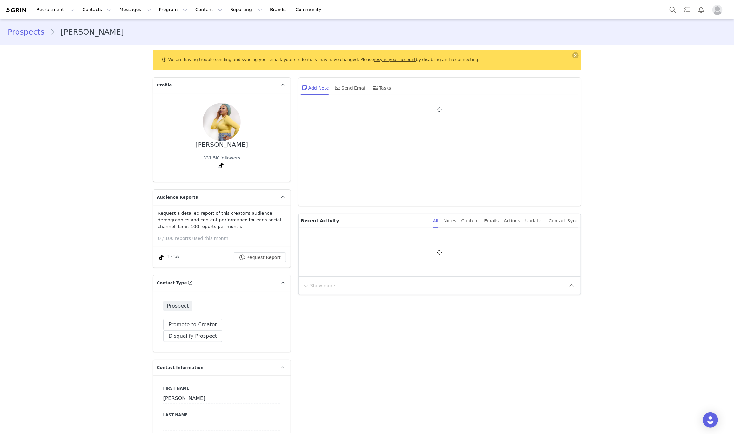
type input "+1 ([GEOGRAPHIC_DATA])"
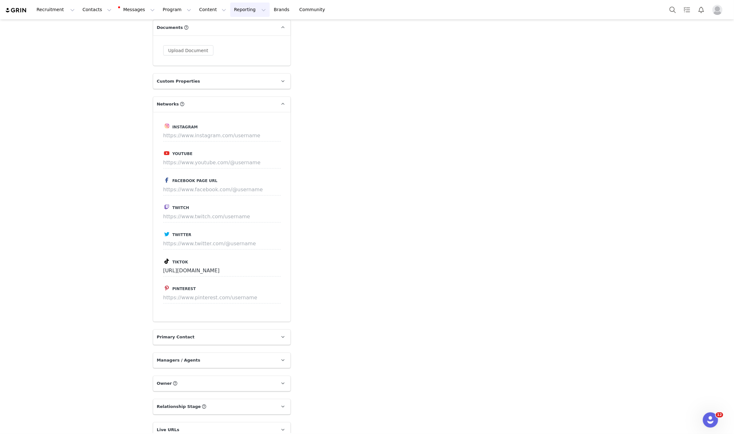
scroll to position [662, 0]
click at [173, 131] on input at bounding box center [222, 136] width 118 height 11
paste input "https://www.instagram.com/thebeautybeau"
type input "https://www.instagram.com/thebeautybeau"
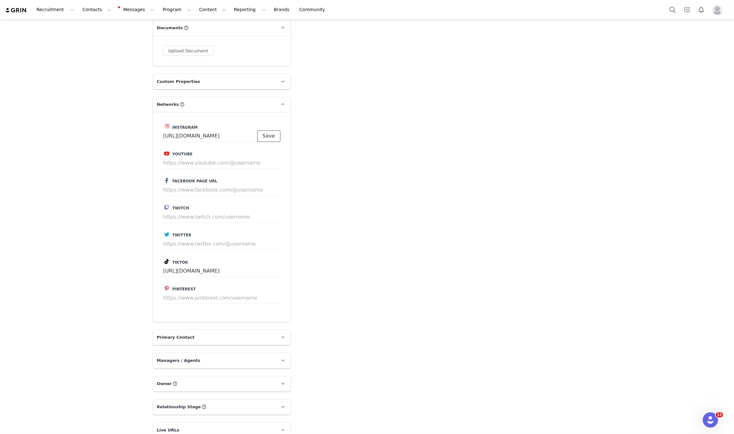
click at [263, 131] on button "Save" at bounding box center [268, 136] width 23 height 11
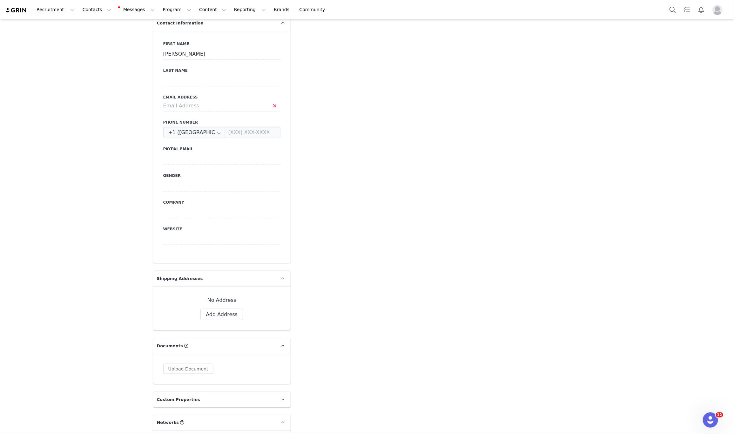
click at [215, 101] on div "First Name Candance Last Name Email Address Phone Number +1 (United States) +93…" at bounding box center [222, 147] width 138 height 232
click at [216, 100] on input at bounding box center [221, 105] width 117 height 11
paste input "thebeautybeau@aol.com"
type input "thebeautybeau@aol.com"
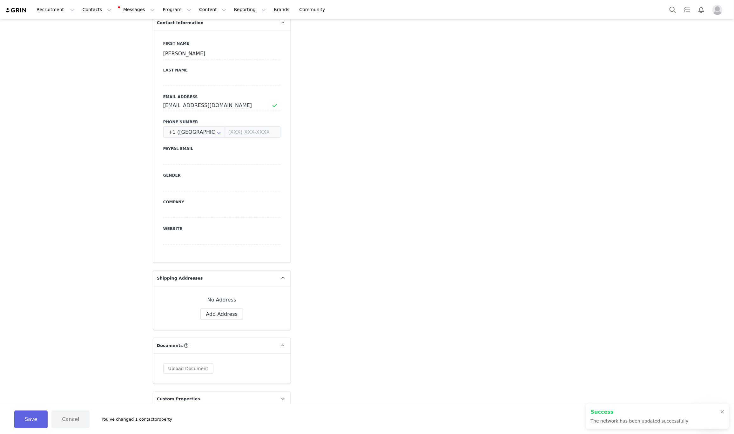
click at [500, 268] on div "Add Note Send Email Tasks System Font 12pt To open the popup, press Shift+Enter…" at bounding box center [440, 295] width 291 height 1156
click at [17, 420] on button "Save" at bounding box center [30, 420] width 33 height 18
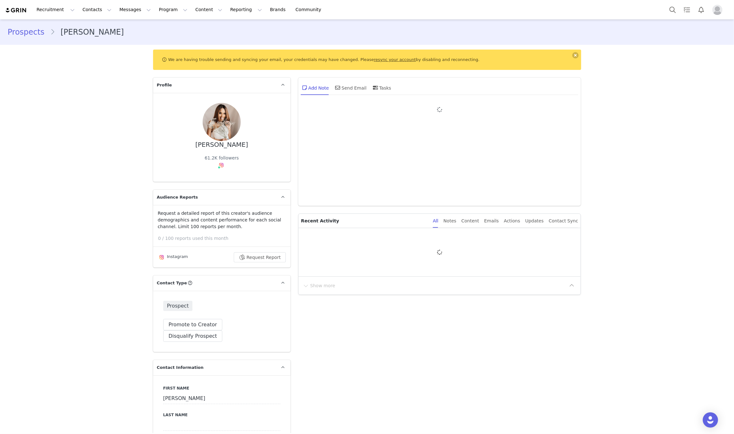
type input "+1 ([GEOGRAPHIC_DATA])"
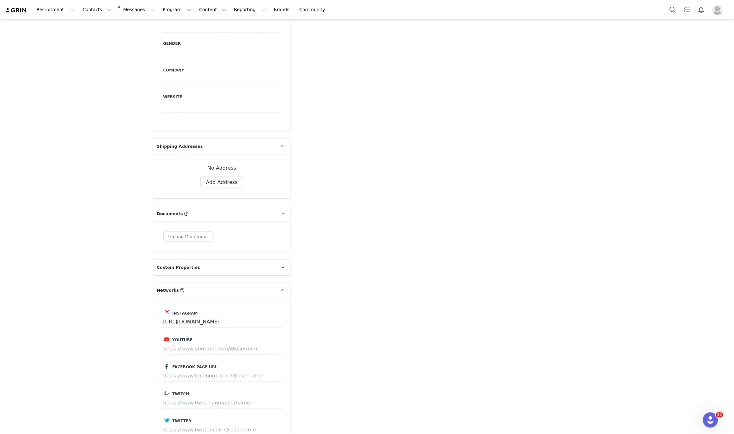
scroll to position [635, 0]
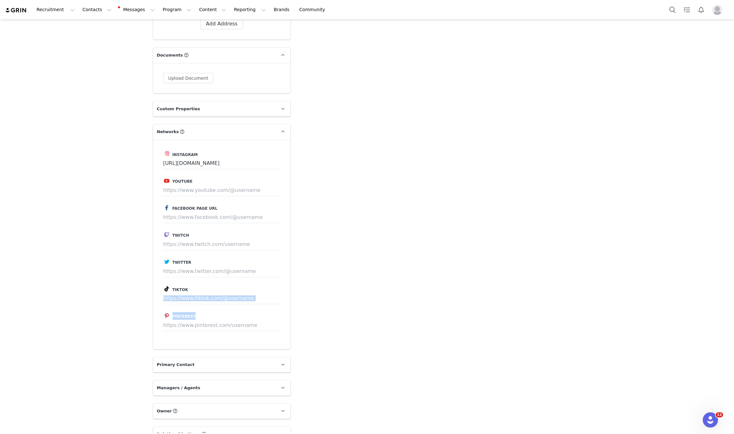
click at [215, 292] on div "Instagram https://www.instagram.com/demarcusbsean Youtube Facebook Page URL Twi…" at bounding box center [222, 245] width 138 height 210
click at [216, 293] on input at bounding box center [222, 298] width 118 height 11
paste input "https://www.tiktok.com/@demarcusbsean"
type input "https://www.tiktok.com/@demarcusbsean"
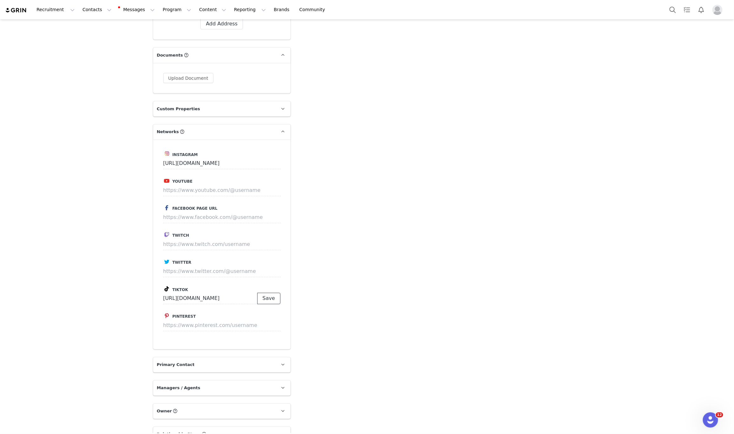
click at [263, 293] on button "Save" at bounding box center [268, 298] width 23 height 11
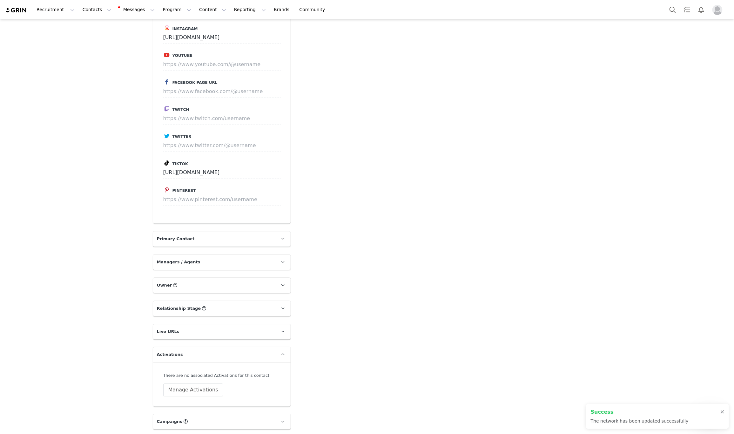
scroll to position [784, 0]
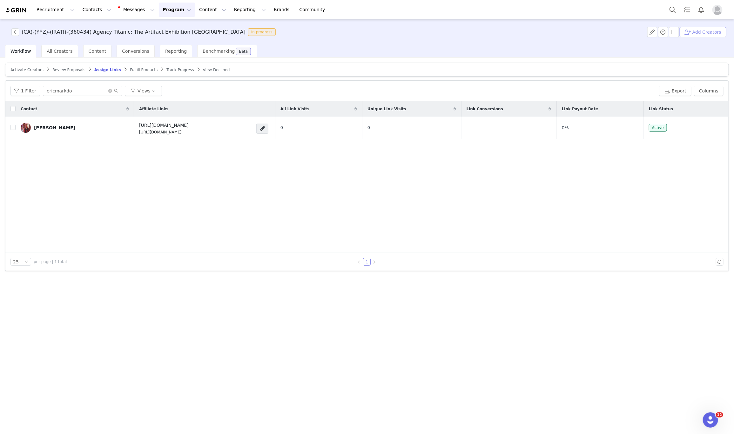
click at [488, 33] on button "Add Creators" at bounding box center [703, 32] width 47 height 10
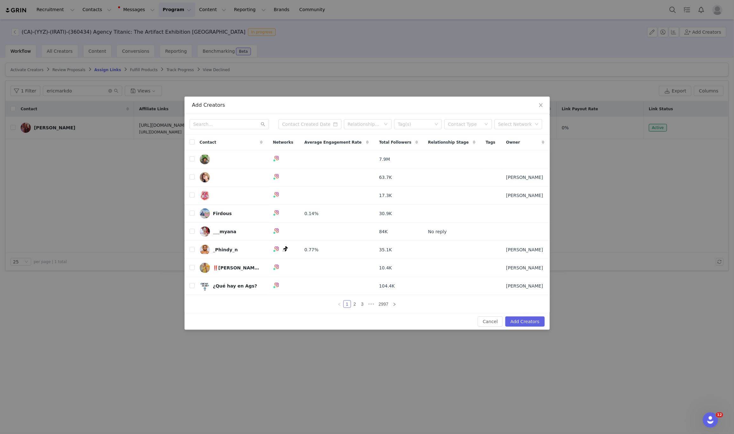
click at [245, 116] on div "Relationship Stage Tag(s) Contact Type Select Network" at bounding box center [367, 124] width 365 height 21
click at [240, 127] on input "text" at bounding box center [229, 124] width 79 height 10
paste input "thehannahrichter"
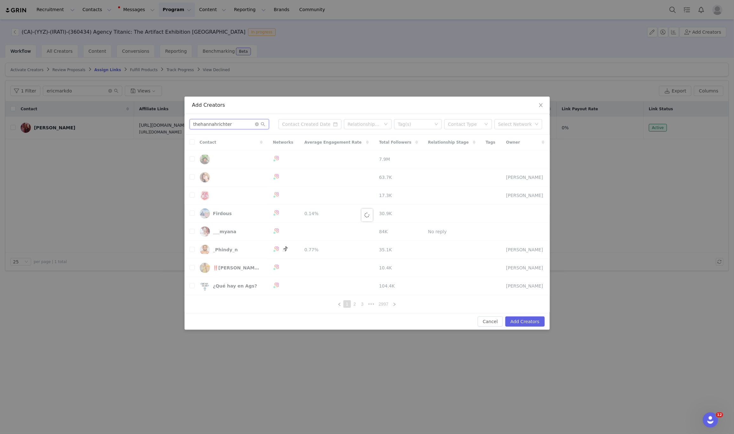
type input "thehannahrichter"
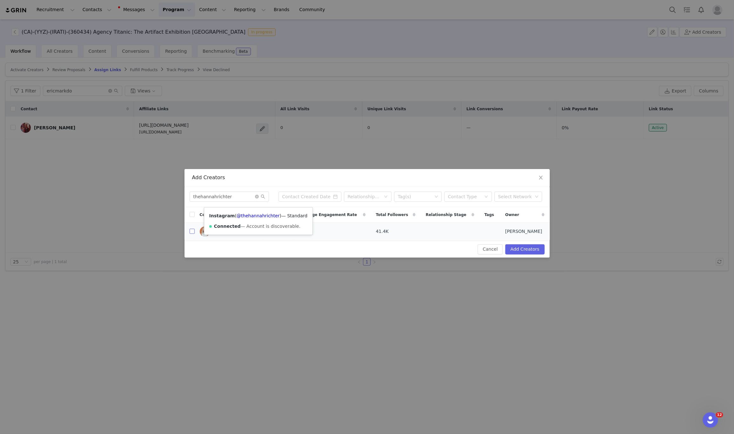
click at [192, 231] on input "checkbox" at bounding box center [192, 231] width 5 height 5
checkbox input "true"
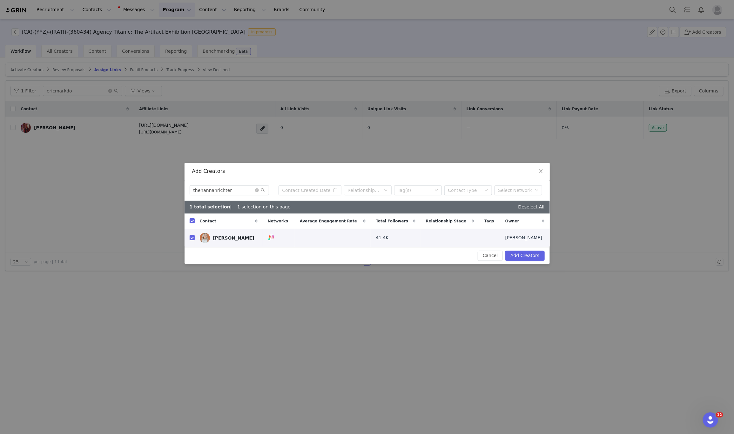
checkbox input "true"
click at [488, 231] on button "Add Creators" at bounding box center [525, 256] width 39 height 10
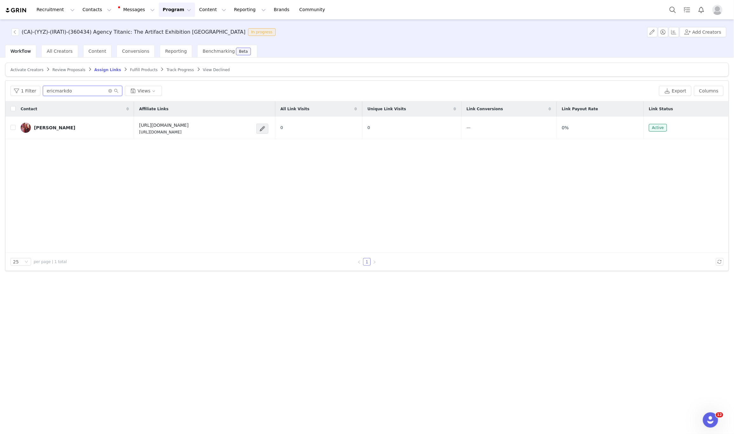
drag, startPoint x: 77, startPoint y: 90, endPoint x: 34, endPoint y: 71, distance: 47.5
click at [0, 81] on div "Activate Creators Review Proposals Assign Links Fulfill Products Track Progress…" at bounding box center [367, 246] width 734 height 376
paste input "thehannahrichter"
type input "thehannahrichter"
click at [30, 68] on span "Activate Creators" at bounding box center [26, 70] width 33 height 4
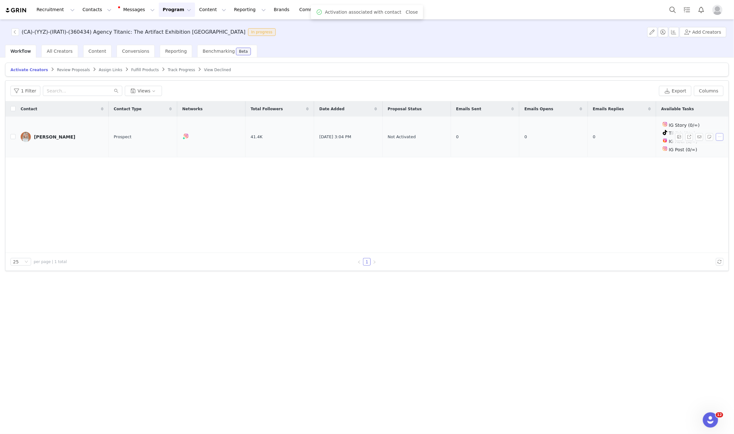
click at [488, 137] on button "button" at bounding box center [720, 137] width 8 height 8
click at [488, 148] on span at bounding box center [681, 148] width 6 height 7
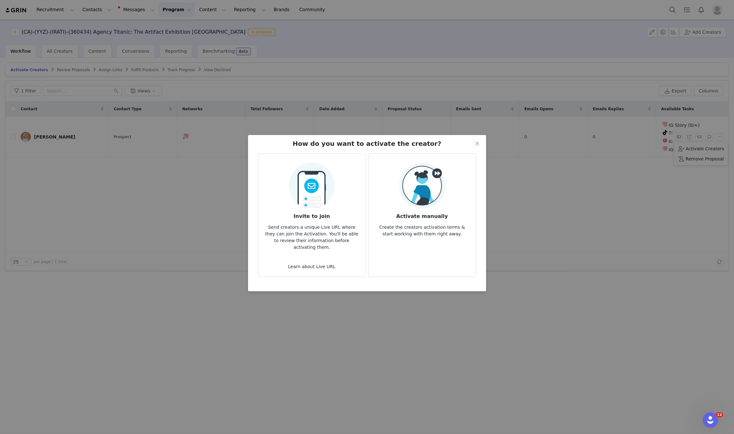
click at [429, 191] on img at bounding box center [422, 186] width 46 height 46
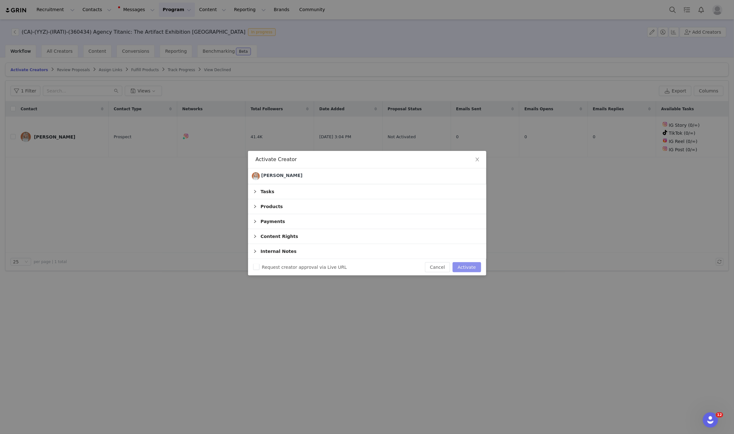
click at [462, 231] on button "Activate" at bounding box center [467, 267] width 28 height 10
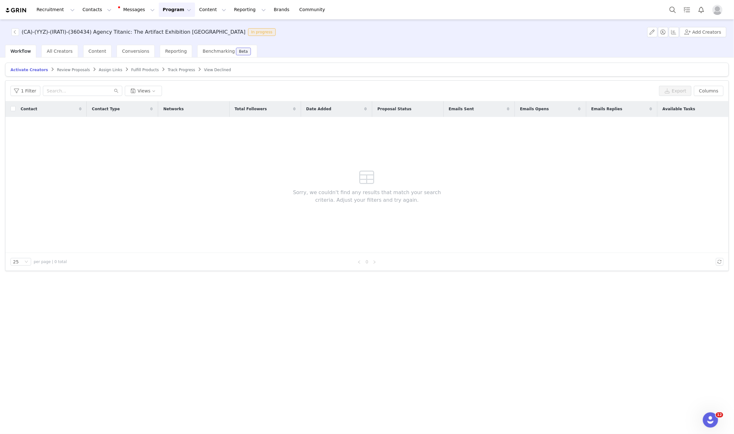
click at [100, 69] on span "Assign Links" at bounding box center [111, 70] width 24 height 4
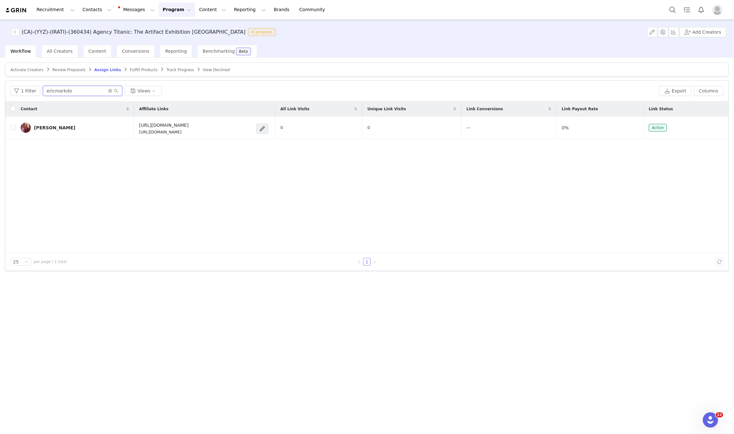
click at [98, 93] on input "ericmarkdo" at bounding box center [82, 91] width 79 height 10
paste input "thehannahrichter"
type input "thehannahrichter"
click at [488, 127] on button "button" at bounding box center [700, 126] width 8 height 8
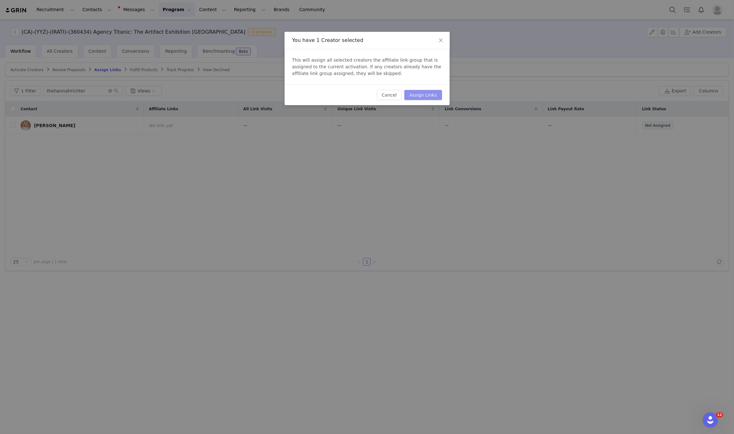
click at [431, 94] on button "Assign Links" at bounding box center [422, 95] width 37 height 10
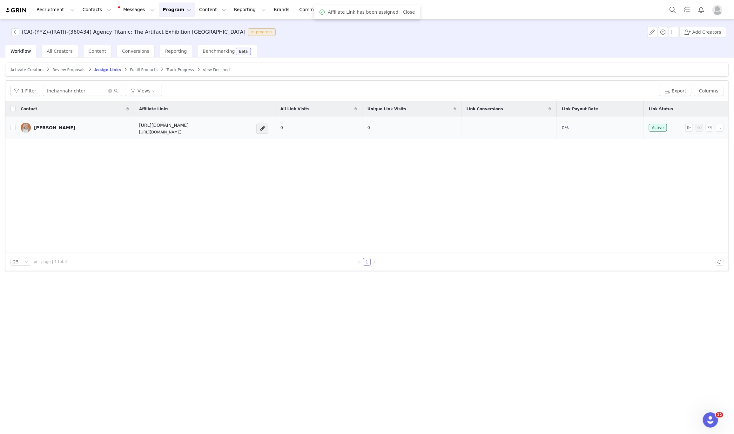
click at [148, 132] on p "[URL][DOMAIN_NAME]" at bounding box center [164, 132] width 50 height 6
copy div "[URL][DOMAIN_NAME]"
